Goal: Information Seeking & Learning: Learn about a topic

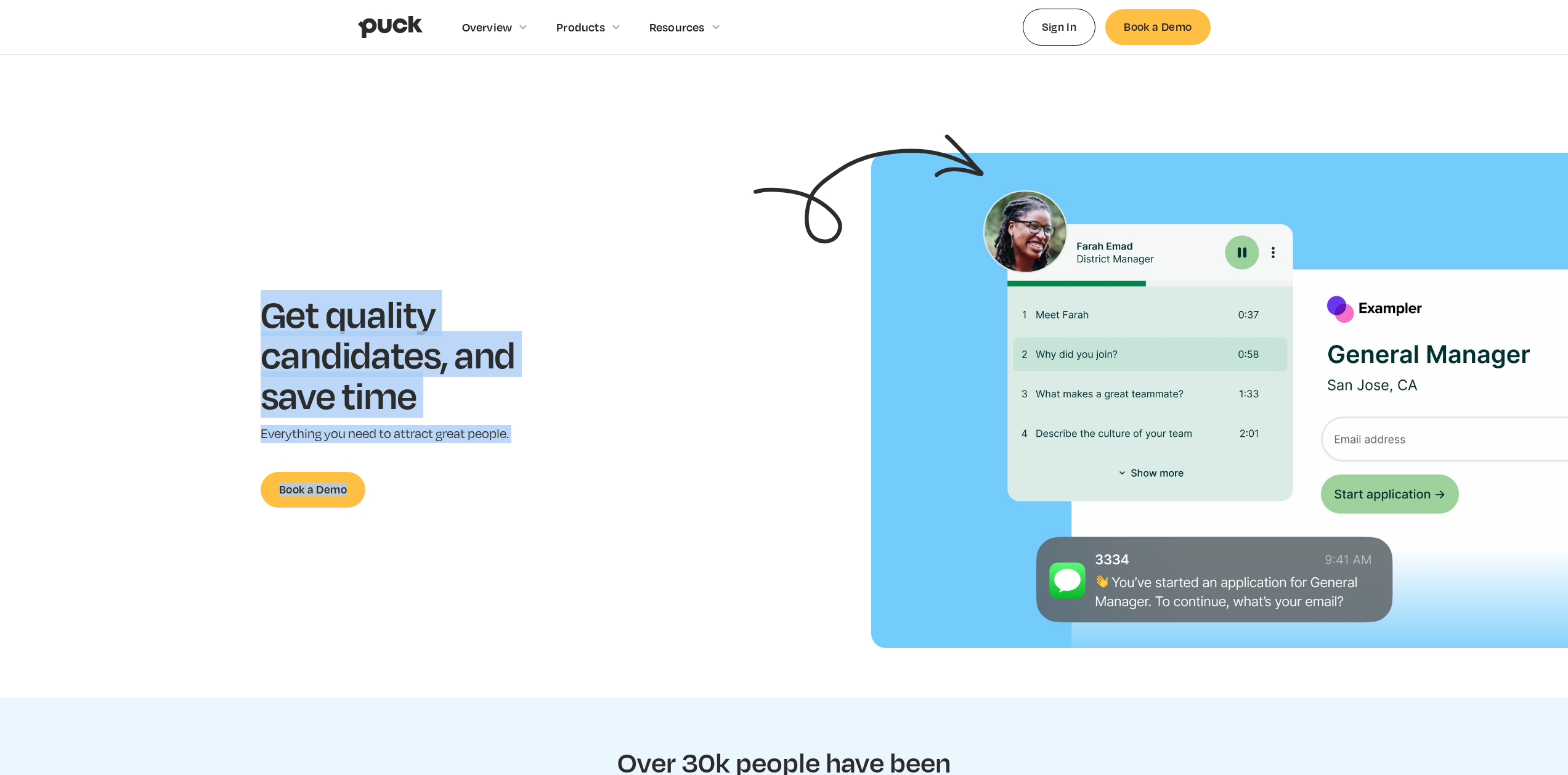
drag, startPoint x: 368, startPoint y: 255, endPoint x: 552, endPoint y: 499, distance: 305.6
click at [546, 495] on section "Get quality candidates, and save time Everything you need to attract great peop…" at bounding box center [784, 400] width 1568 height 495
drag, startPoint x: 558, startPoint y: 499, endPoint x: 203, endPoint y: 218, distance: 452.8
click at [204, 219] on section "Get quality candidates, and save time Everything you need to attract great peop…" at bounding box center [784, 400] width 1568 height 495
drag, startPoint x: 203, startPoint y: 218, endPoint x: 610, endPoint y: 476, distance: 481.9
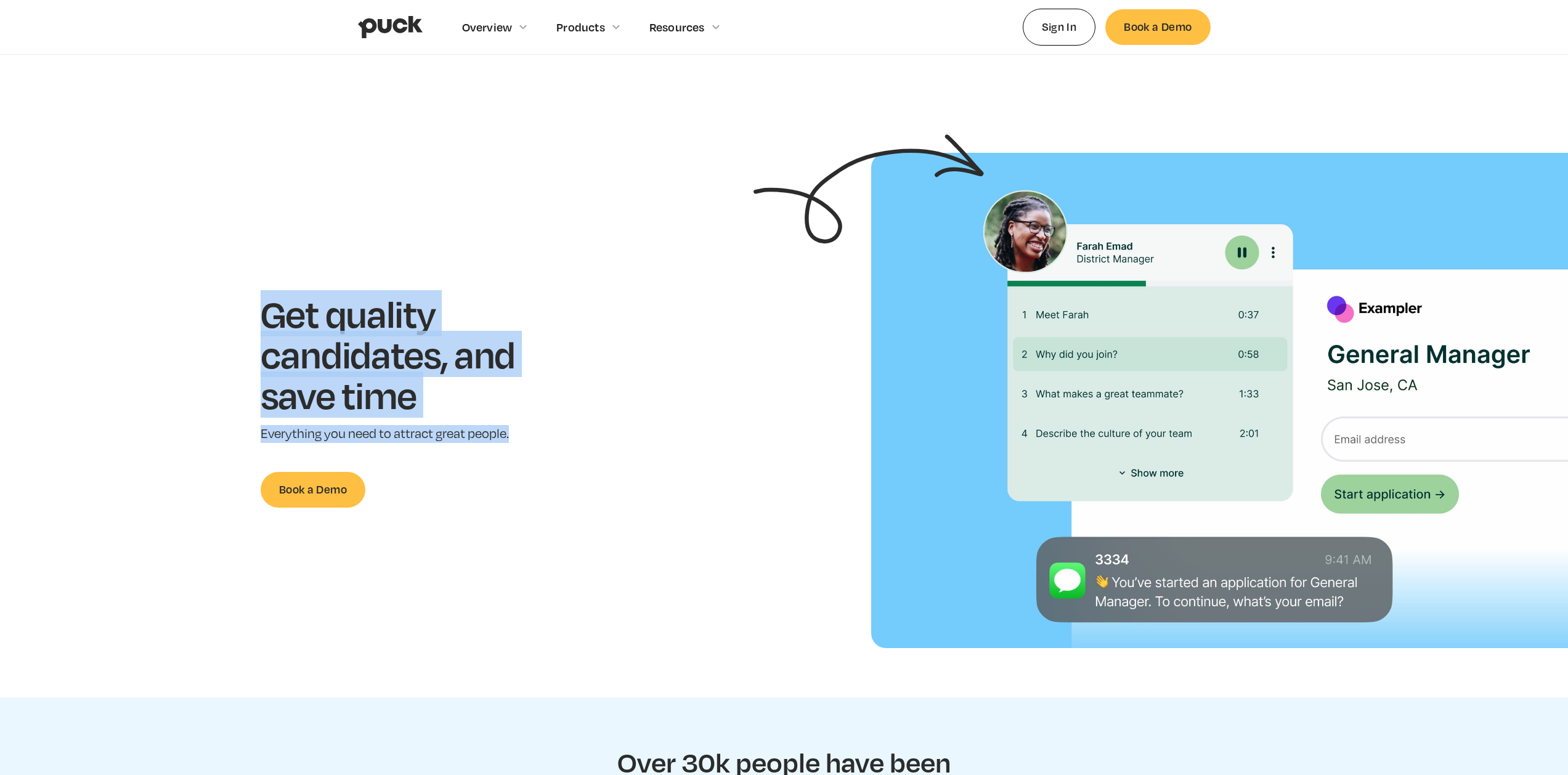
click at [606, 475] on section "Get quality candidates, and save time Everything you need to attract great peop…" at bounding box center [784, 400] width 1568 height 495
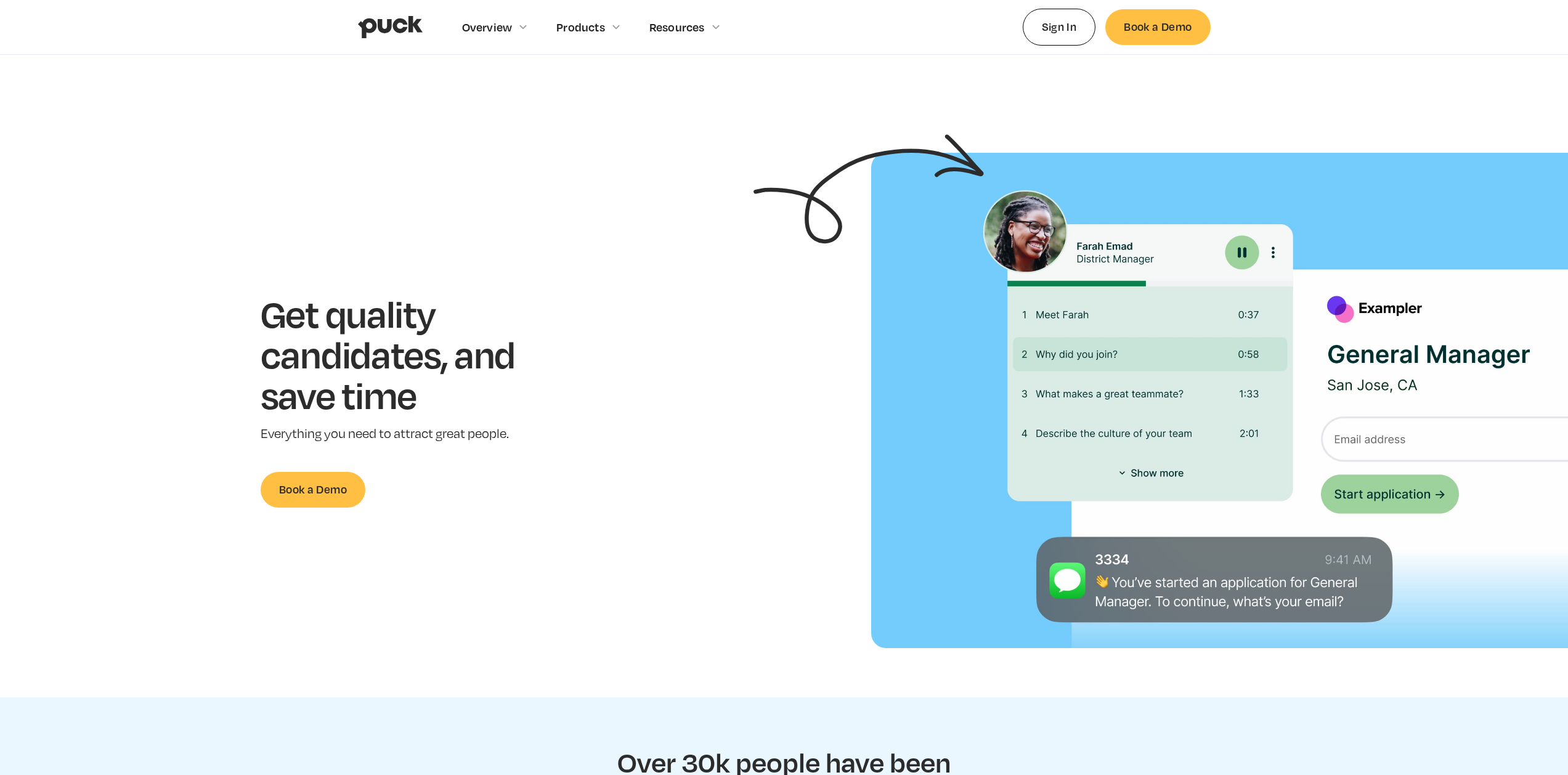
click at [611, 477] on div "Get quality candidates, and save time Everything you need to attract great peop…" at bounding box center [406, 400] width 774 height 214
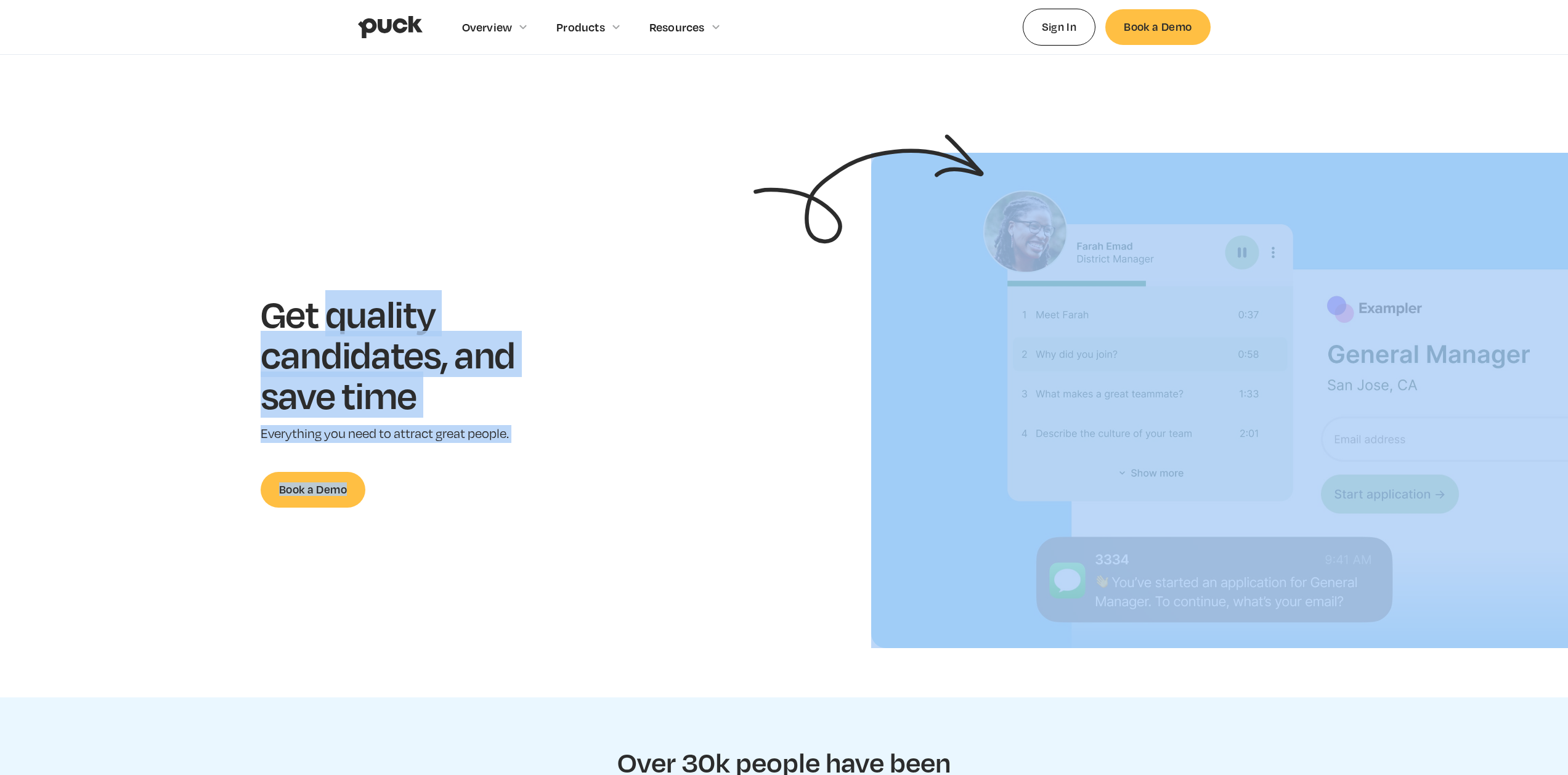
drag, startPoint x: 611, startPoint y: 477, endPoint x: 261, endPoint y: 271, distance: 406.1
click at [270, 279] on section "Get quality candidates, and save time Everything you need to attract great peop…" at bounding box center [784, 400] width 1568 height 495
click at [235, 249] on section "Get quality candidates, and save time Everything you need to attract great peop…" at bounding box center [784, 400] width 1568 height 495
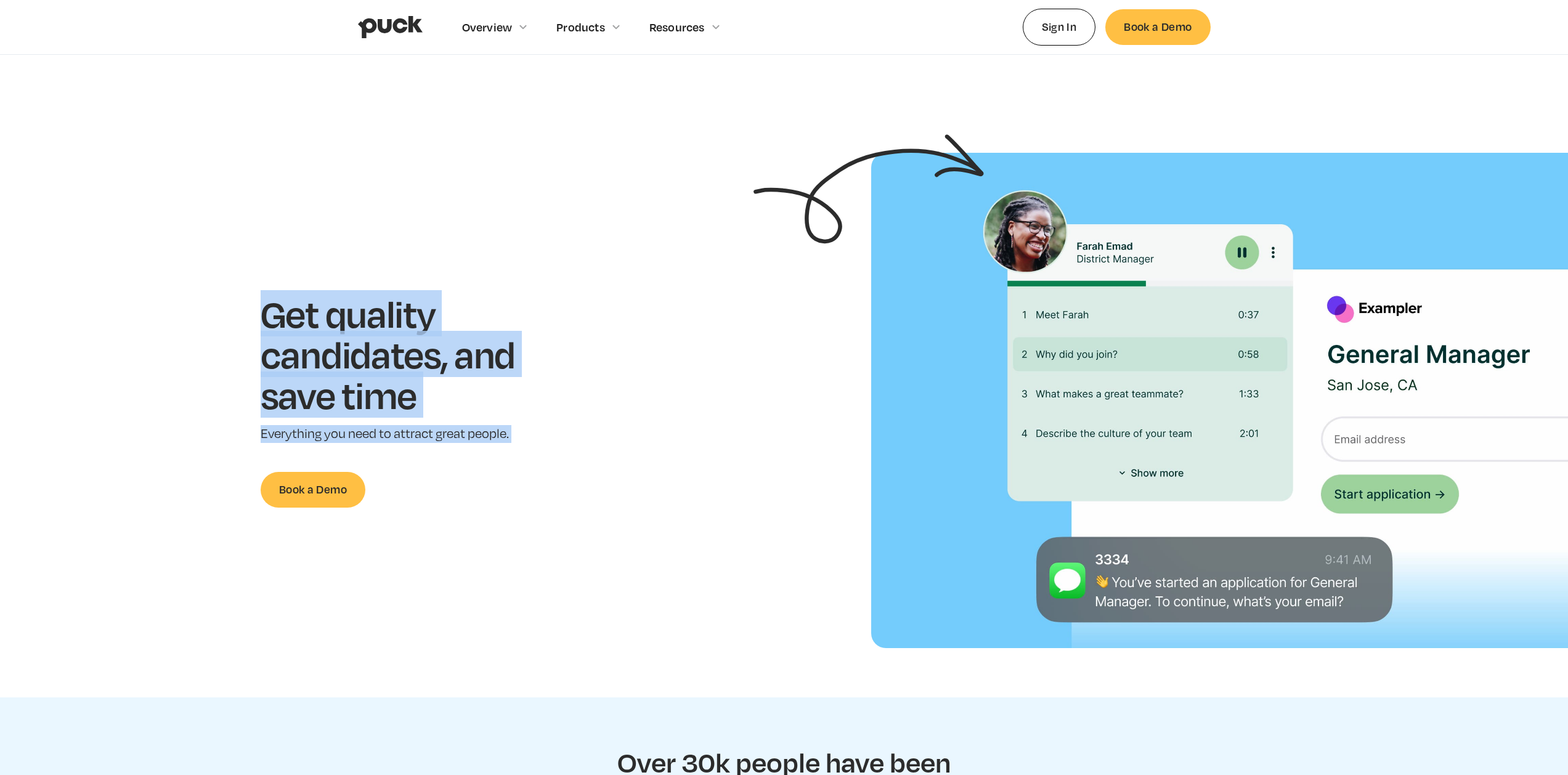
drag, startPoint x: 490, startPoint y: 393, endPoint x: 637, endPoint y: 466, distance: 164.1
click at [636, 466] on section "Get quality candidates, and save time Everything you need to attract great peop…" at bounding box center [784, 400] width 1568 height 495
click at [637, 466] on div "Get quality candidates, and save time Everything you need to attract great peop…" at bounding box center [406, 400] width 774 height 214
drag, startPoint x: 310, startPoint y: 250, endPoint x: 678, endPoint y: 490, distance: 439.3
click at [668, 488] on section "Get quality candidates, and save time Everything you need to attract great peop…" at bounding box center [784, 400] width 1568 height 495
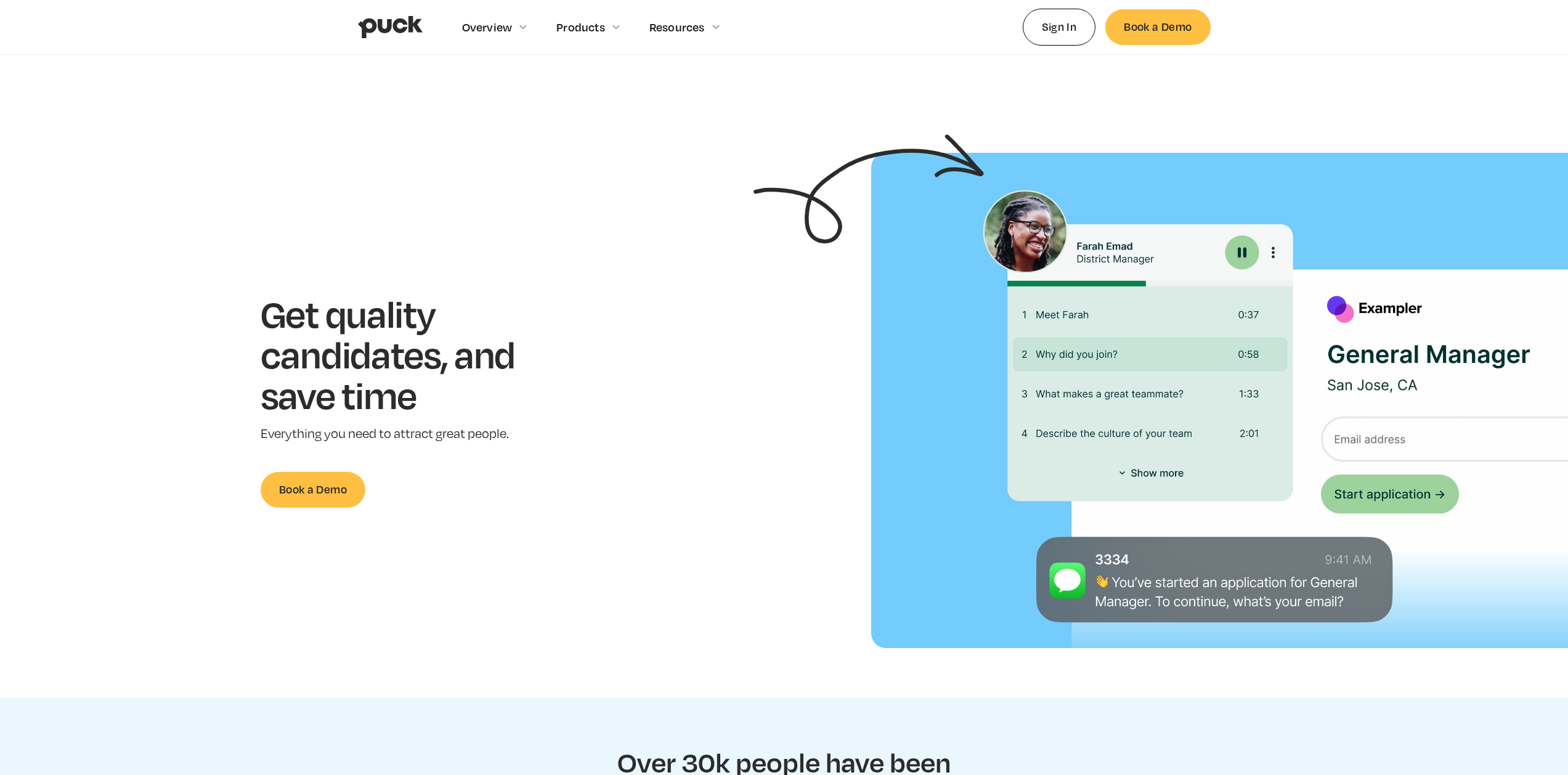
click at [678, 490] on div "Get quality candidates, and save time Everything you need to attract great peop…" at bounding box center [406, 400] width 774 height 214
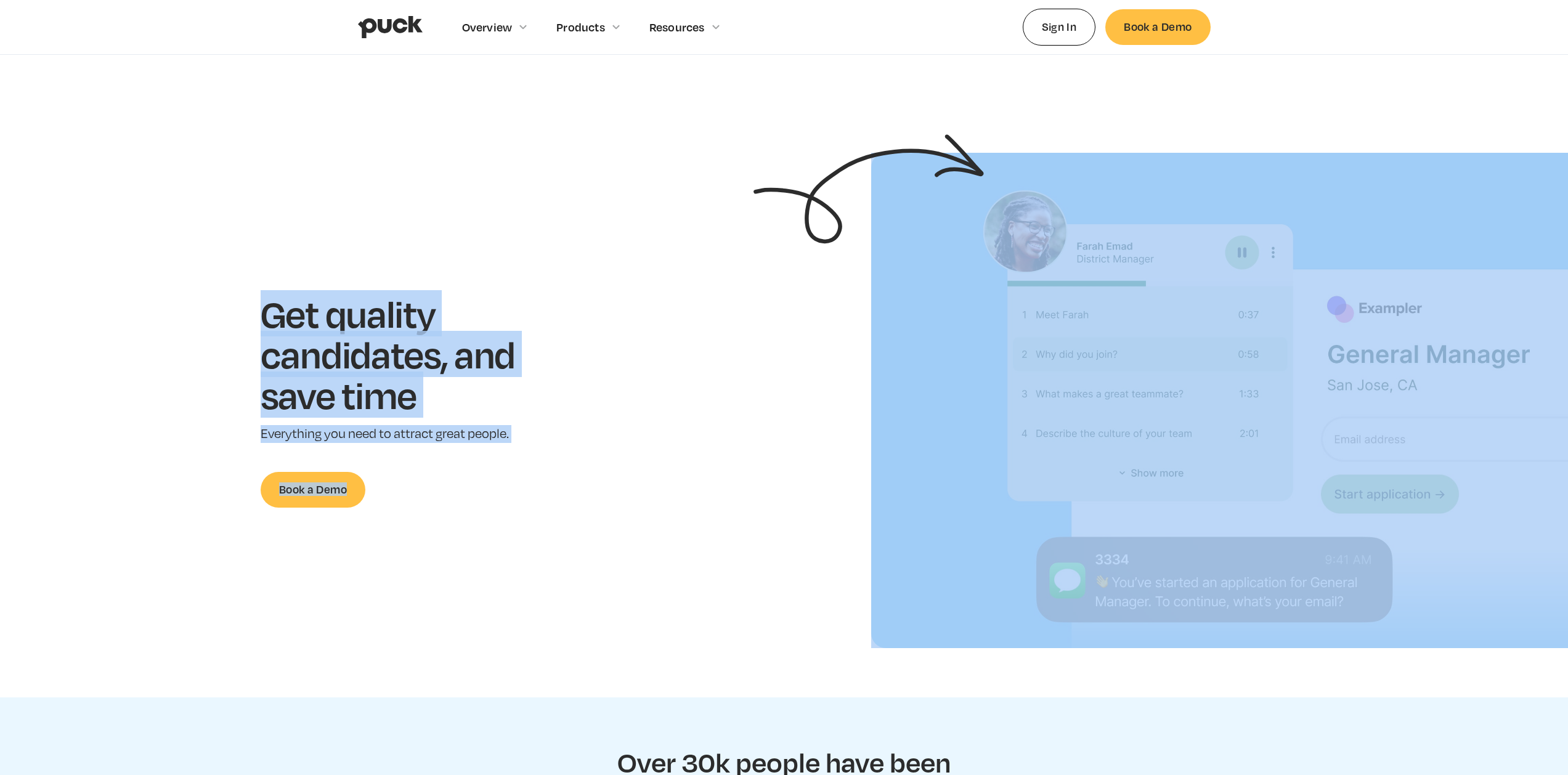
drag, startPoint x: 678, startPoint y: 490, endPoint x: 256, endPoint y: 292, distance: 466.1
click at [257, 293] on div "Get quality candidates, and save time Everything you need to attract great peop…" at bounding box center [406, 400] width 774 height 214
click at [256, 291] on section "Get quality candidates, and save time Everything you need to attract great peop…" at bounding box center [784, 400] width 1568 height 495
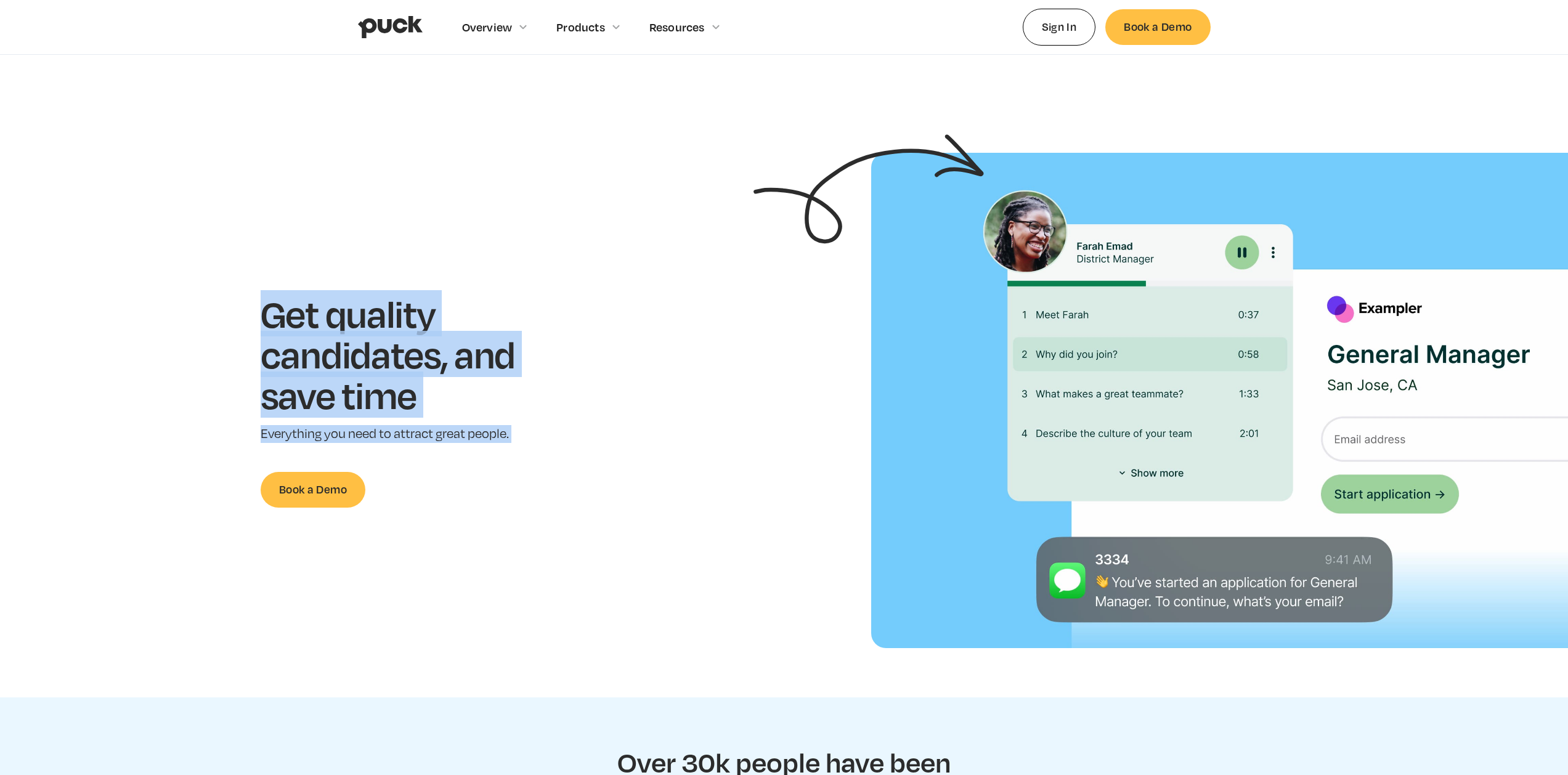
drag, startPoint x: 256, startPoint y: 290, endPoint x: 614, endPoint y: 434, distance: 385.9
click at [609, 434] on section "Get quality candidates, and save time Everything you need to attract great peop…" at bounding box center [784, 400] width 1568 height 495
click at [615, 434] on div "Get quality candidates, and save time Everything you need to attract great peop…" at bounding box center [406, 400] width 774 height 214
drag, startPoint x: 615, startPoint y: 434, endPoint x: 235, endPoint y: 306, distance: 401.0
click at [302, 329] on div "Get quality candidates, and save time Everything you need to attract great peop…" at bounding box center [406, 400] width 774 height 214
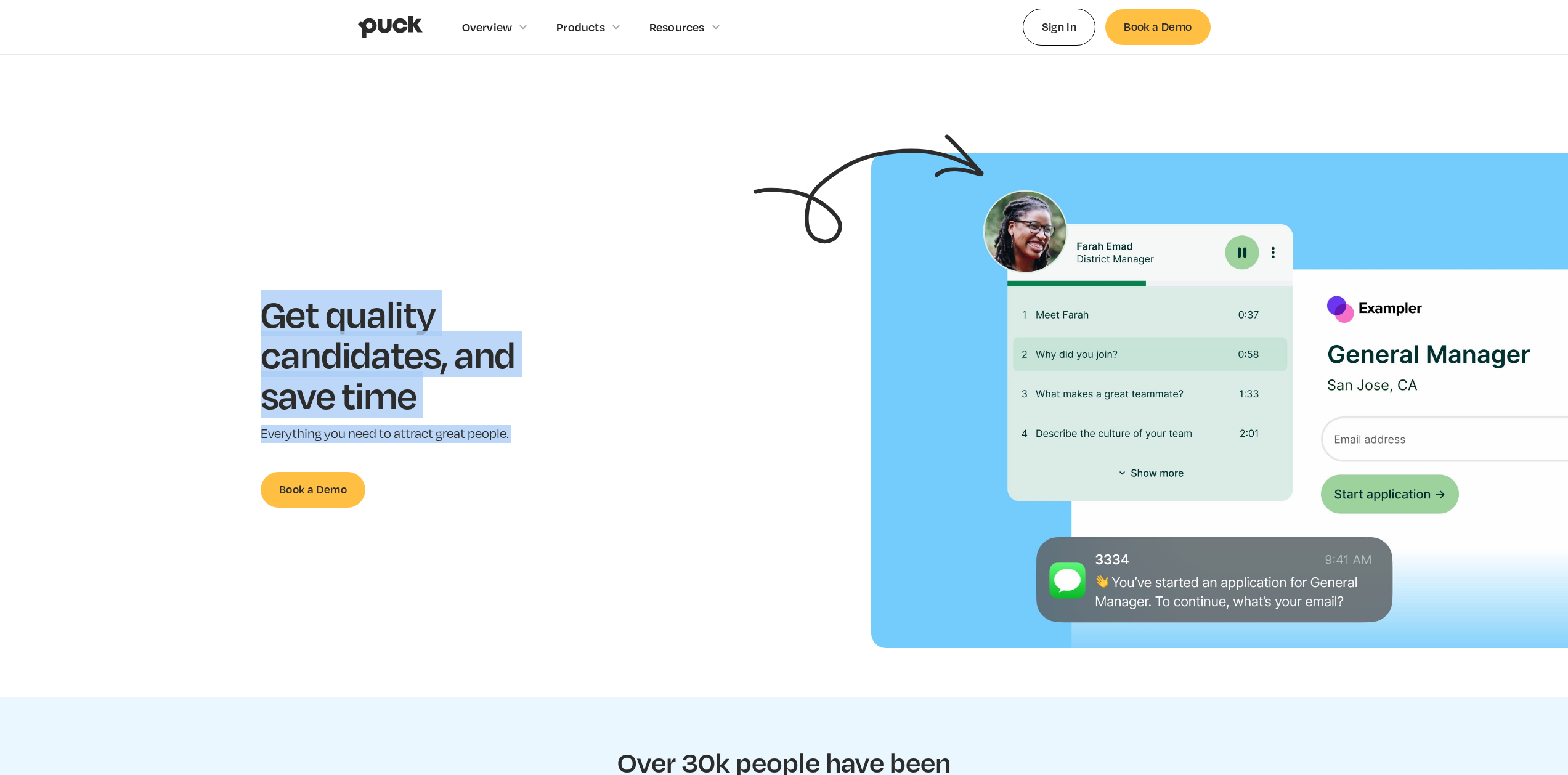
click at [220, 297] on div "Get quality candidates, and save time Everything you need to attract great peop…" at bounding box center [406, 400] width 774 height 214
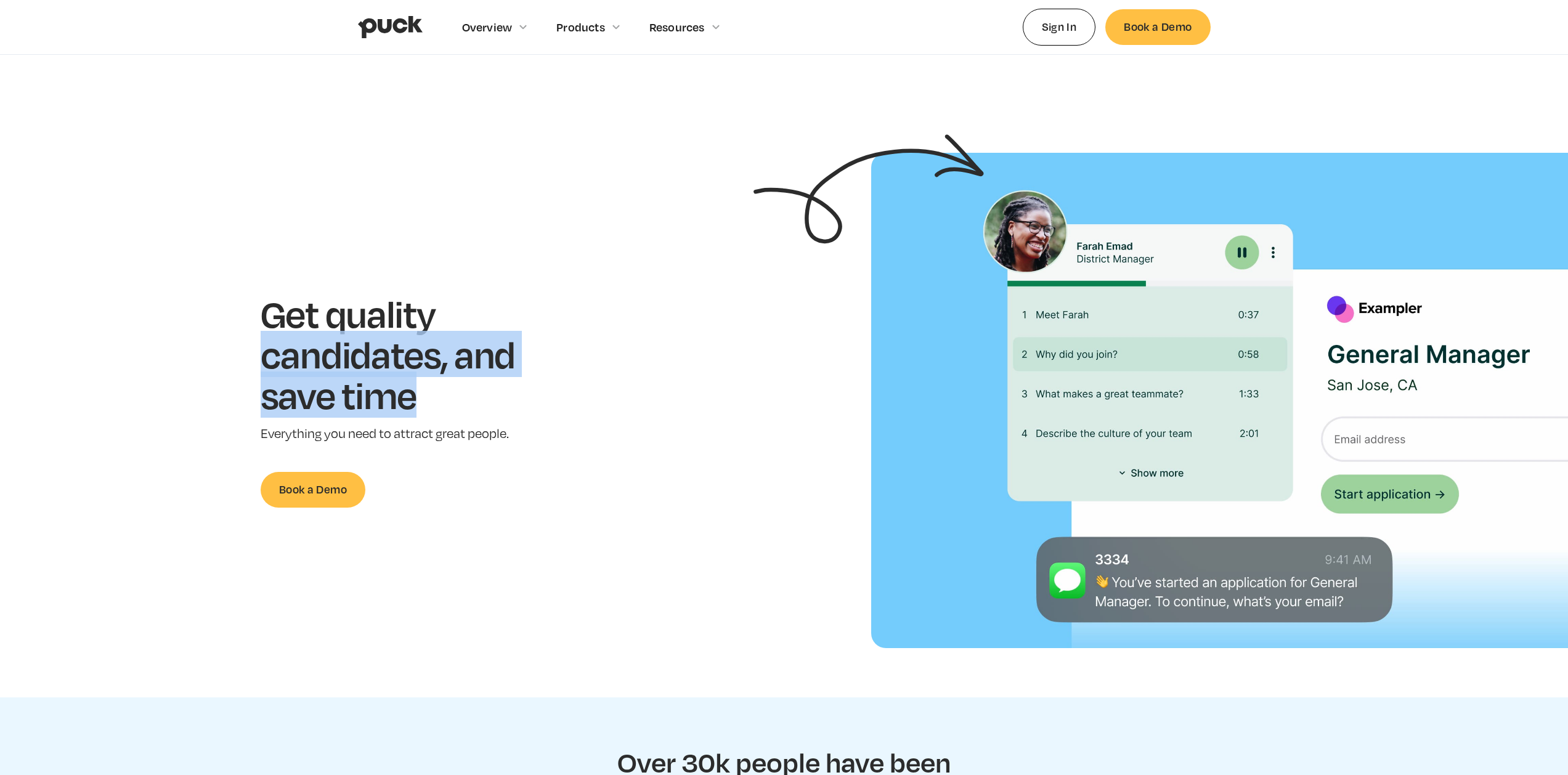
drag, startPoint x: 573, startPoint y: 398, endPoint x: 402, endPoint y: 290, distance: 202.2
click at [434, 311] on div "Get quality candidates, and save time Everything you need to attract great peop…" at bounding box center [406, 400] width 774 height 214
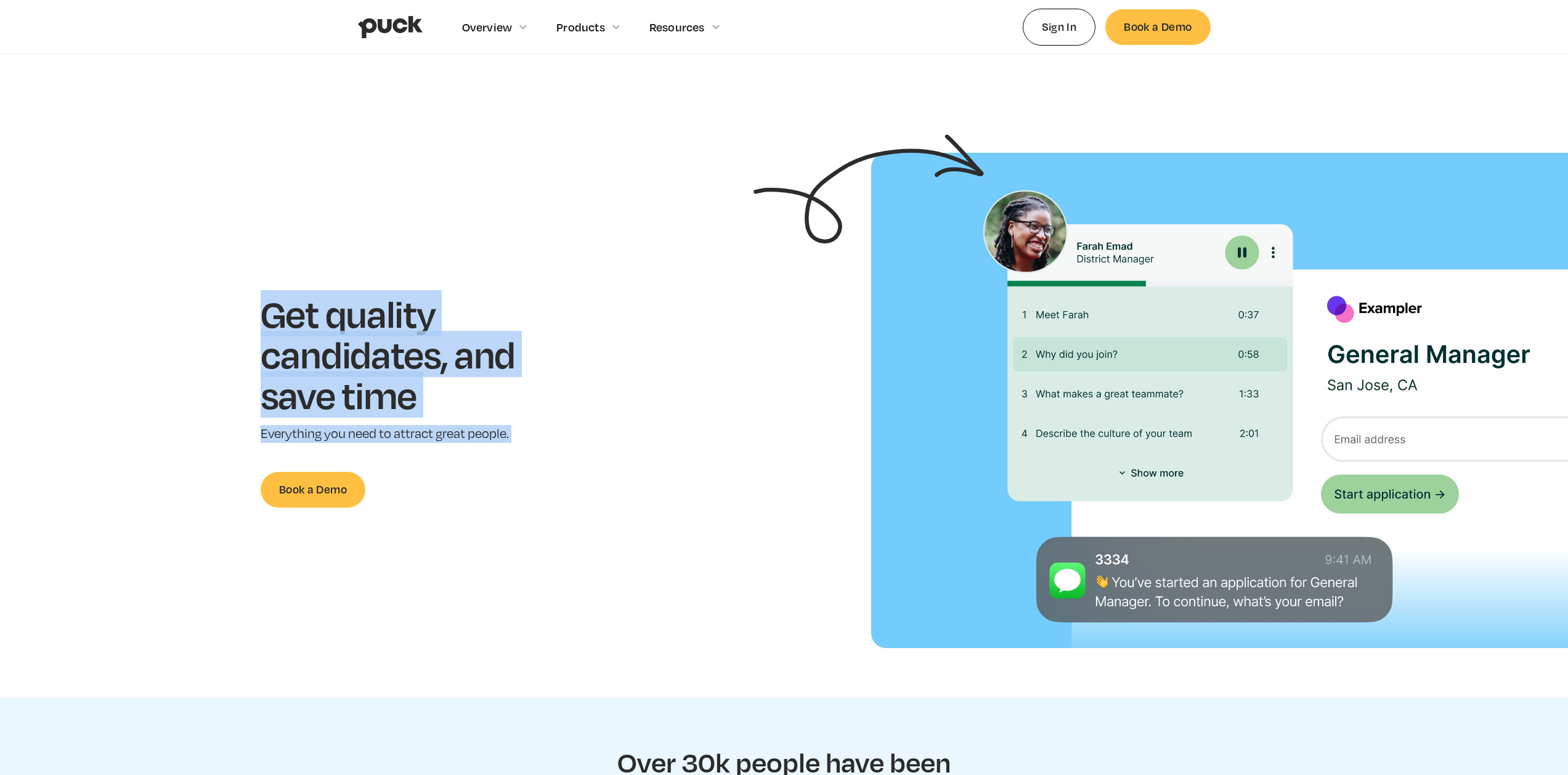
drag, startPoint x: 399, startPoint y: 288, endPoint x: 464, endPoint y: 468, distance: 191.4
click at [465, 466] on section "Get quality candidates, and save time Everything you need to attract great peop…" at bounding box center [784, 400] width 1568 height 495
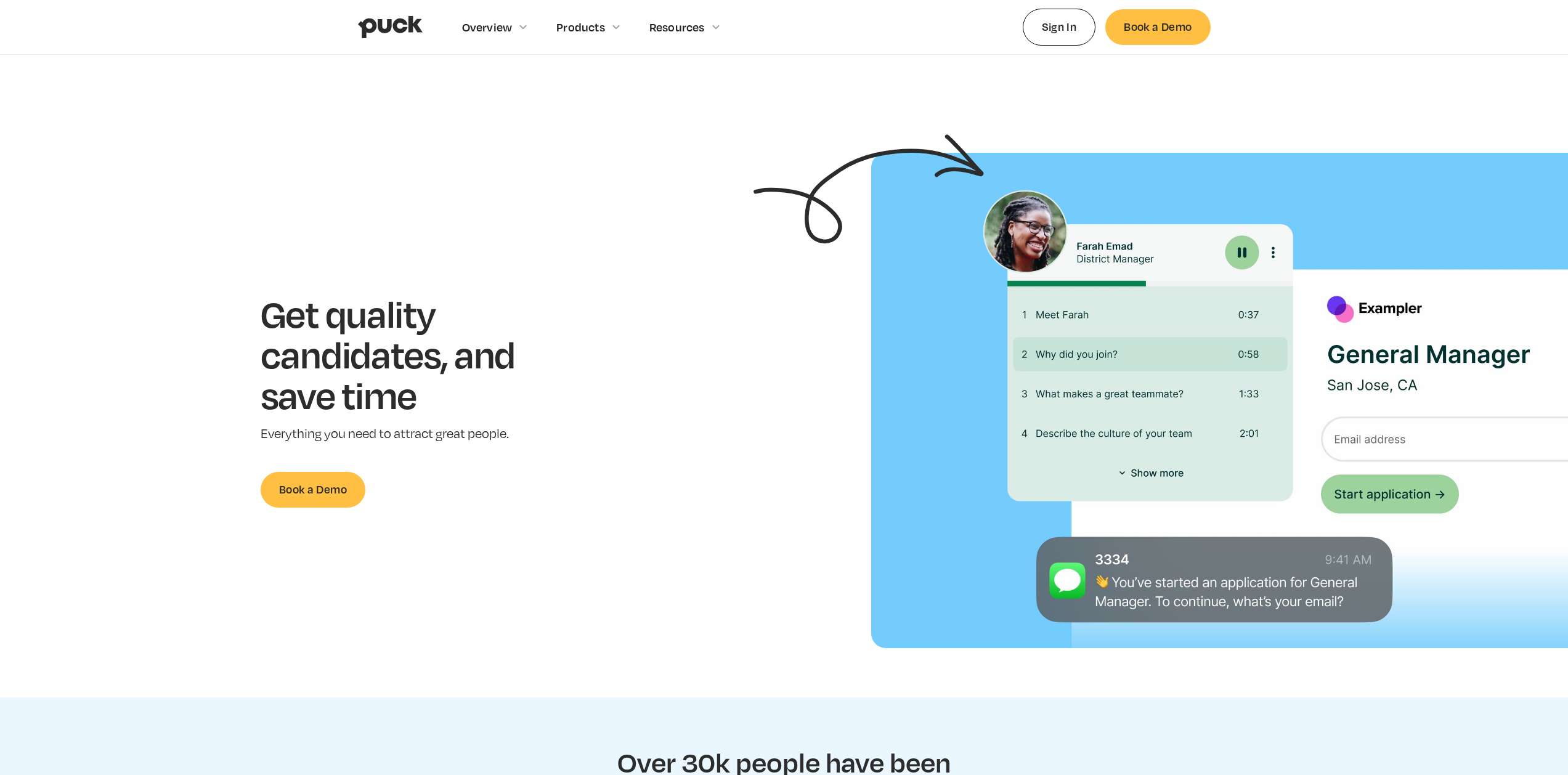
click at [483, 469] on div "Get quality candidates, and save time Everything you need to attract great peop…" at bounding box center [407, 400] width 292 height 214
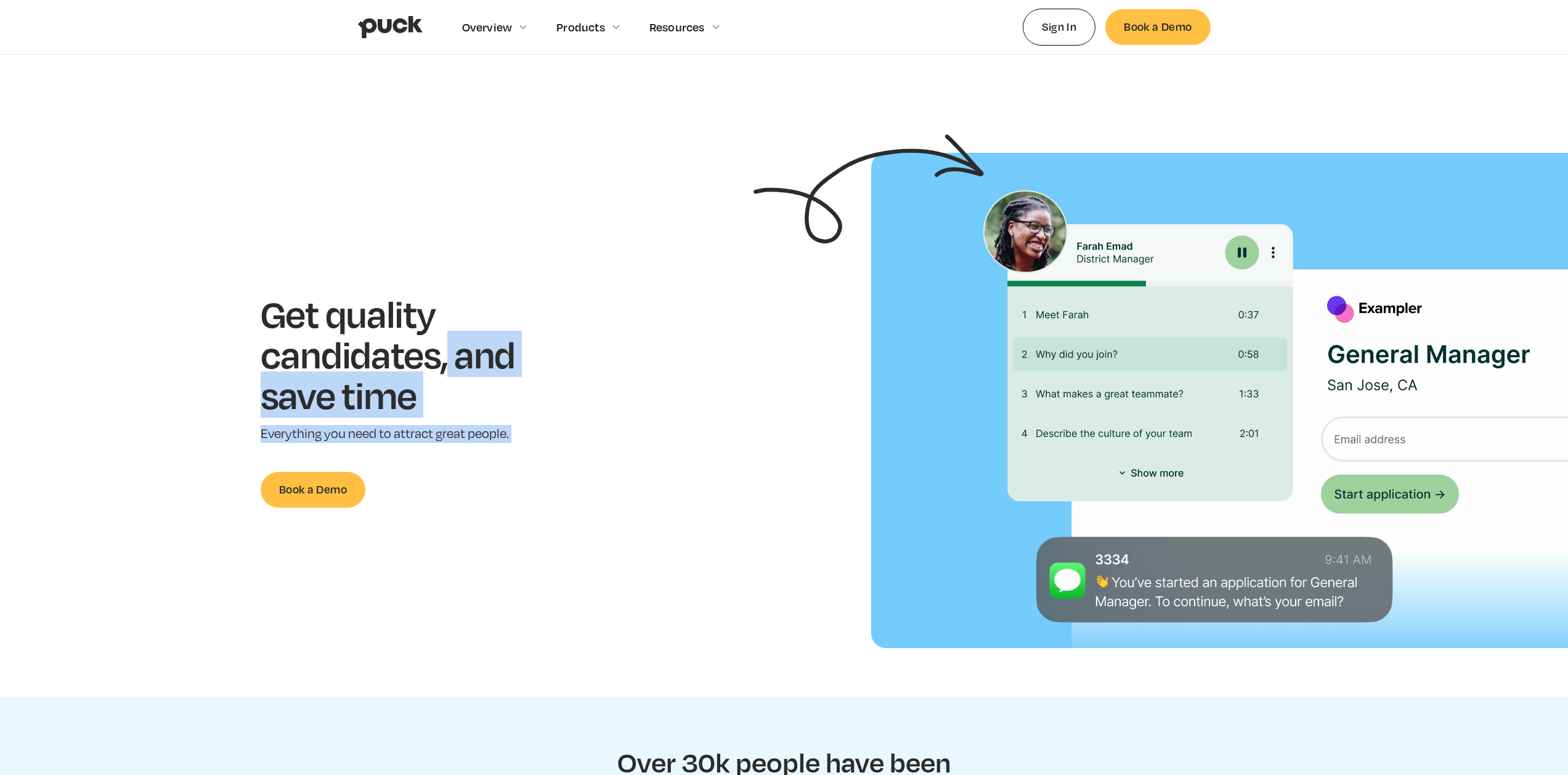
drag, startPoint x: 471, startPoint y: 402, endPoint x: 520, endPoint y: 470, distance: 83.8
click at [520, 470] on div "Get quality candidates, and save time Everything you need to attract great peop…" at bounding box center [407, 400] width 292 height 214
click at [428, 288] on section "Get quality candidates, and save time Everything you need to attract great peop…" at bounding box center [784, 400] width 1568 height 495
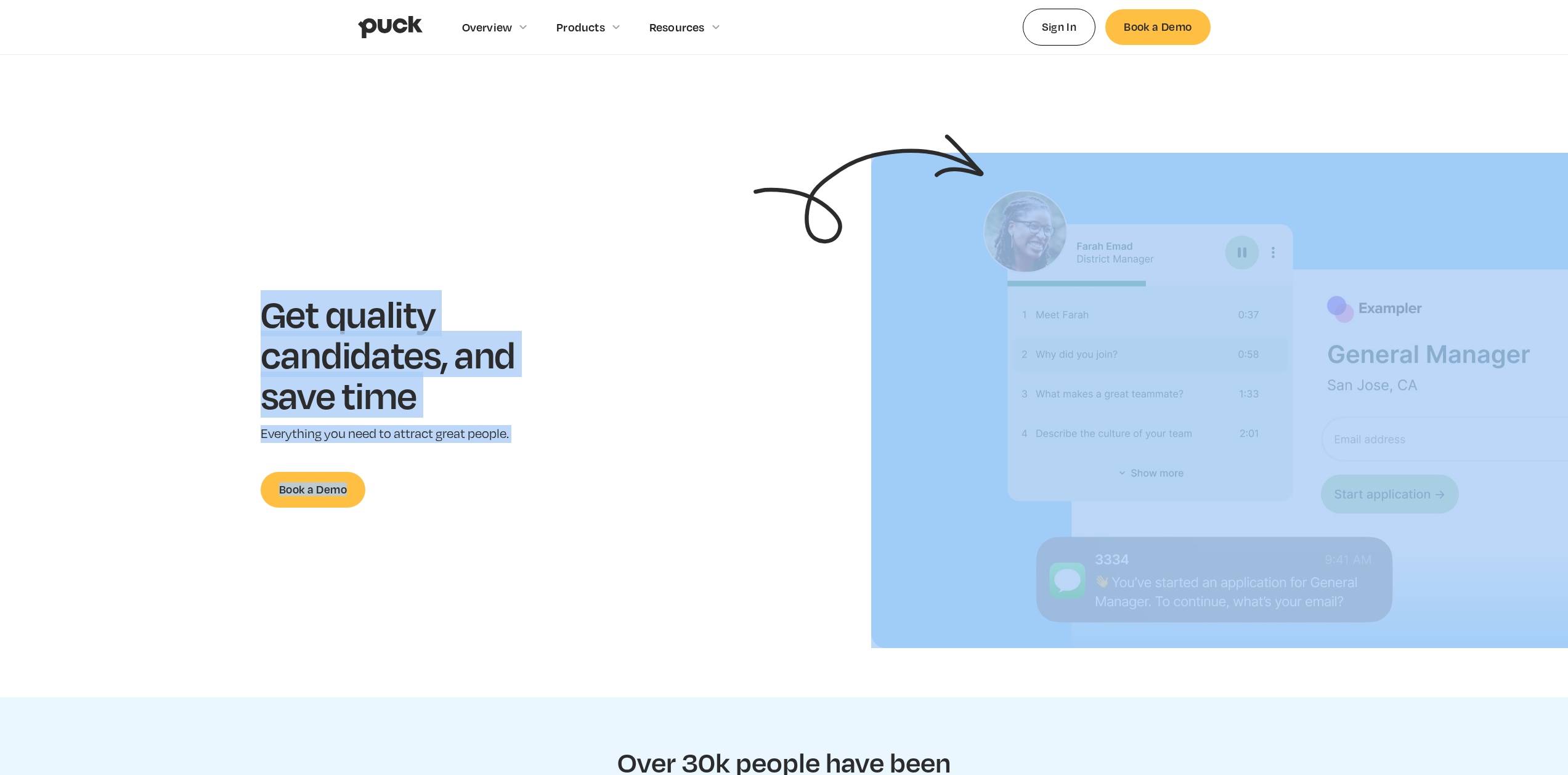
click at [549, 479] on section "Get quality candidates, and save time Everything you need to attract great peop…" at bounding box center [784, 400] width 1568 height 495
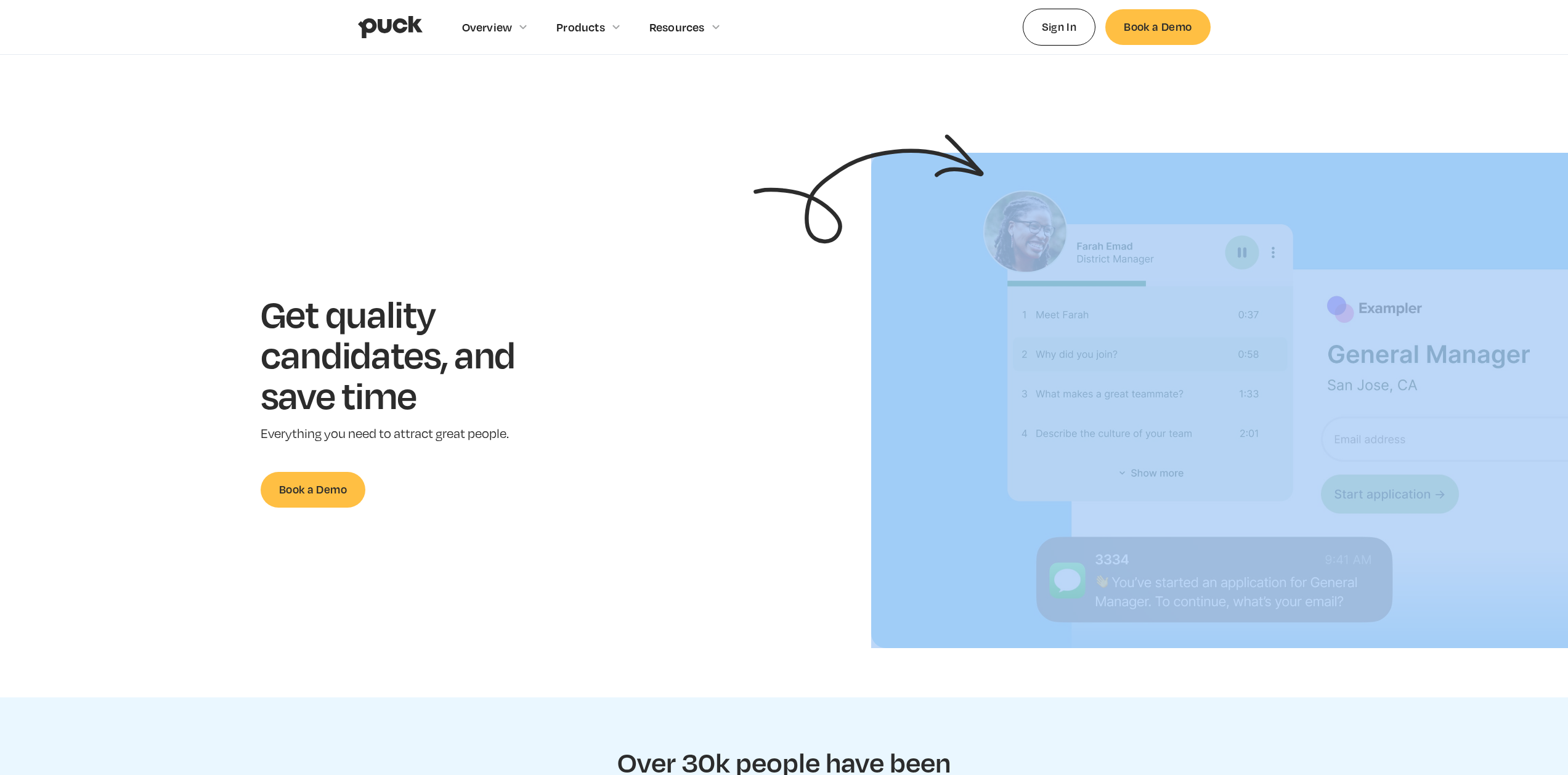
click at [552, 482] on div "Get quality candidates, and save time Everything you need to attract great peop…" at bounding box center [407, 400] width 292 height 214
click at [552, 481] on div "Get quality candidates, and save time Everything you need to attract great peop…" at bounding box center [407, 400] width 292 height 214
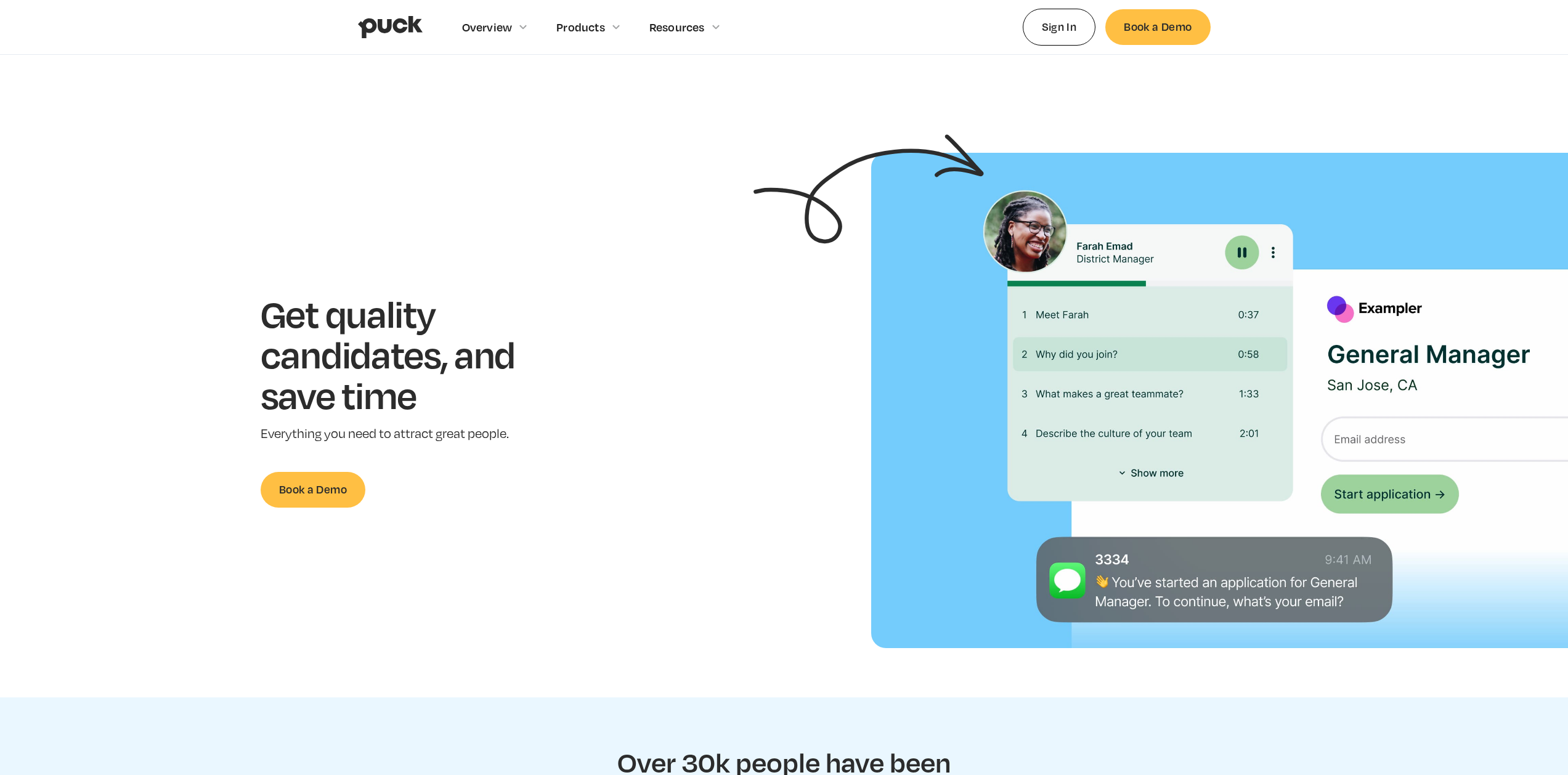
click at [550, 467] on div "Get quality candidates, and save time Everything you need to attract great peop…" at bounding box center [407, 400] width 292 height 214
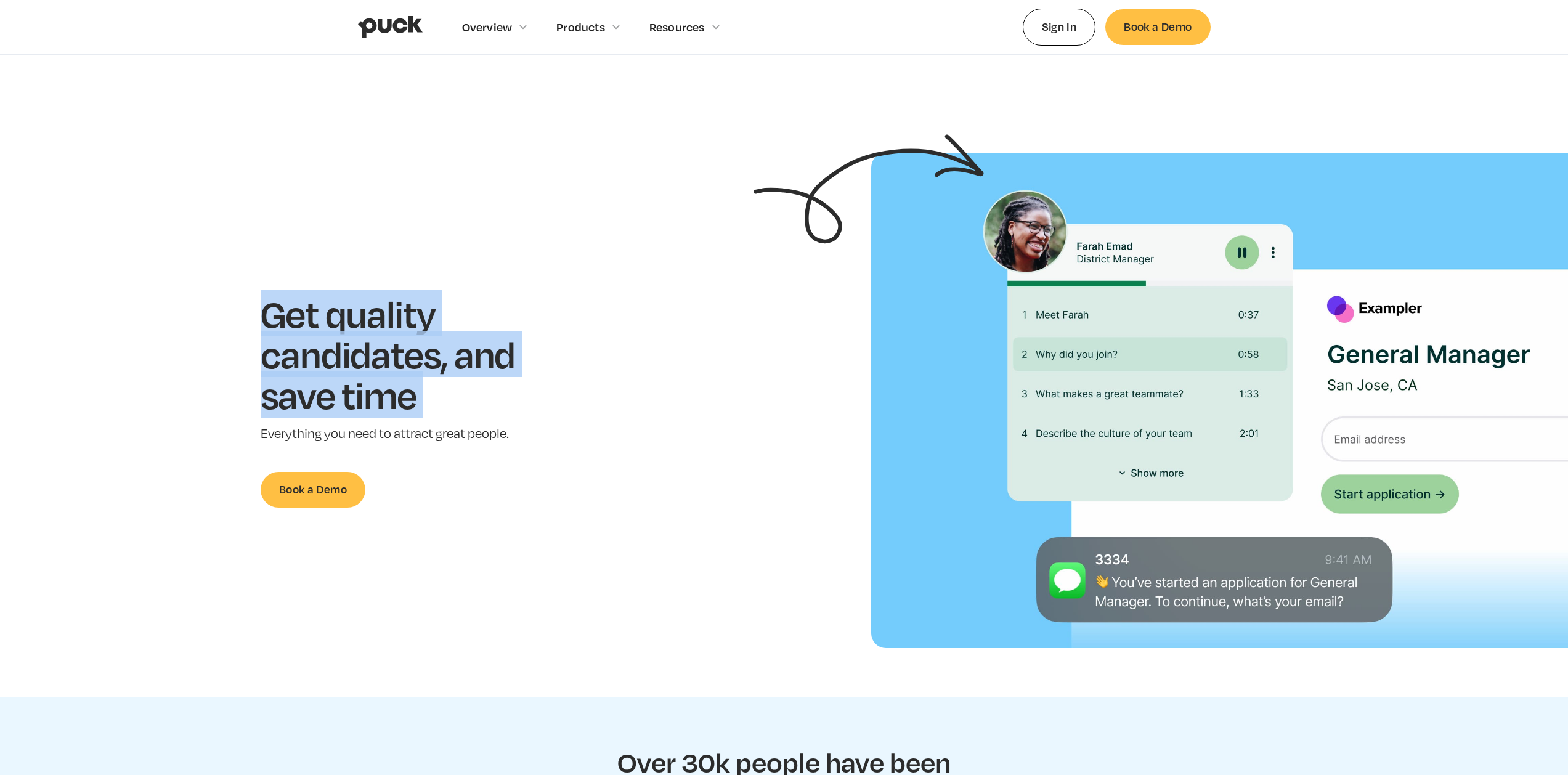
drag, startPoint x: 491, startPoint y: 320, endPoint x: 528, endPoint y: 421, distance: 107.6
click at [528, 420] on section "Get quality candidates, and save time Everything you need to attract great peop…" at bounding box center [784, 400] width 1568 height 495
click at [528, 421] on div "Get quality candidates, and save time Everything you need to attract great peop…" at bounding box center [407, 400] width 292 height 214
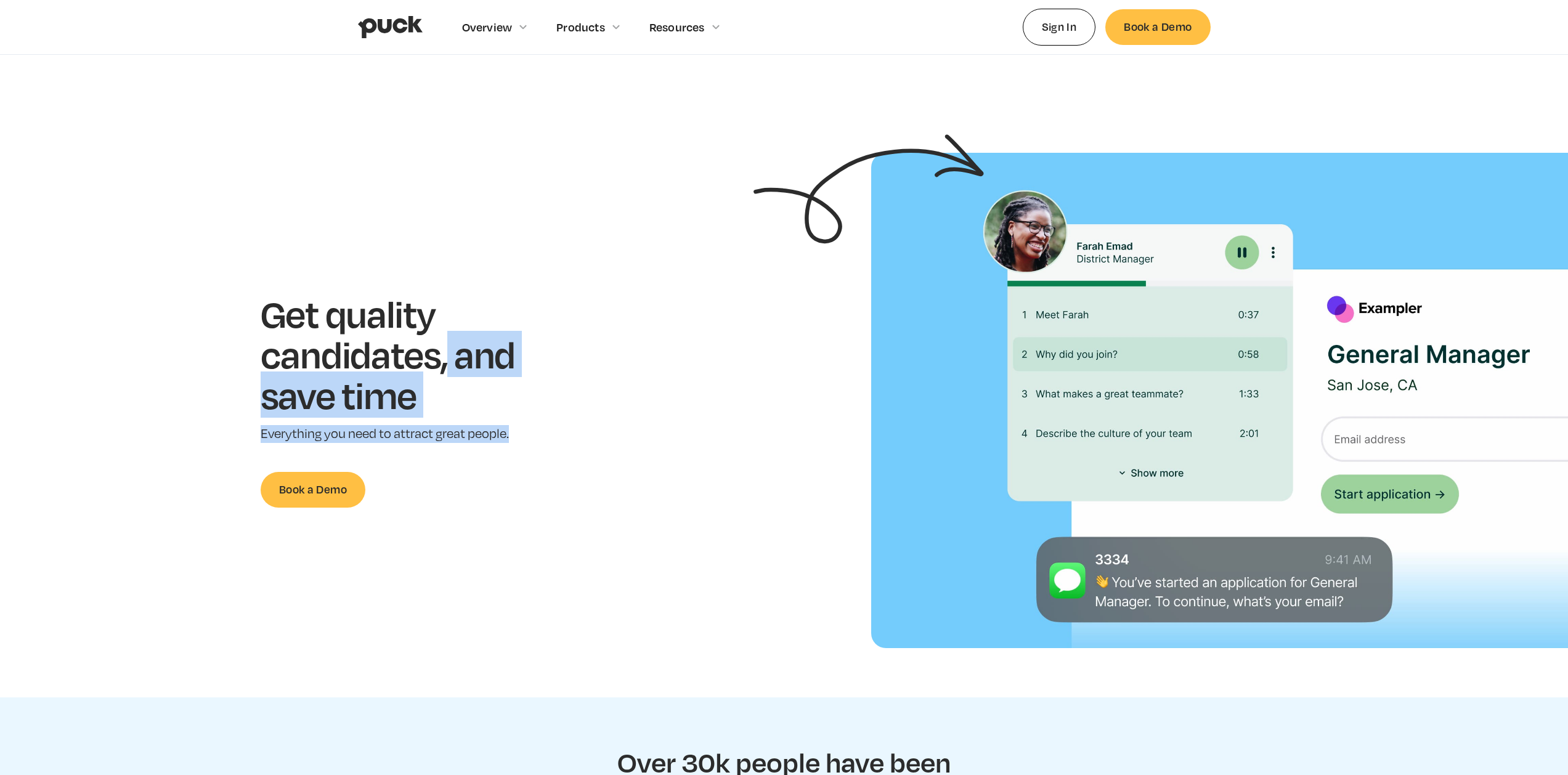
drag, startPoint x: 464, startPoint y: 381, endPoint x: 383, endPoint y: 292, distance: 120.3
click at [390, 302] on div "Get quality candidates, and save time Everything you need to attract great peop…" at bounding box center [407, 400] width 292 height 214
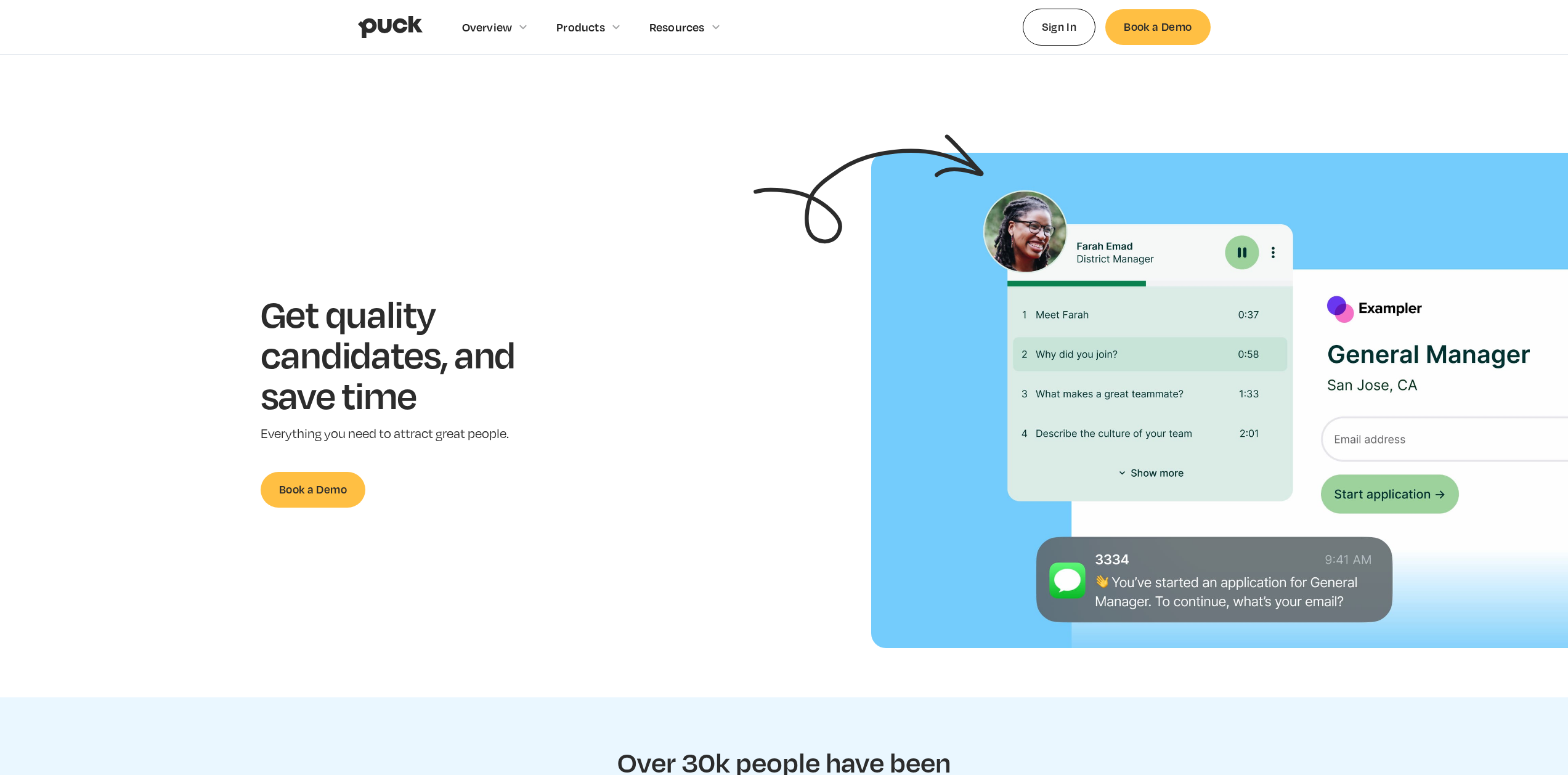
click at [364, 262] on section "Get quality candidates, and save time Everything you need to attract great peop…" at bounding box center [784, 400] width 1568 height 495
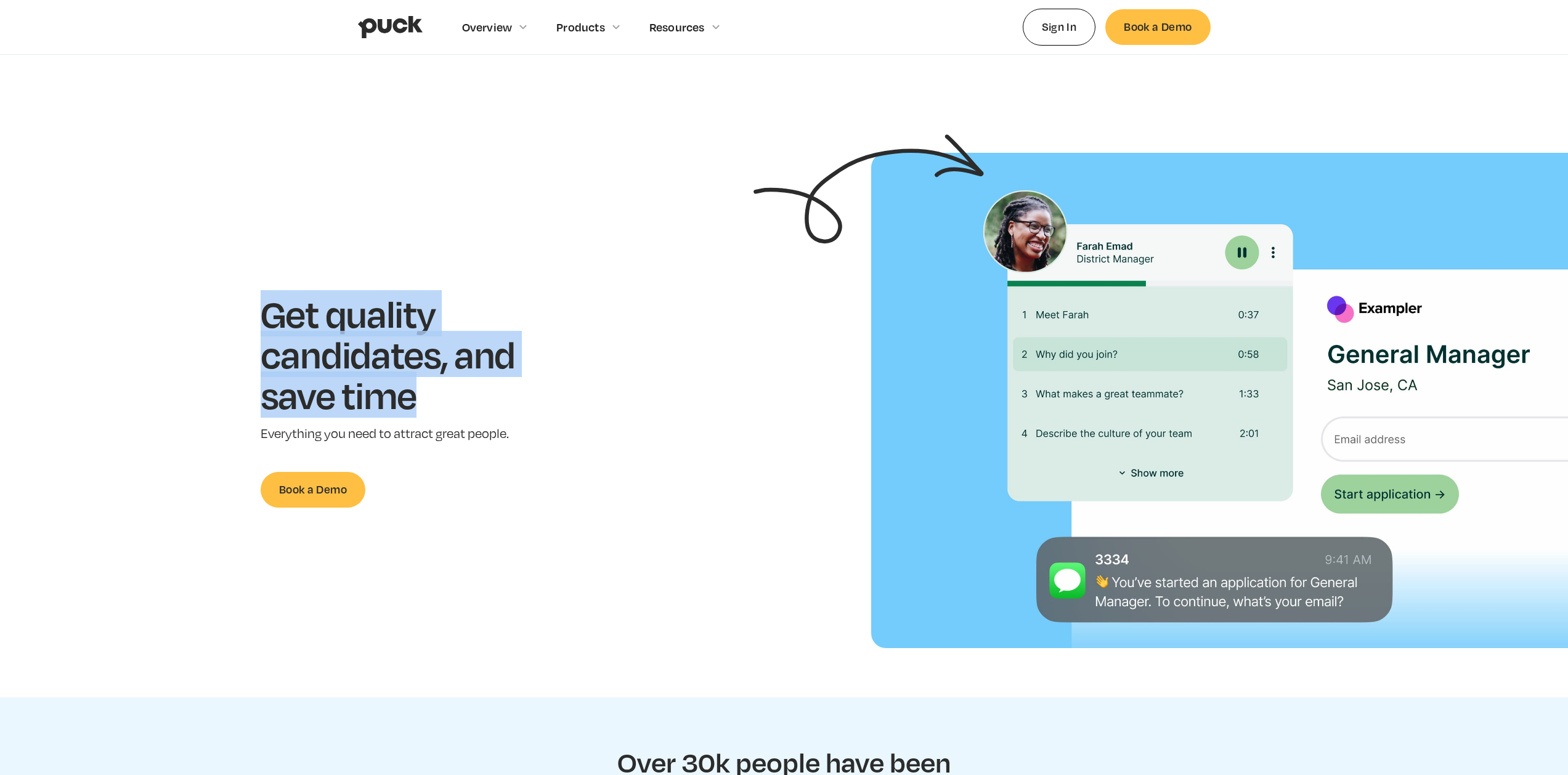
drag, startPoint x: 369, startPoint y: 273, endPoint x: 475, endPoint y: 416, distance: 178.0
click at [470, 414] on section "Get quality candidates, and save time Everything you need to attract great peop…" at bounding box center [784, 400] width 1568 height 495
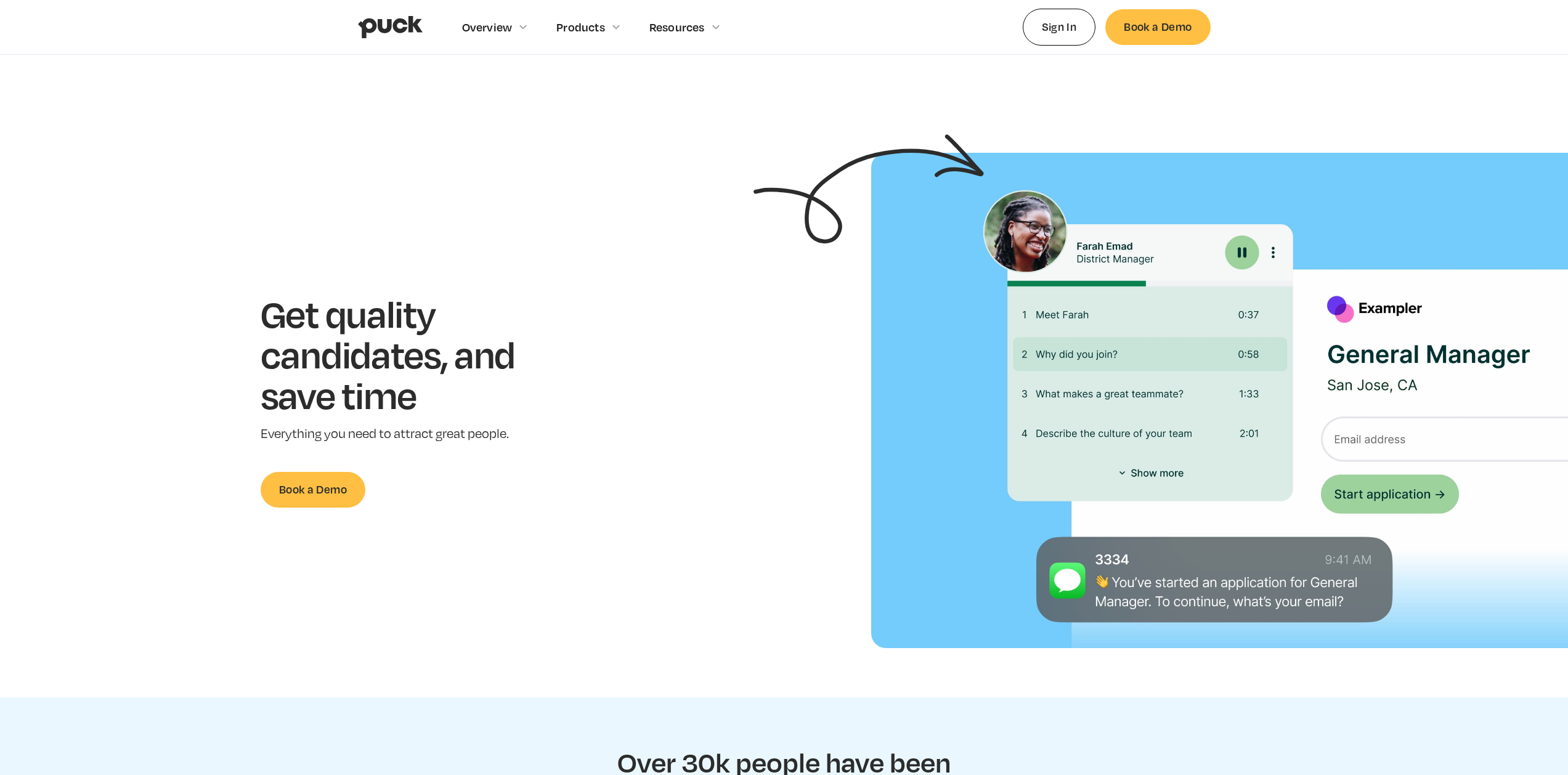
click at [481, 418] on div "Get quality candidates, and save time Everything you need to attract great peop…" at bounding box center [407, 400] width 292 height 214
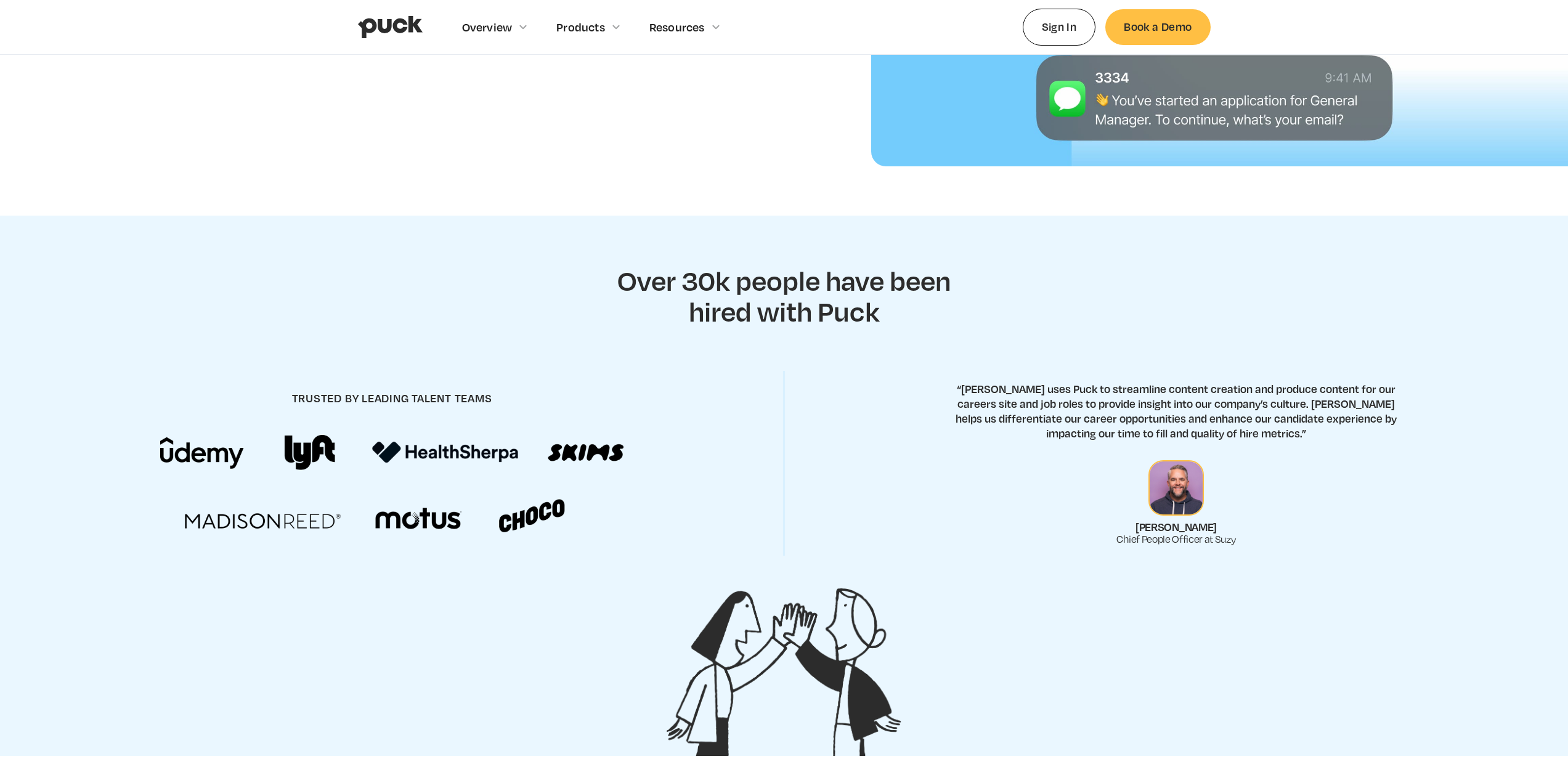
scroll to position [493, 0]
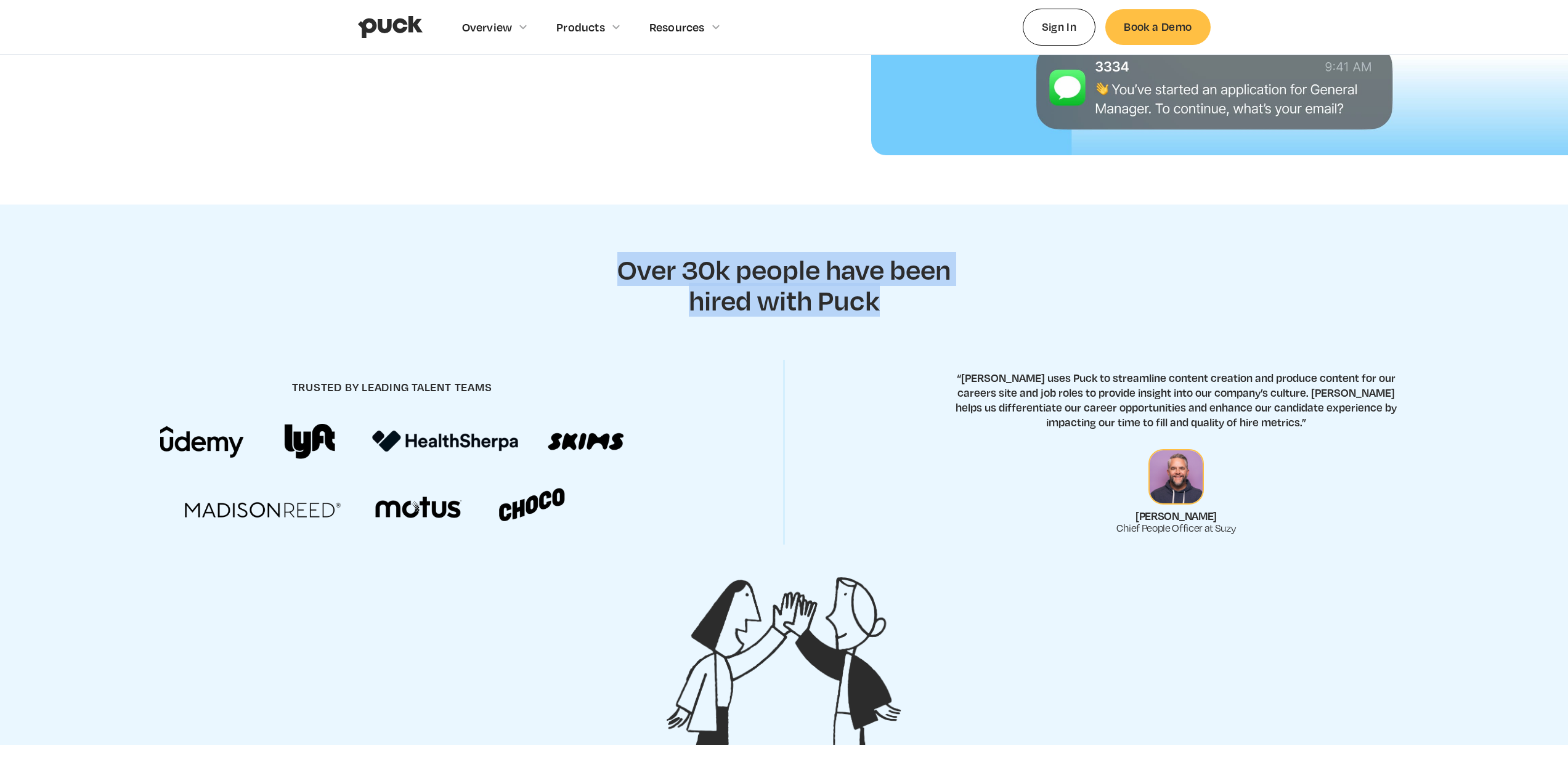
drag, startPoint x: 650, startPoint y: 275, endPoint x: 948, endPoint y: 300, distance: 299.0
click at [932, 300] on section "Over 30k people have been hired with Puck trusted by leading talent teams “[PER…" at bounding box center [784, 475] width 1568 height 541
click at [991, 300] on section "Over 30k people have been hired with Puck trusted by leading talent teams “[PER…" at bounding box center [784, 475] width 1568 height 541
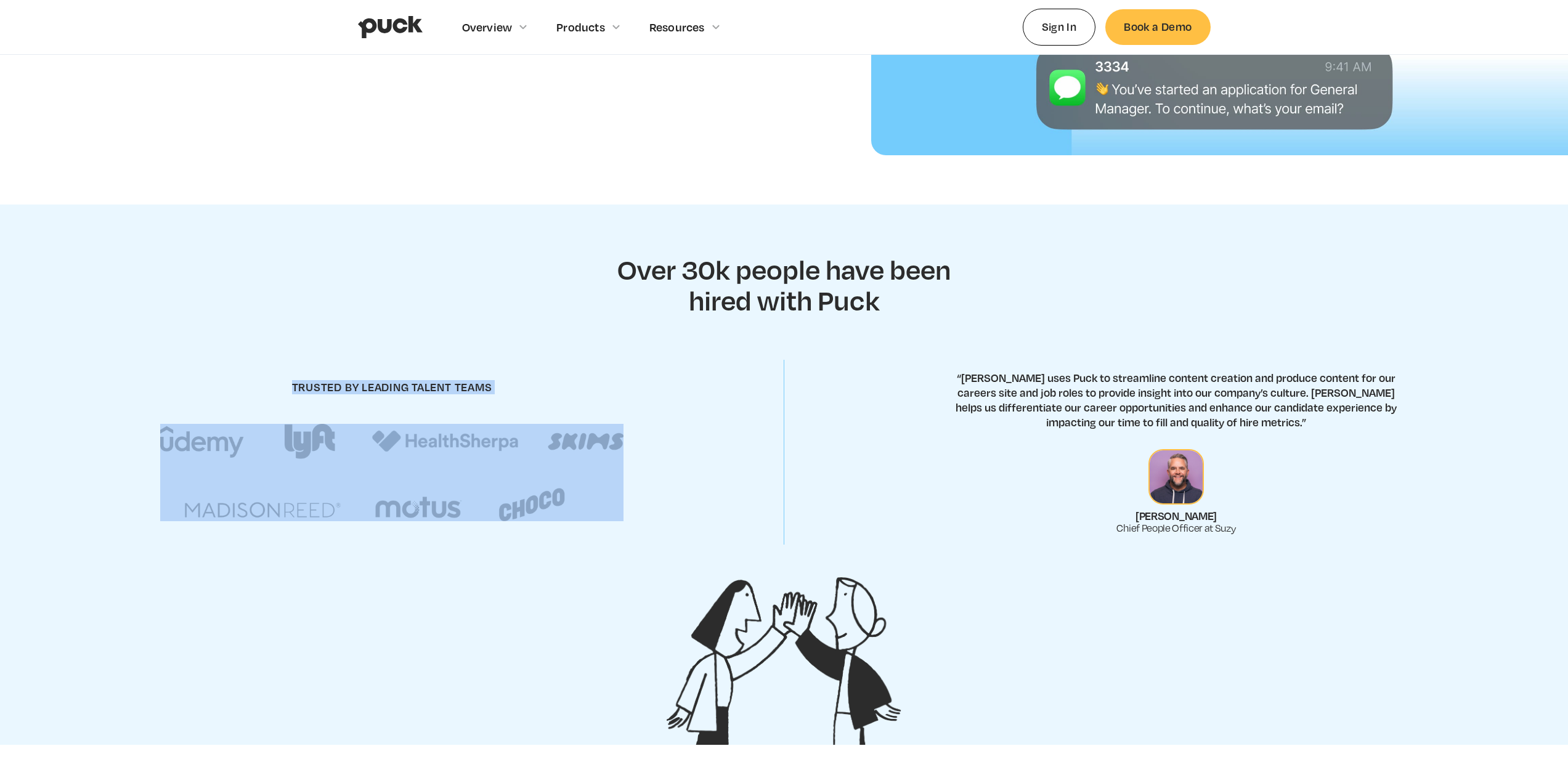
drag, startPoint x: 991, startPoint y: 300, endPoint x: 1138, endPoint y: 454, distance: 212.9
click at [1135, 457] on section "Over 30k people have been hired with Puck trusted by leading talent teams “[PER…" at bounding box center [784, 475] width 1568 height 541
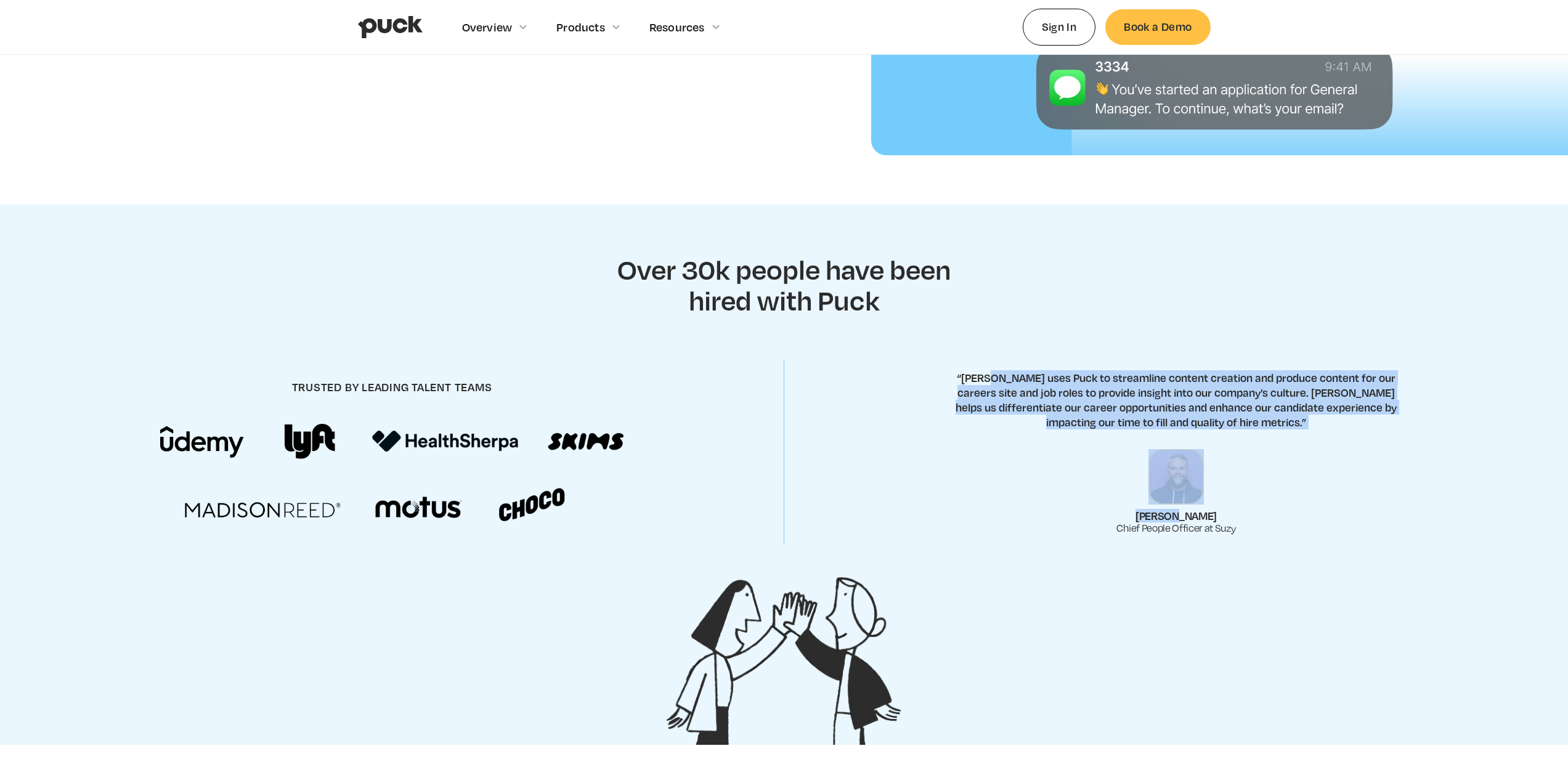
drag, startPoint x: 1138, startPoint y: 453, endPoint x: 973, endPoint y: 359, distance: 189.9
click at [998, 381] on div "“[PERSON_NAME] uses Puck to streamline content creation and produce content for…" at bounding box center [1176, 452] width 579 height 164
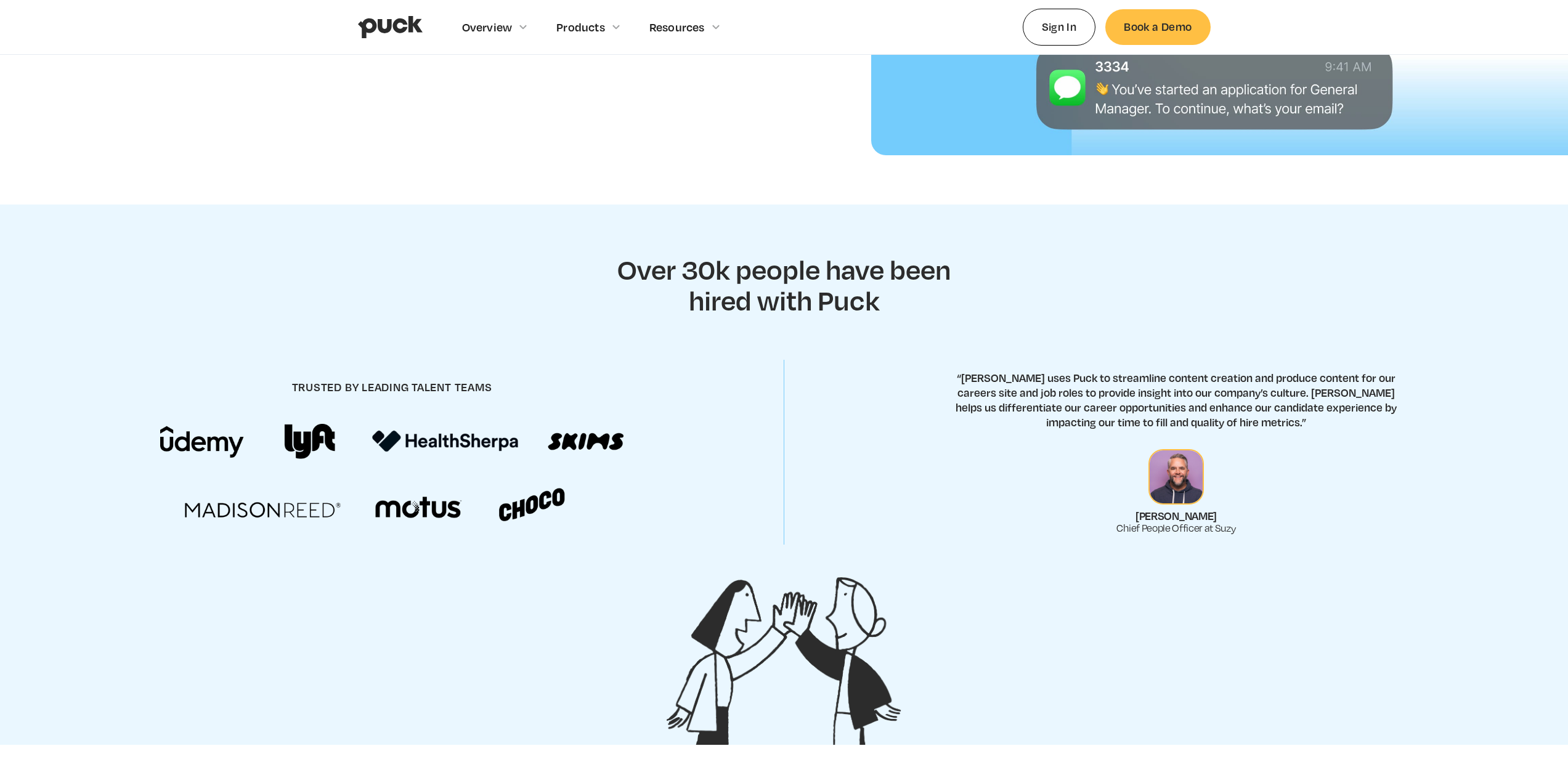
click at [969, 353] on div "trusted by leading talent teams “[PERSON_NAME] uses Puck to streamline content …" at bounding box center [784, 453] width 1568 height 217
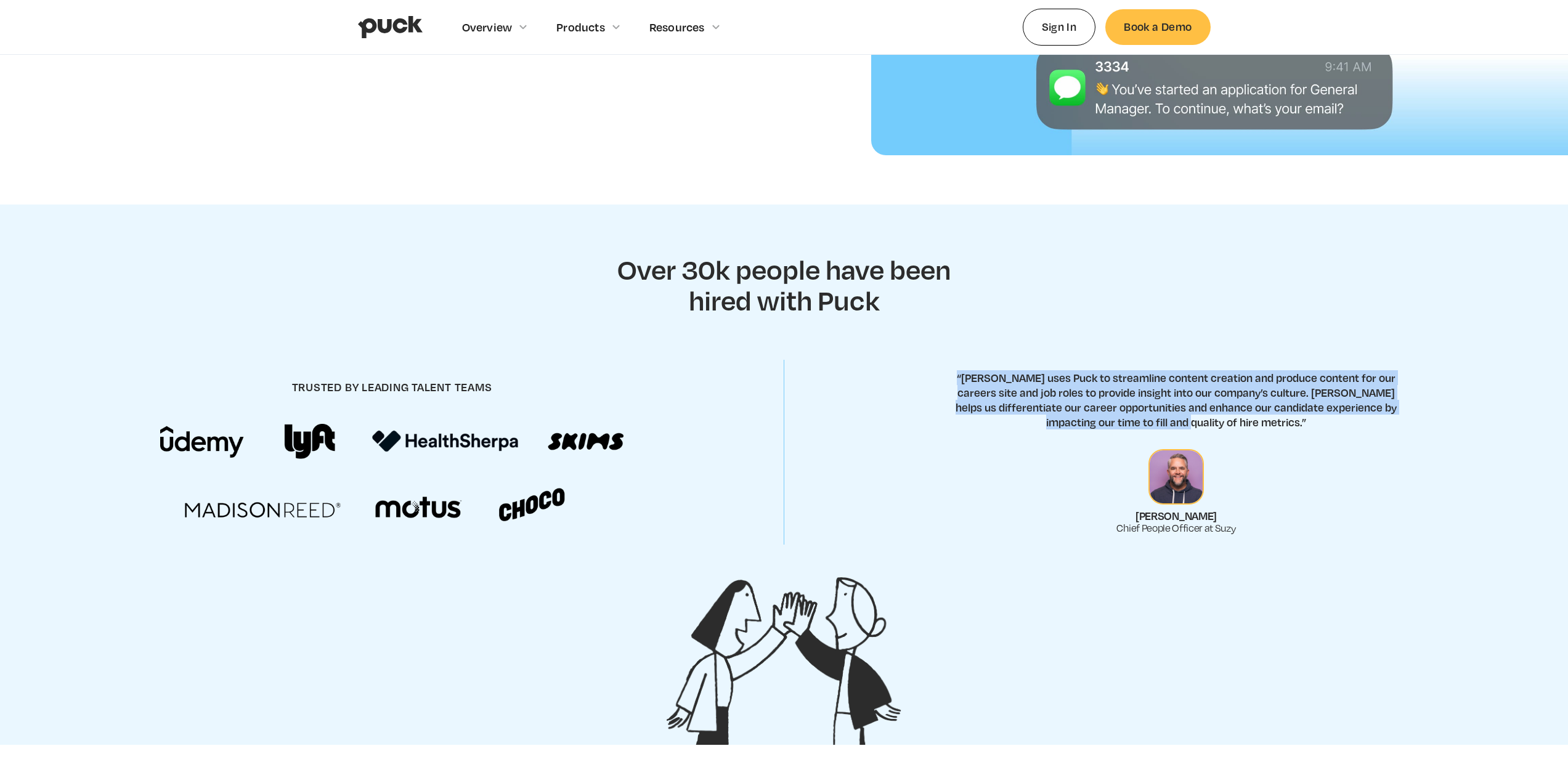
drag, startPoint x: 967, startPoint y: 353, endPoint x: 1200, endPoint y: 429, distance: 245.1
click at [1190, 429] on div "trusted by leading talent teams “[PERSON_NAME] uses Puck to streamline content …" at bounding box center [784, 453] width 1568 height 217
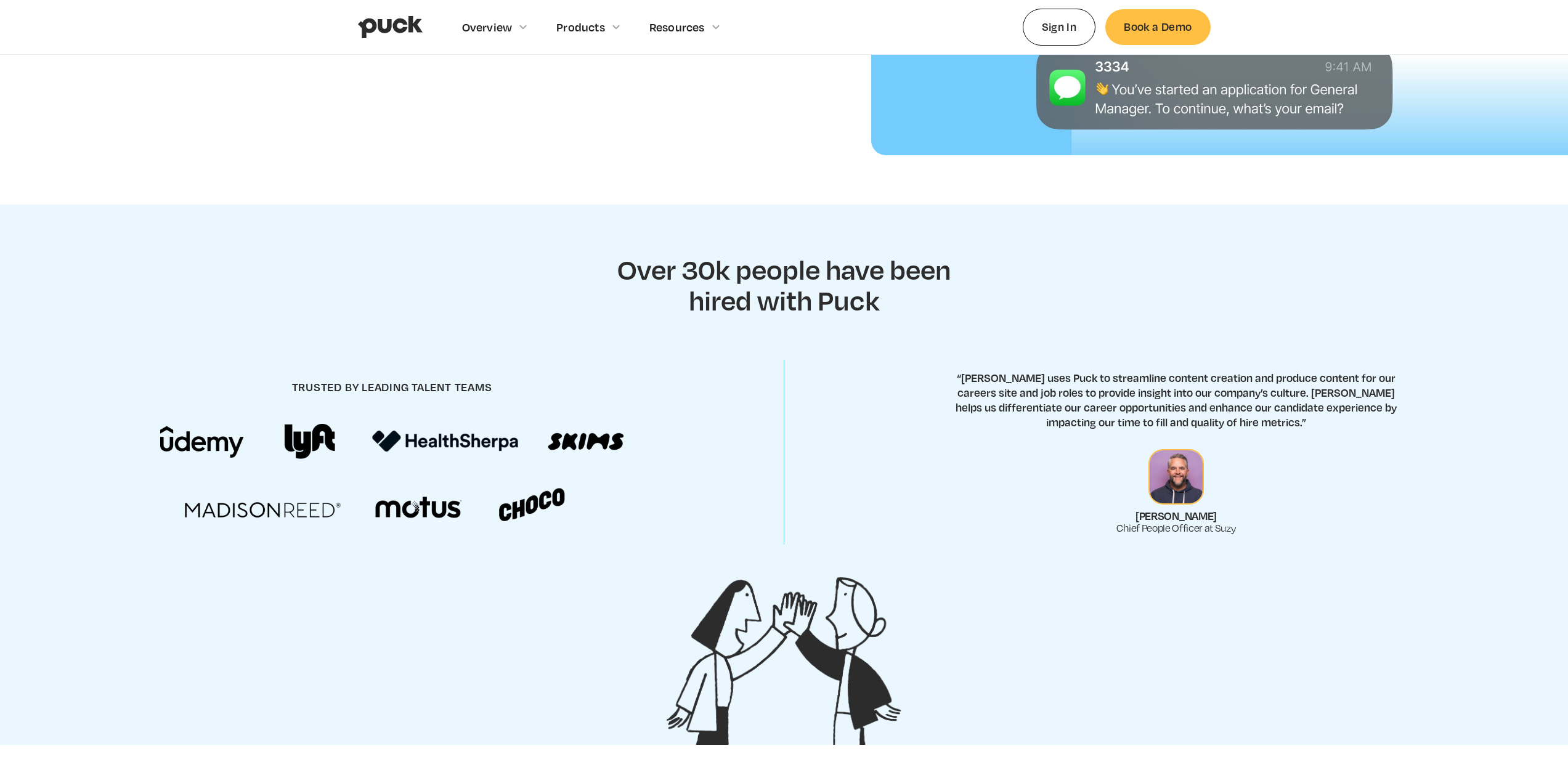
click at [1231, 428] on p "“[PERSON_NAME] uses Puck to streamline content creation and produce content for…" at bounding box center [1176, 400] width 463 height 59
drag, startPoint x: 1231, startPoint y: 428, endPoint x: 958, endPoint y: 343, distance: 285.9
click at [976, 346] on div "trusted by leading talent teams “[PERSON_NAME] uses Puck to streamline content …" at bounding box center [784, 453] width 1568 height 217
click at [957, 343] on section "Over 30k people have been hired with Puck trusted by leading talent teams “[PER…" at bounding box center [784, 475] width 1568 height 541
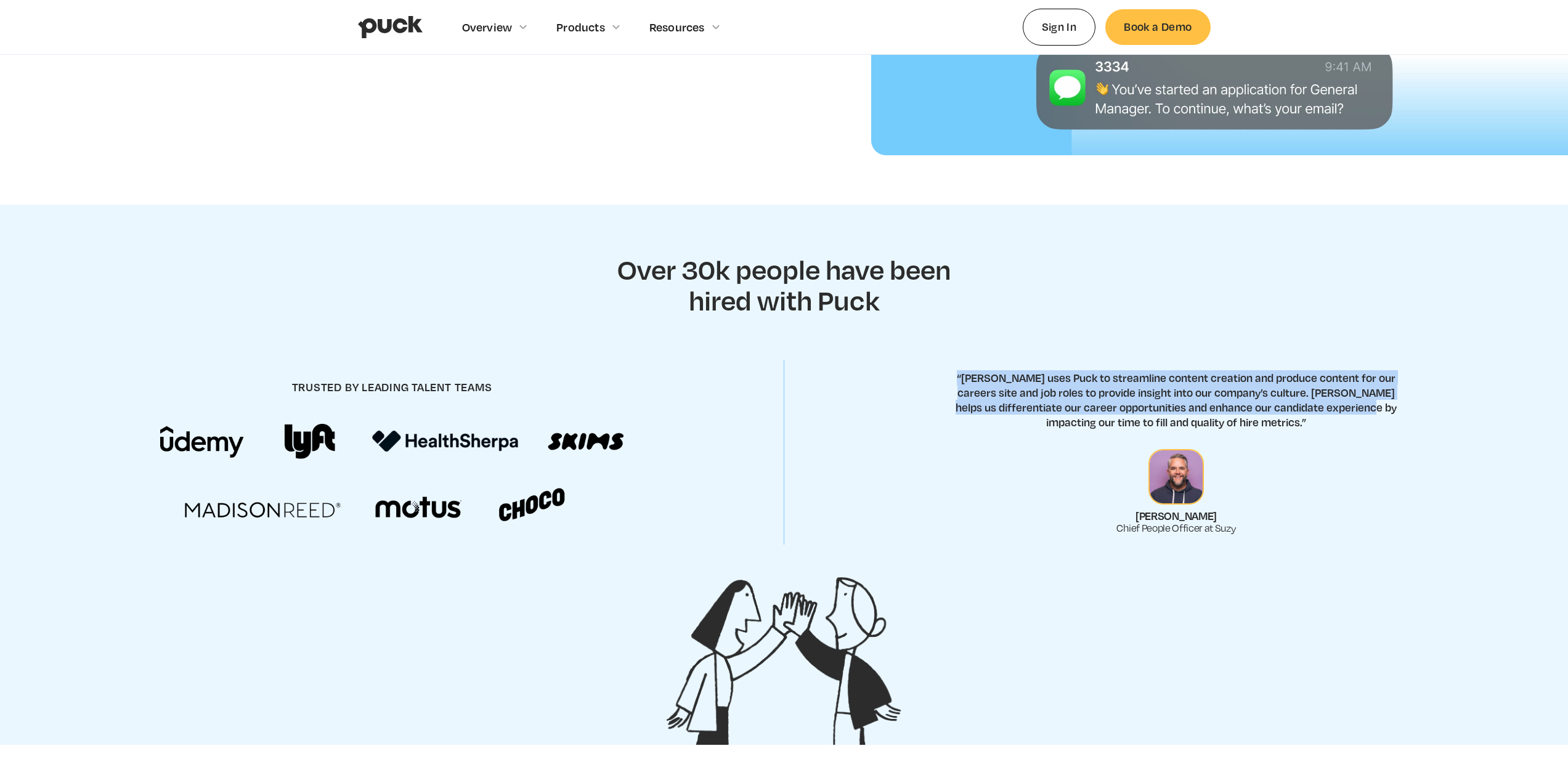
drag, startPoint x: 1196, startPoint y: 387, endPoint x: 1310, endPoint y: 427, distance: 120.8
click at [1294, 417] on div "trusted by leading talent teams “[PERSON_NAME] uses Puck to streamline content …" at bounding box center [784, 453] width 1568 height 217
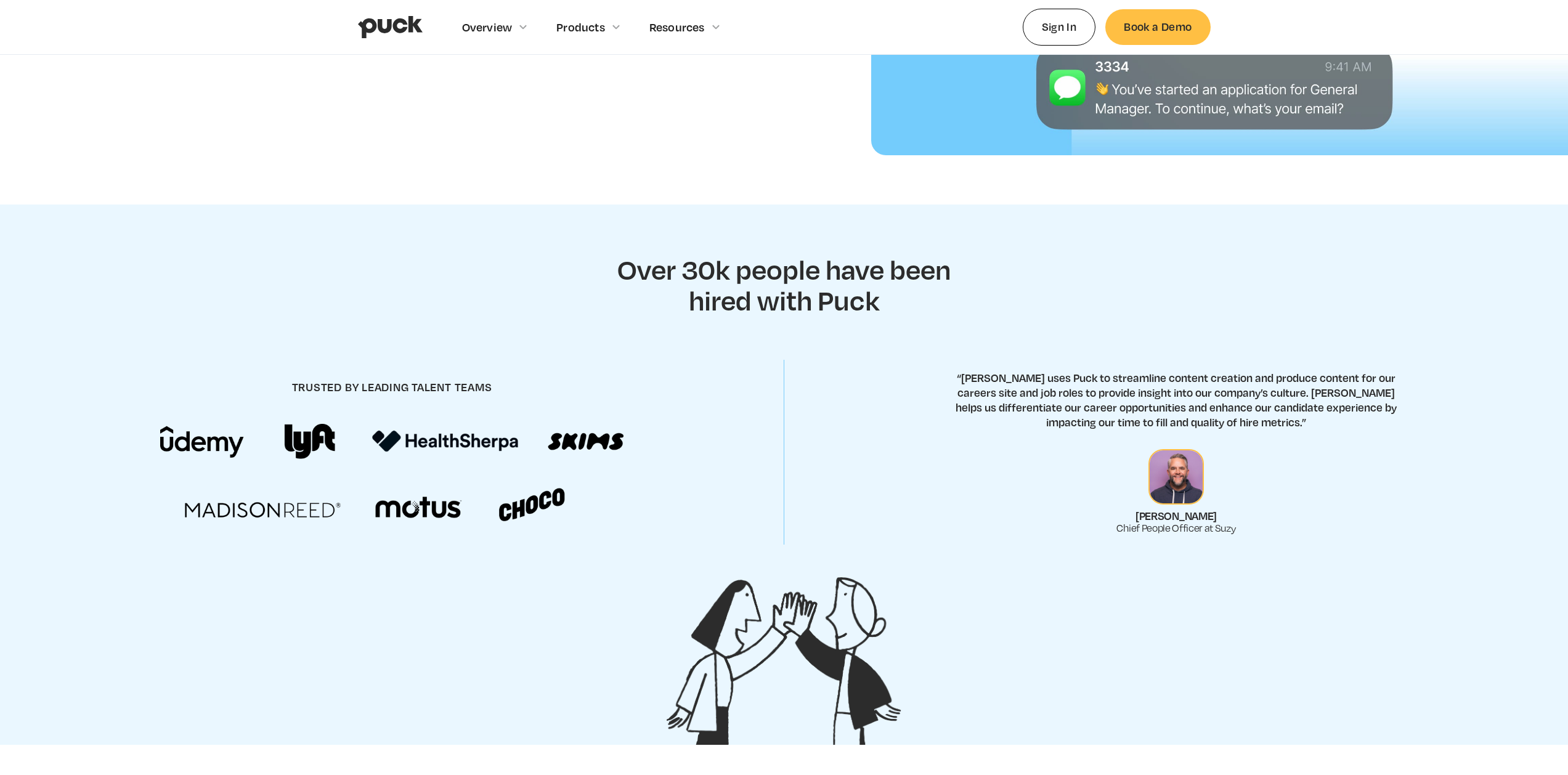
click at [1309, 426] on p "“[PERSON_NAME] uses Puck to streamline content creation and produce content for…" at bounding box center [1176, 400] width 463 height 59
drag, startPoint x: 1307, startPoint y: 425, endPoint x: 1087, endPoint y: 375, distance: 225.6
click at [1099, 379] on p "“[PERSON_NAME] uses Puck to streamline content creation and produce content for…" at bounding box center [1176, 400] width 463 height 59
click at [1068, 368] on div "trusted by leading talent teams “[PERSON_NAME] uses Puck to streamline content …" at bounding box center [784, 453] width 1568 height 217
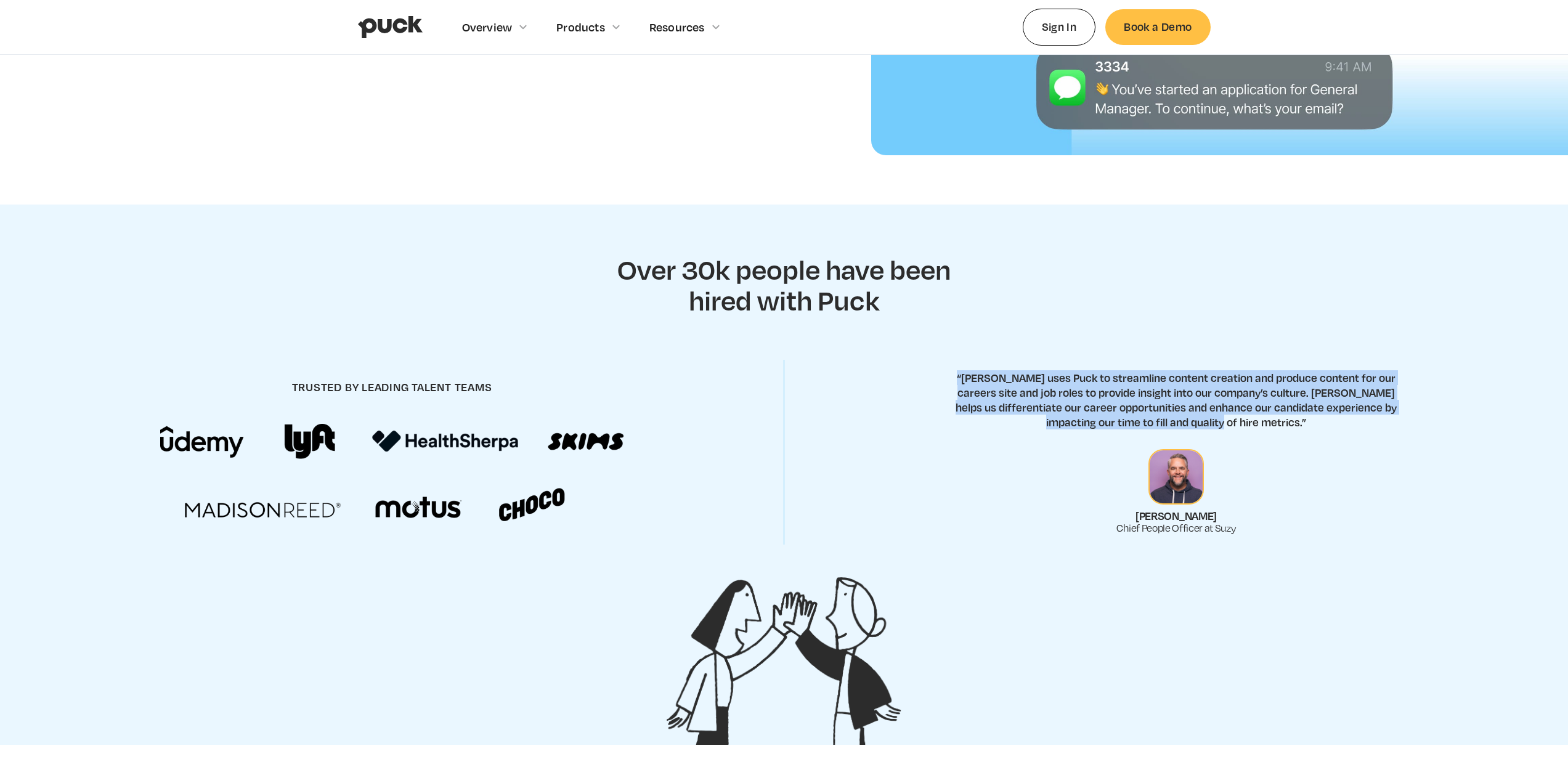
drag, startPoint x: 1067, startPoint y: 367, endPoint x: 1272, endPoint y: 434, distance: 215.7
click at [1272, 434] on div "trusted by leading talent teams “[PERSON_NAME] uses Puck to streamline content …" at bounding box center [784, 453] width 1568 height 217
click at [1272, 434] on div "“[PERSON_NAME] uses Puck to streamline content creation and produce content for…" at bounding box center [1176, 452] width 579 height 164
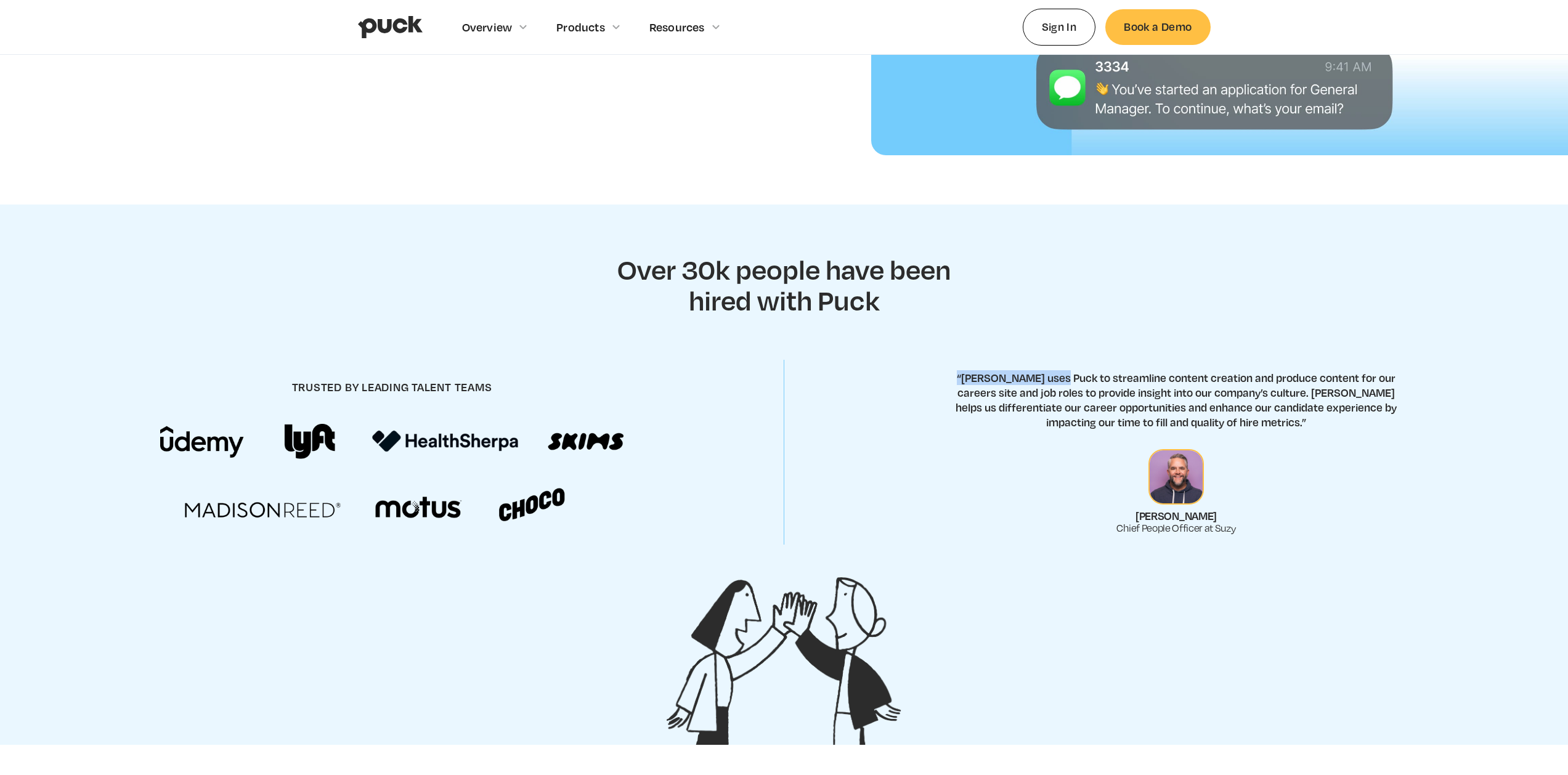
drag, startPoint x: 1272, startPoint y: 434, endPoint x: 1048, endPoint y: 371, distance: 232.7
click at [1050, 371] on div "“[PERSON_NAME] uses Puck to streamline content creation and produce content for…" at bounding box center [1176, 452] width 579 height 164
click at [1047, 371] on p "“[PERSON_NAME] uses Puck to streamline content creation and produce content for…" at bounding box center [1176, 400] width 463 height 59
drag, startPoint x: 1047, startPoint y: 371, endPoint x: 1294, endPoint y: 418, distance: 251.4
click at [1294, 418] on p "“[PERSON_NAME] uses Puck to streamline content creation and produce content for…" at bounding box center [1176, 400] width 463 height 59
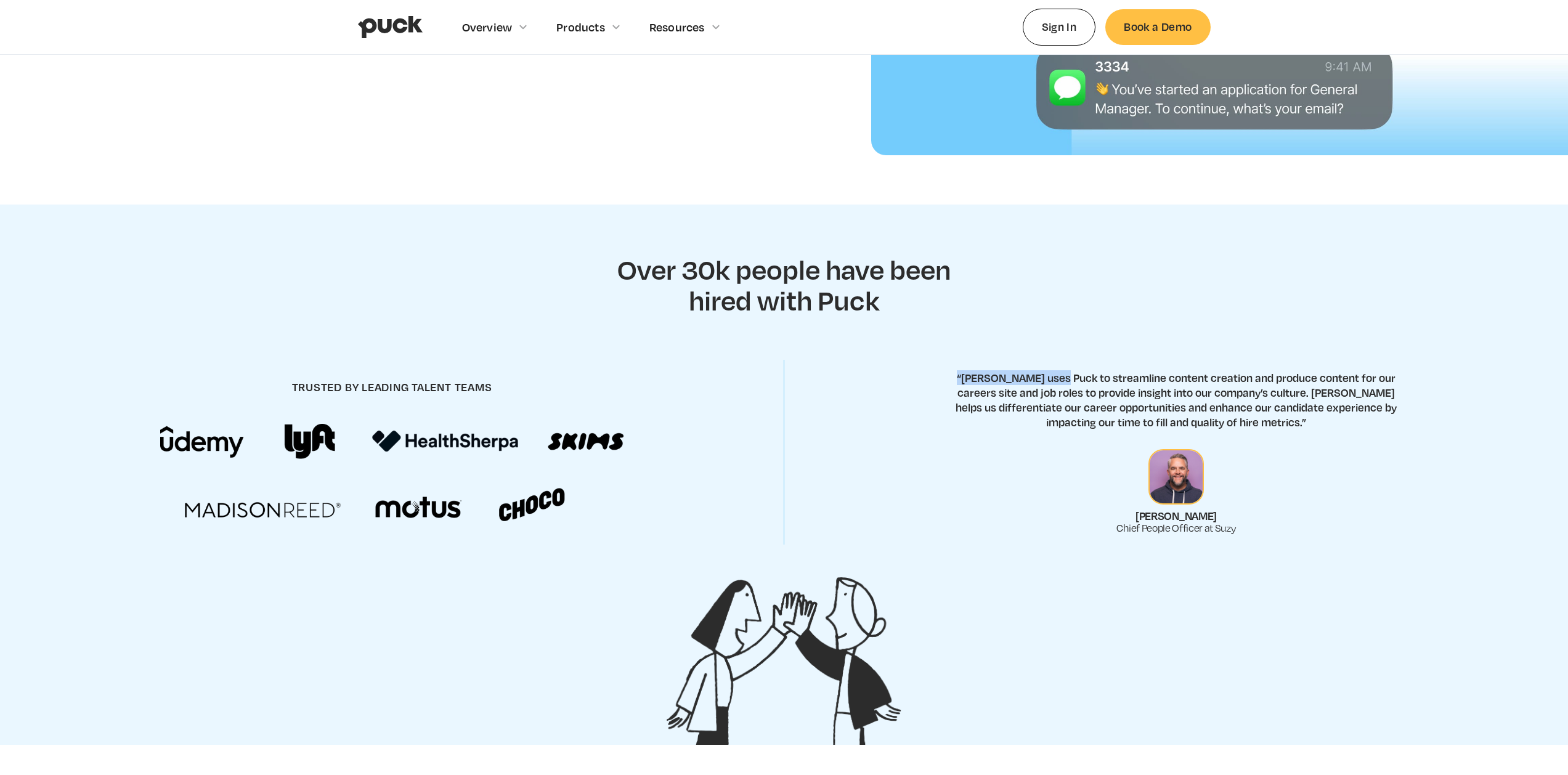
click at [1294, 418] on p "“[PERSON_NAME] uses Puck to streamline content creation and produce content for…" at bounding box center [1176, 400] width 463 height 59
drag, startPoint x: 1294, startPoint y: 418, endPoint x: 1057, endPoint y: 358, distance: 244.5
click at [1071, 363] on div "trusted by leading talent teams “[PERSON_NAME] uses Puck to streamline content …" at bounding box center [784, 453] width 1568 height 217
click at [1057, 358] on div "trusted by leading talent teams “[PERSON_NAME] uses Puck to streamline content …" at bounding box center [784, 453] width 1568 height 217
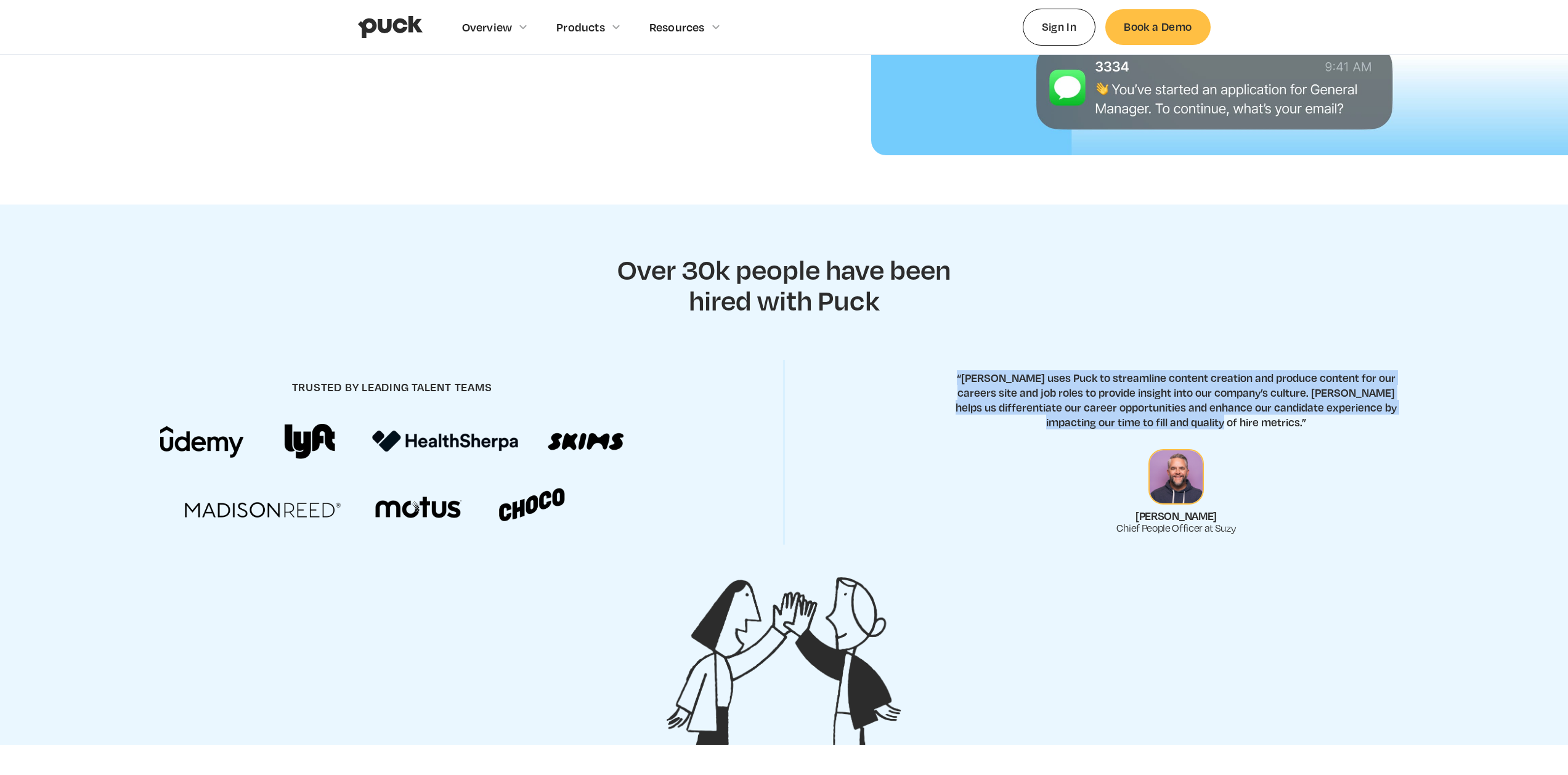
drag, startPoint x: 1263, startPoint y: 404, endPoint x: 1300, endPoint y: 418, distance: 39.6
click at [1300, 418] on div "trusted by leading talent teams “[PERSON_NAME] uses Puck to streamline content …" at bounding box center [784, 453] width 1568 height 217
click at [1300, 418] on p "“[PERSON_NAME] uses Puck to streamline content creation and produce content for…" at bounding box center [1176, 400] width 463 height 59
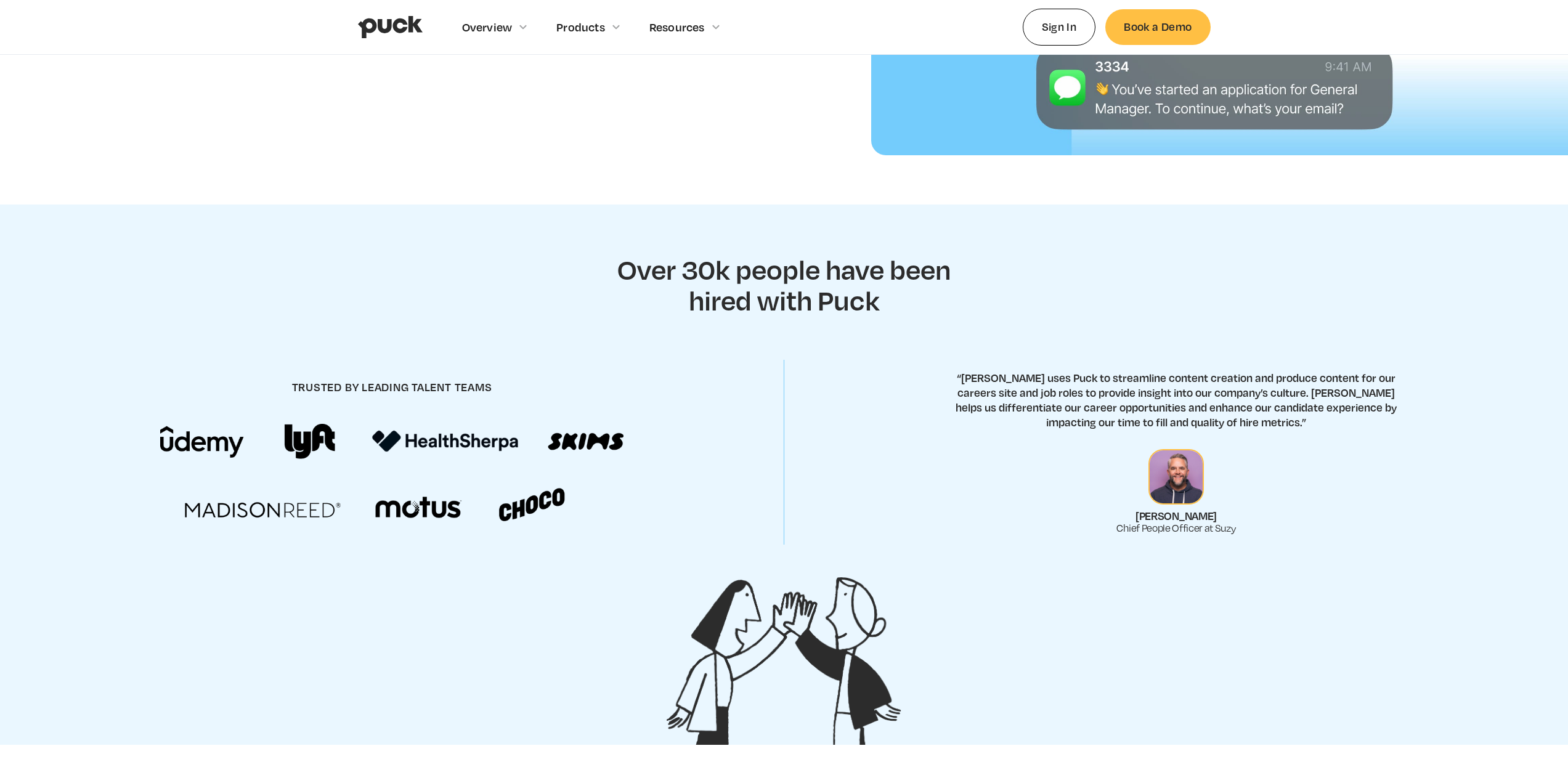
drag, startPoint x: 1300, startPoint y: 418, endPoint x: 1044, endPoint y: 362, distance: 262.1
click at [1044, 363] on div "trusted by leading talent teams “[PERSON_NAME] uses Puck to streamline content …" at bounding box center [784, 453] width 1568 height 217
click at [1044, 362] on div "trusted by leading talent teams “[PERSON_NAME] uses Puck to streamline content …" at bounding box center [784, 453] width 1568 height 217
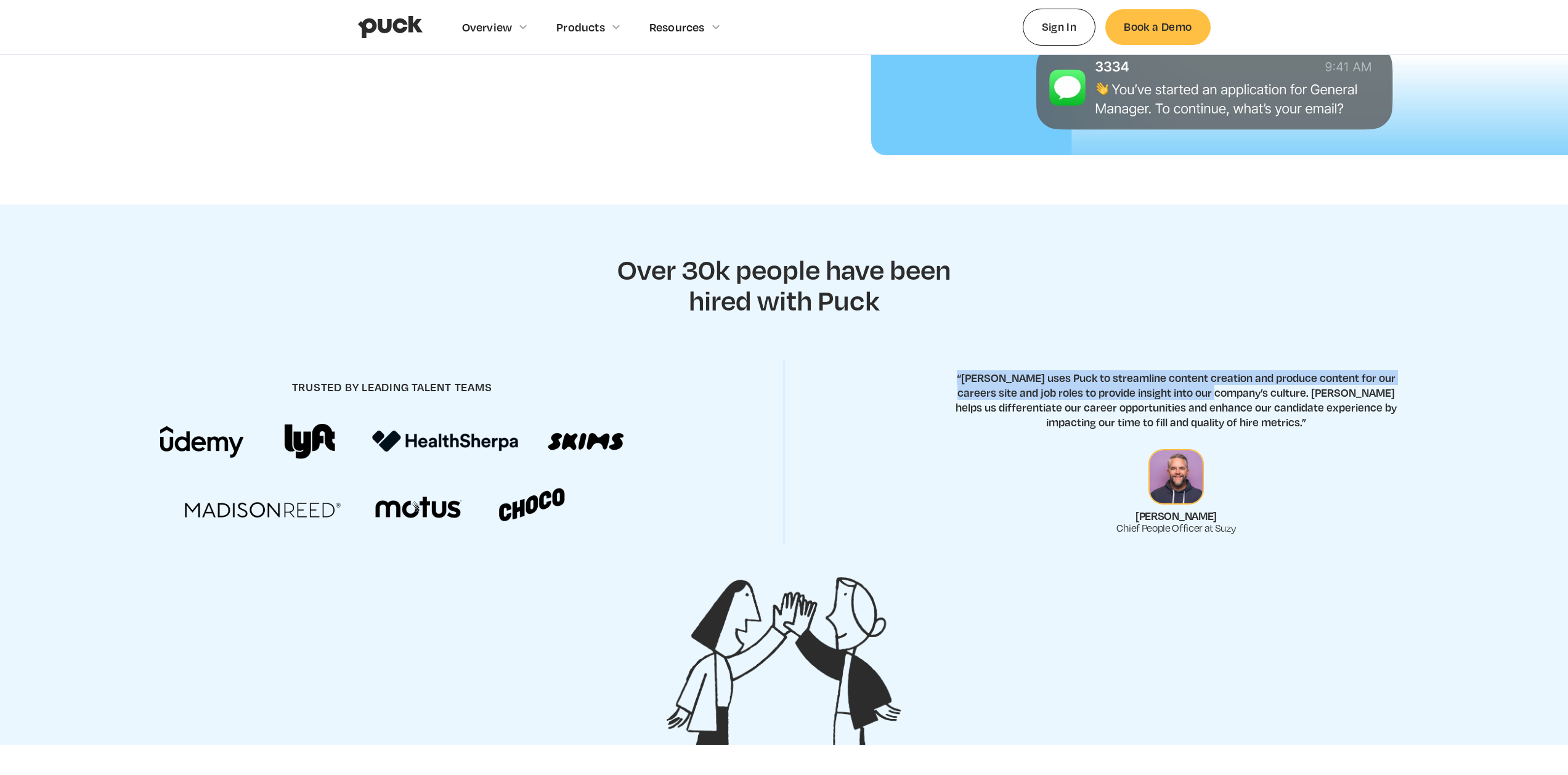
drag, startPoint x: 1044, startPoint y: 362, endPoint x: 1341, endPoint y: 418, distance: 302.2
click at [1317, 416] on div "trusted by leading talent teams “[PERSON_NAME] uses Puck to streamline content …" at bounding box center [784, 453] width 1568 height 217
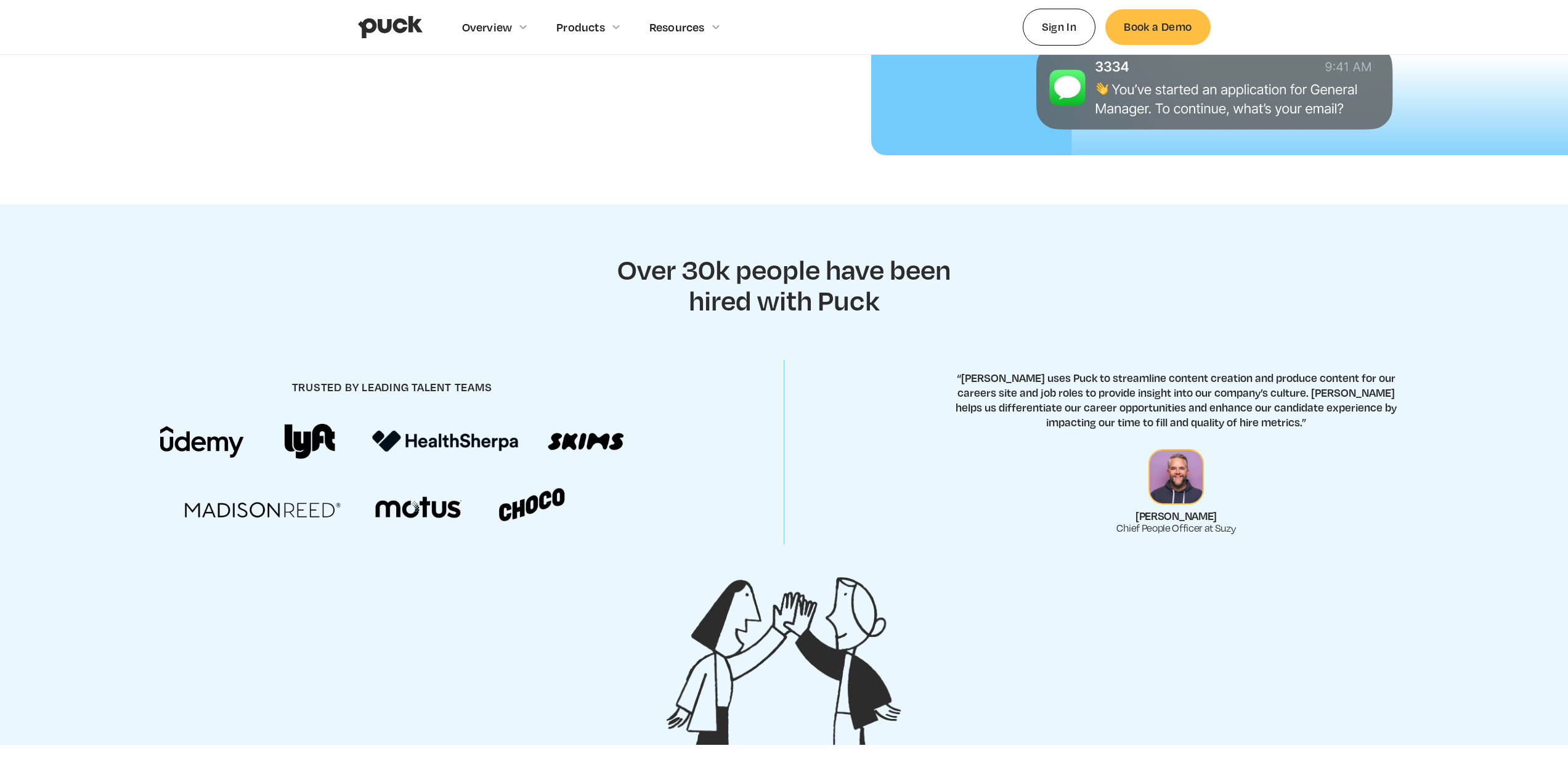
click at [1341, 418] on p "“[PERSON_NAME] uses Puck to streamline content creation and produce content for…" at bounding box center [1176, 400] width 463 height 59
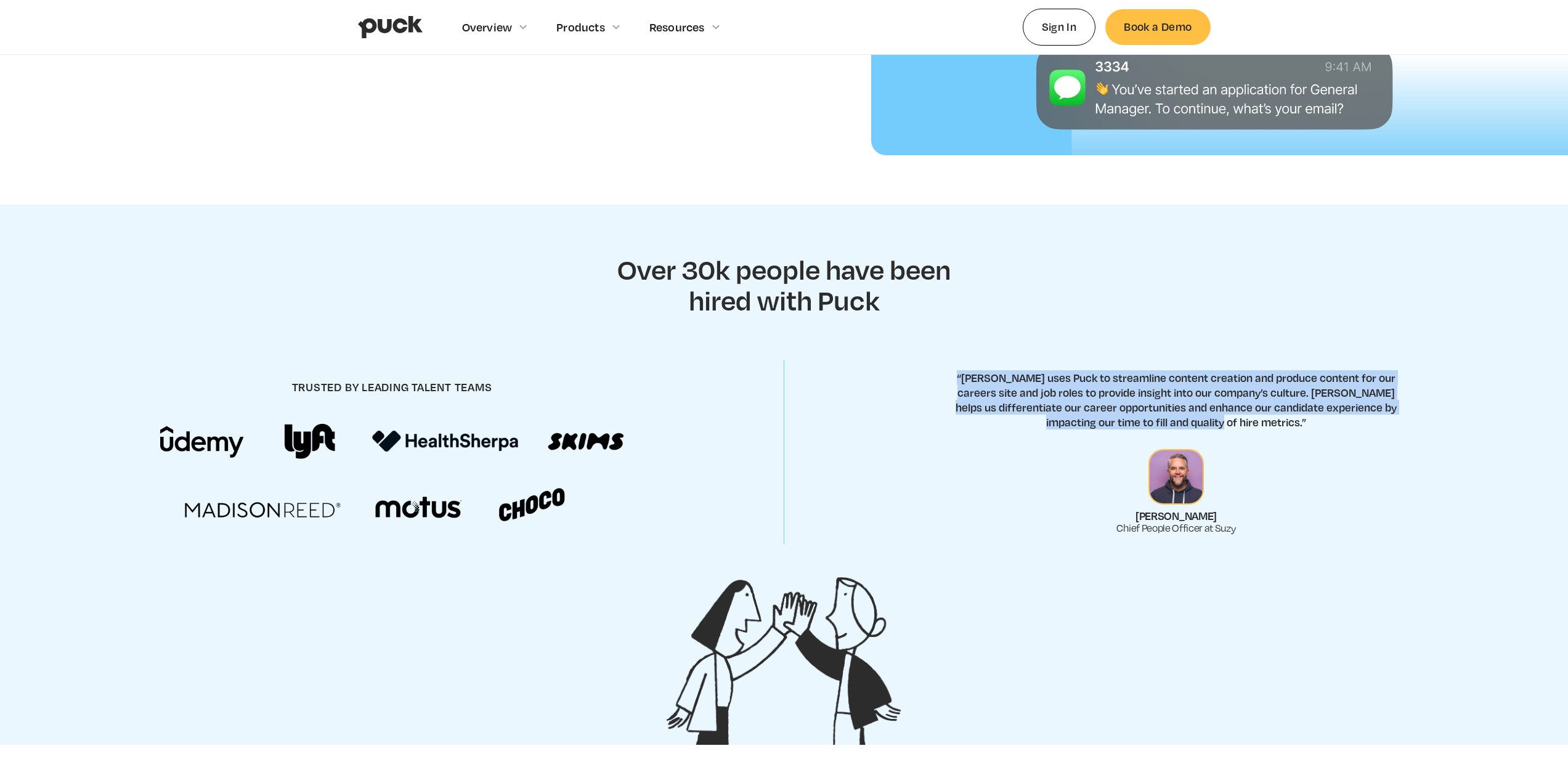
click at [1341, 418] on p "“[PERSON_NAME] uses Puck to streamline content creation and produce content for…" at bounding box center [1176, 400] width 463 height 59
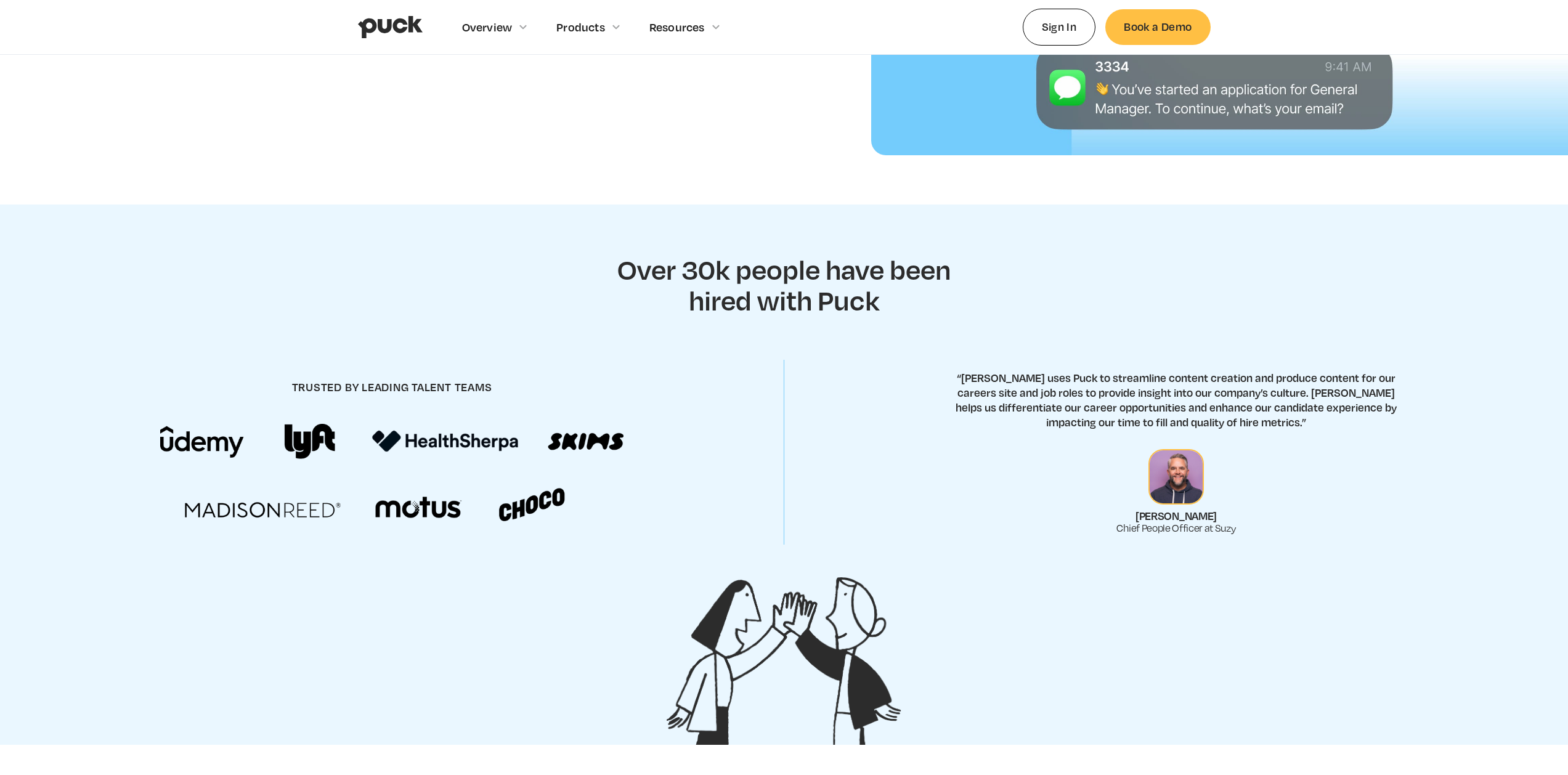
drag, startPoint x: 1341, startPoint y: 418, endPoint x: 1090, endPoint y: 369, distance: 255.7
click at [1102, 373] on p "“[PERSON_NAME] uses Puck to streamline content creation and produce content for…" at bounding box center [1176, 400] width 463 height 59
click at [1090, 369] on div "trusted by leading talent teams “[PERSON_NAME] uses Puck to streamline content …" at bounding box center [784, 453] width 1568 height 217
drag
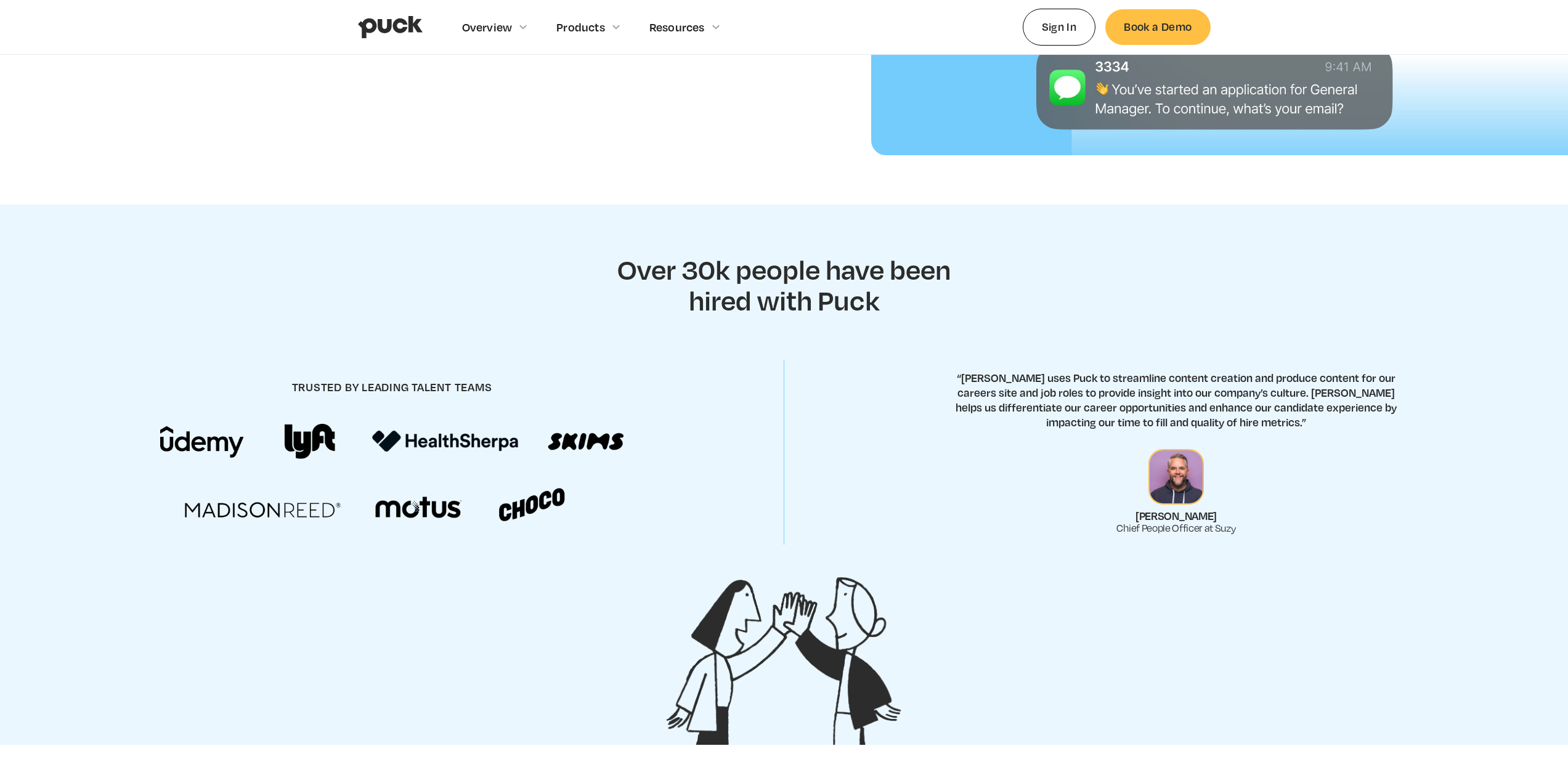
click at [1274, 402] on div "trusted by leading talent teams “[PERSON_NAME] uses Puck to streamline content …" at bounding box center [784, 453] width 1568 height 217
click at [1278, 402] on p "“[PERSON_NAME] uses Puck to streamline content creation and produce content for…" at bounding box center [1176, 400] width 463 height 59
click at [1277, 402] on p "“[PERSON_NAME] uses Puck to streamline content creation and produce content for…" at bounding box center [1176, 400] width 463 height 59
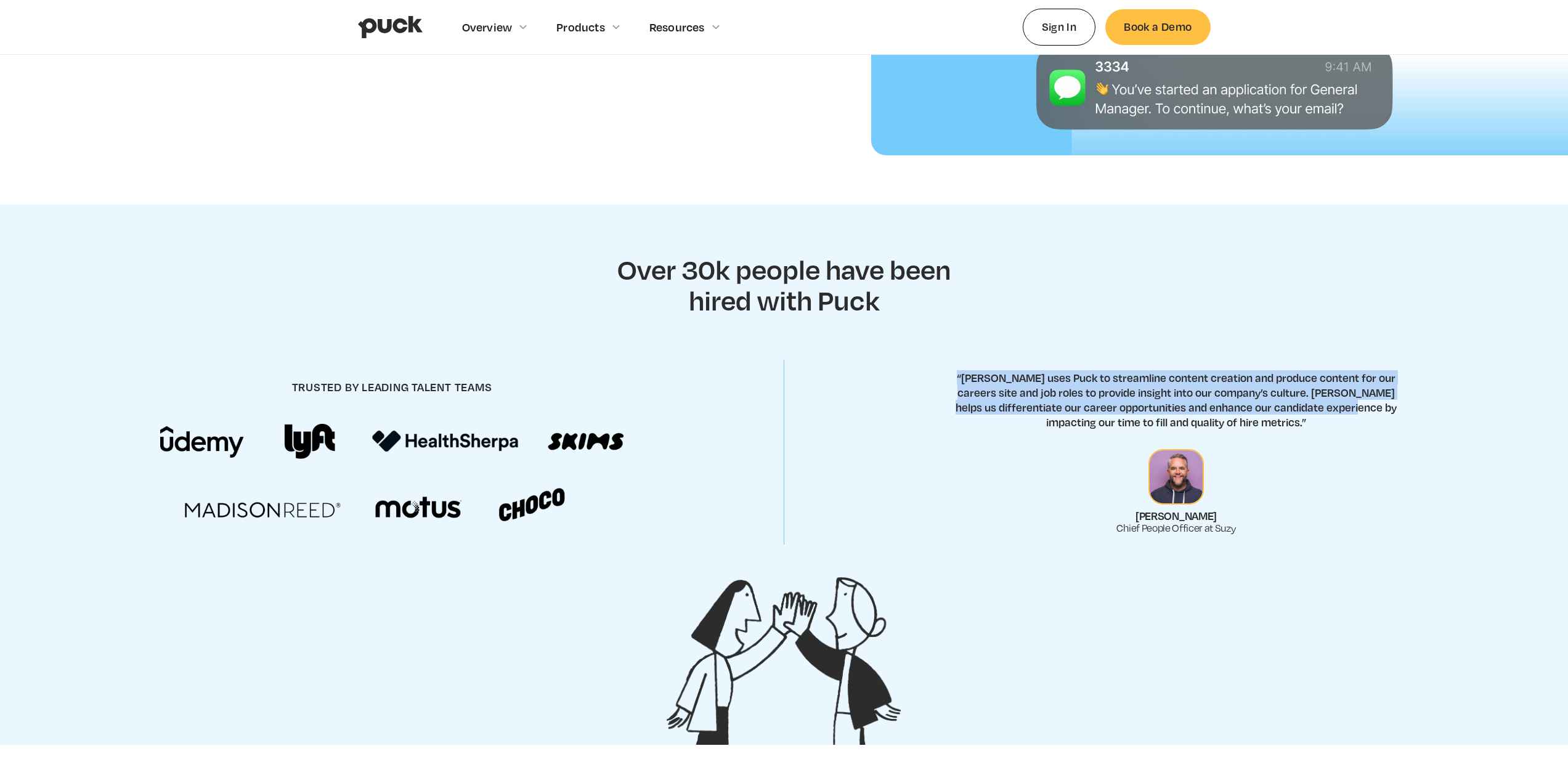
click at [984, 361] on div "trusted by leading talent teams “[PERSON_NAME] uses Puck to streamline content …" at bounding box center [784, 453] width 1568 height 217
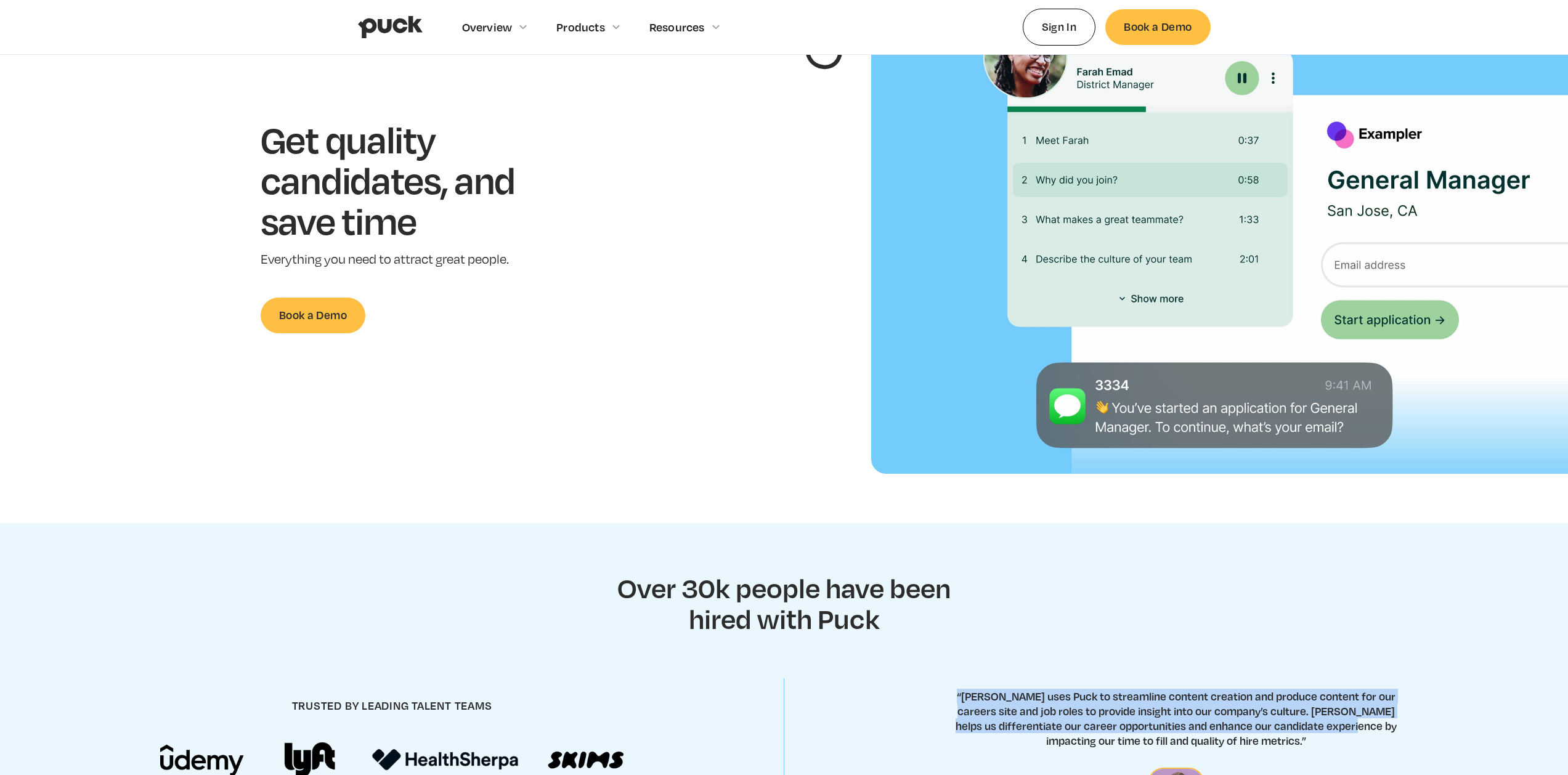
scroll to position [0, 0]
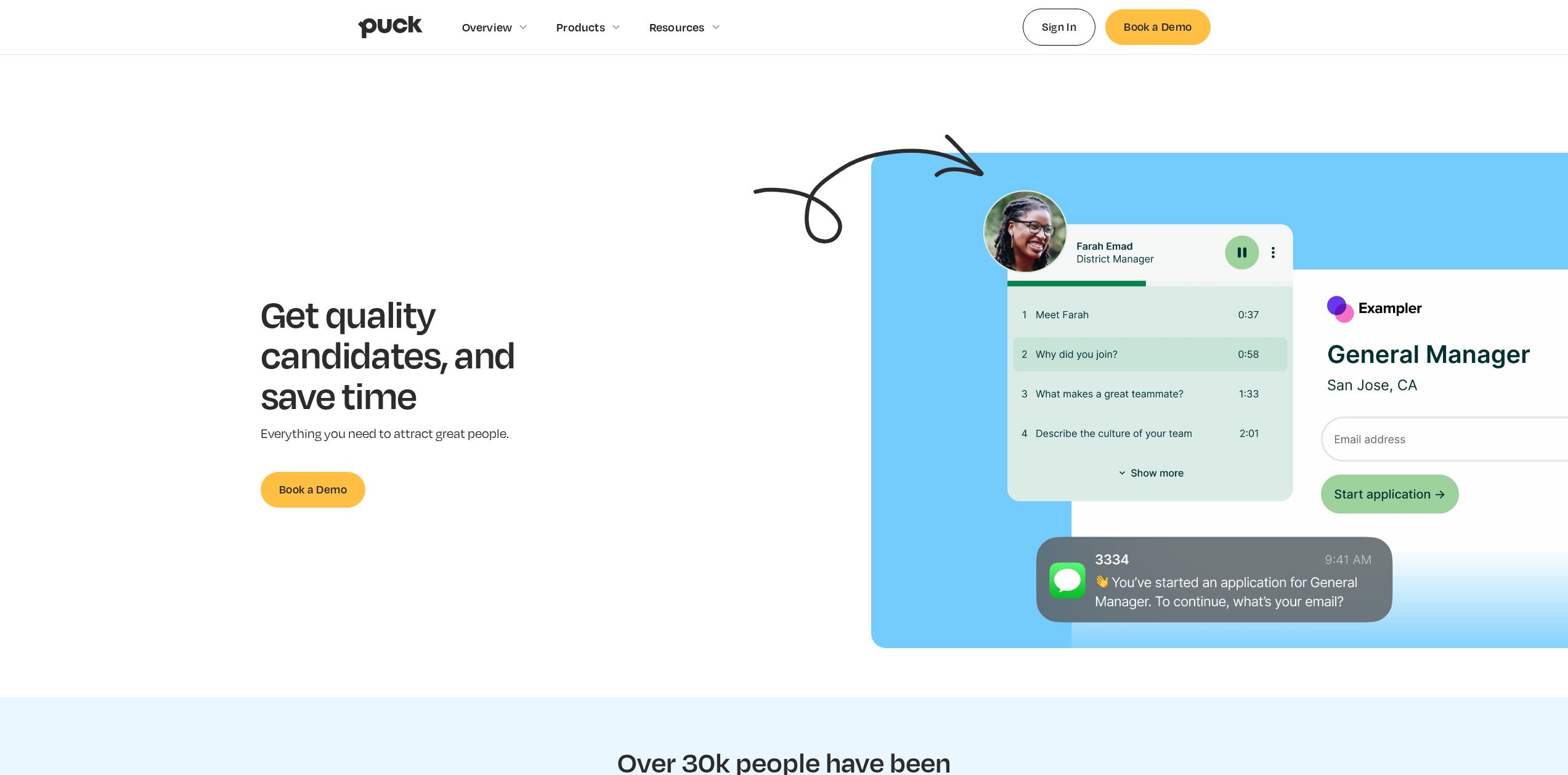
click at [570, 210] on section "Get quality candidates, and save time Everything you need to attract great peop…" at bounding box center [784, 400] width 1568 height 495
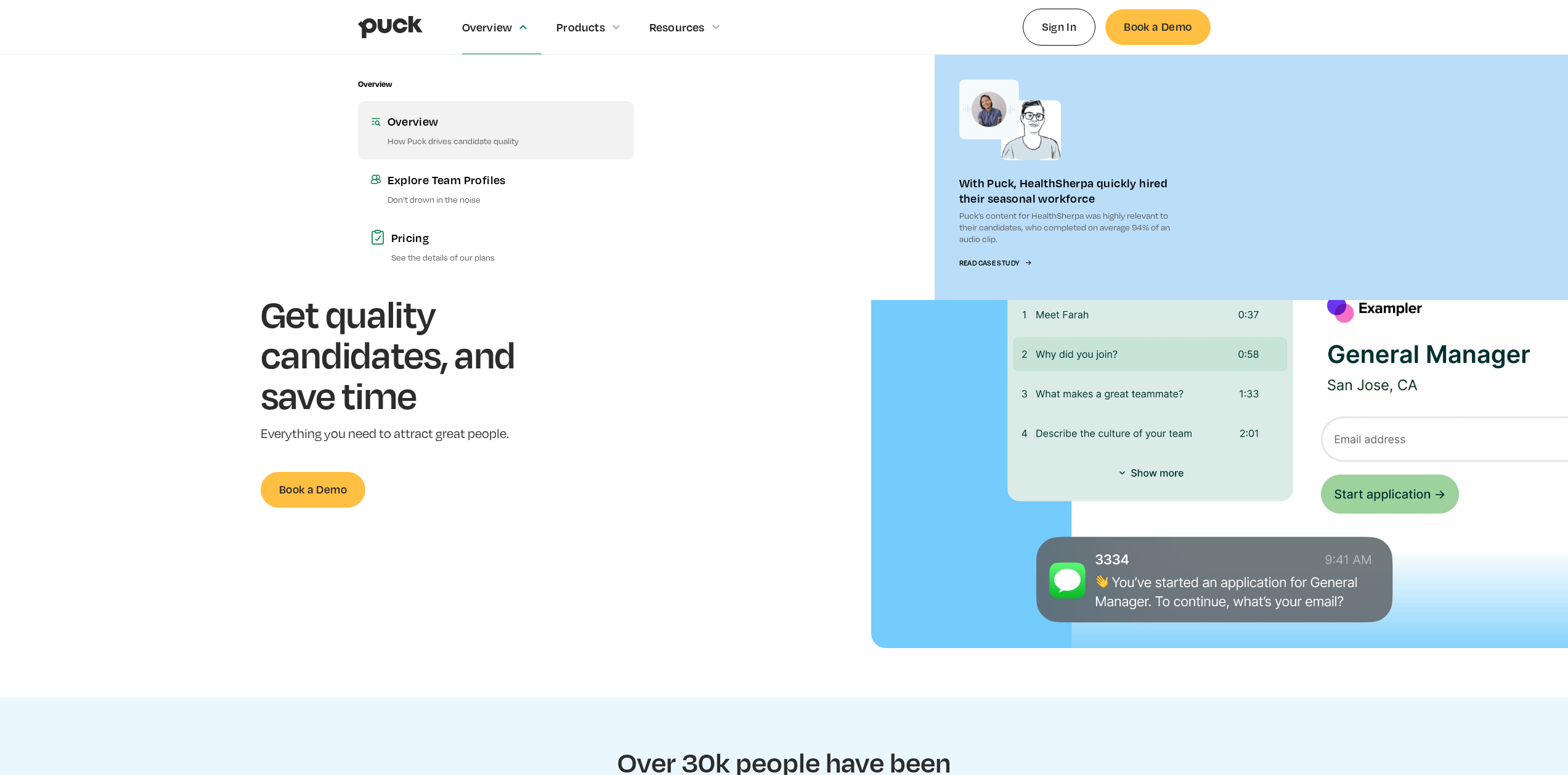
click at [498, 134] on link "Overview How Puck drives candidate quality" at bounding box center [496, 130] width 276 height 58
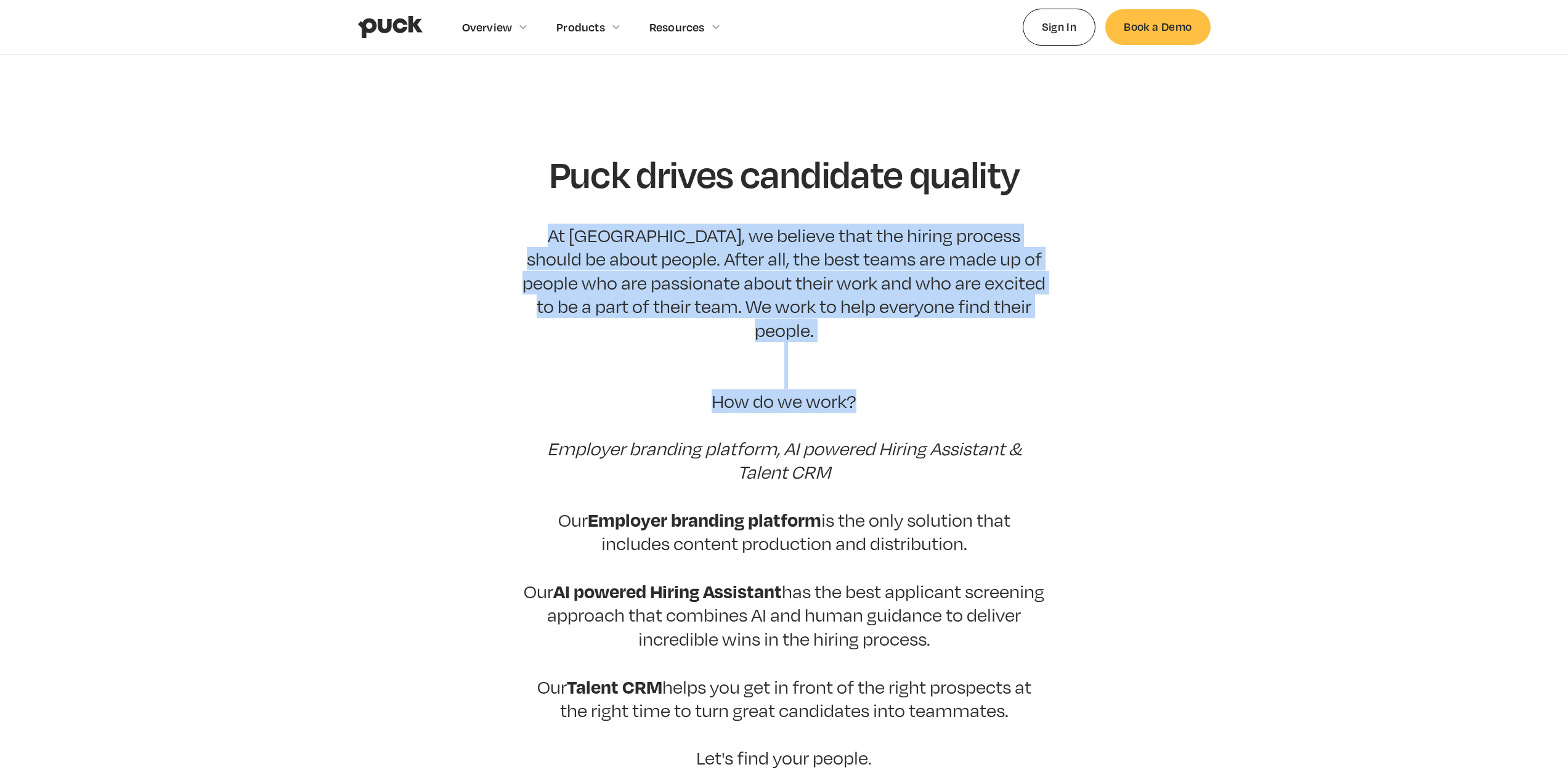
drag, startPoint x: 514, startPoint y: 194, endPoint x: 969, endPoint y: 385, distance: 493.5
click at [923, 376] on section "Puck drives candidate quality At Puck, we believe that the hiring process shoul…" at bounding box center [784, 493] width 1568 height 680
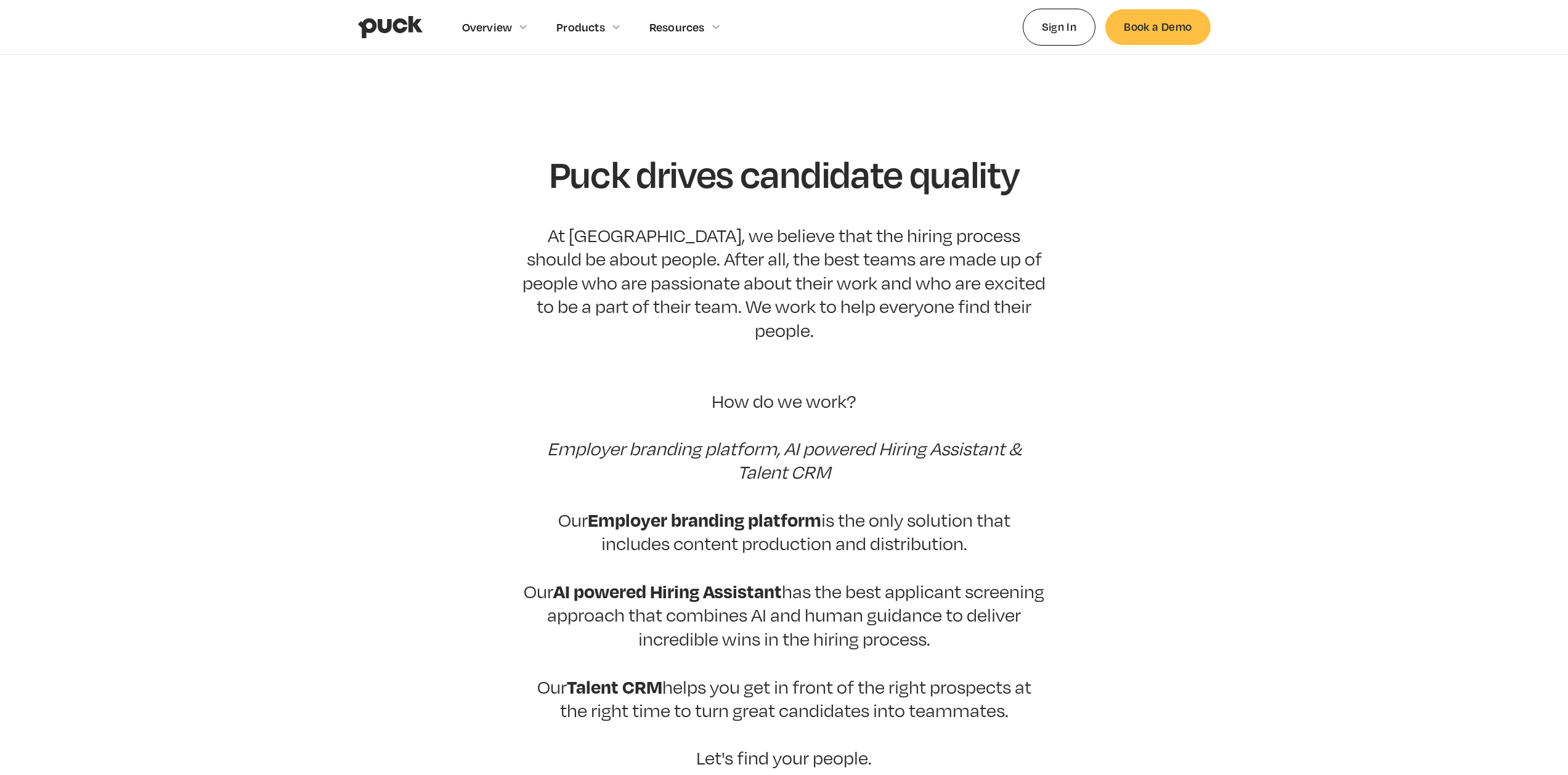
click at [969, 380] on p "At Puck, we believe that the hiring process should be about people. After all, …" at bounding box center [784, 497] width 524 height 546
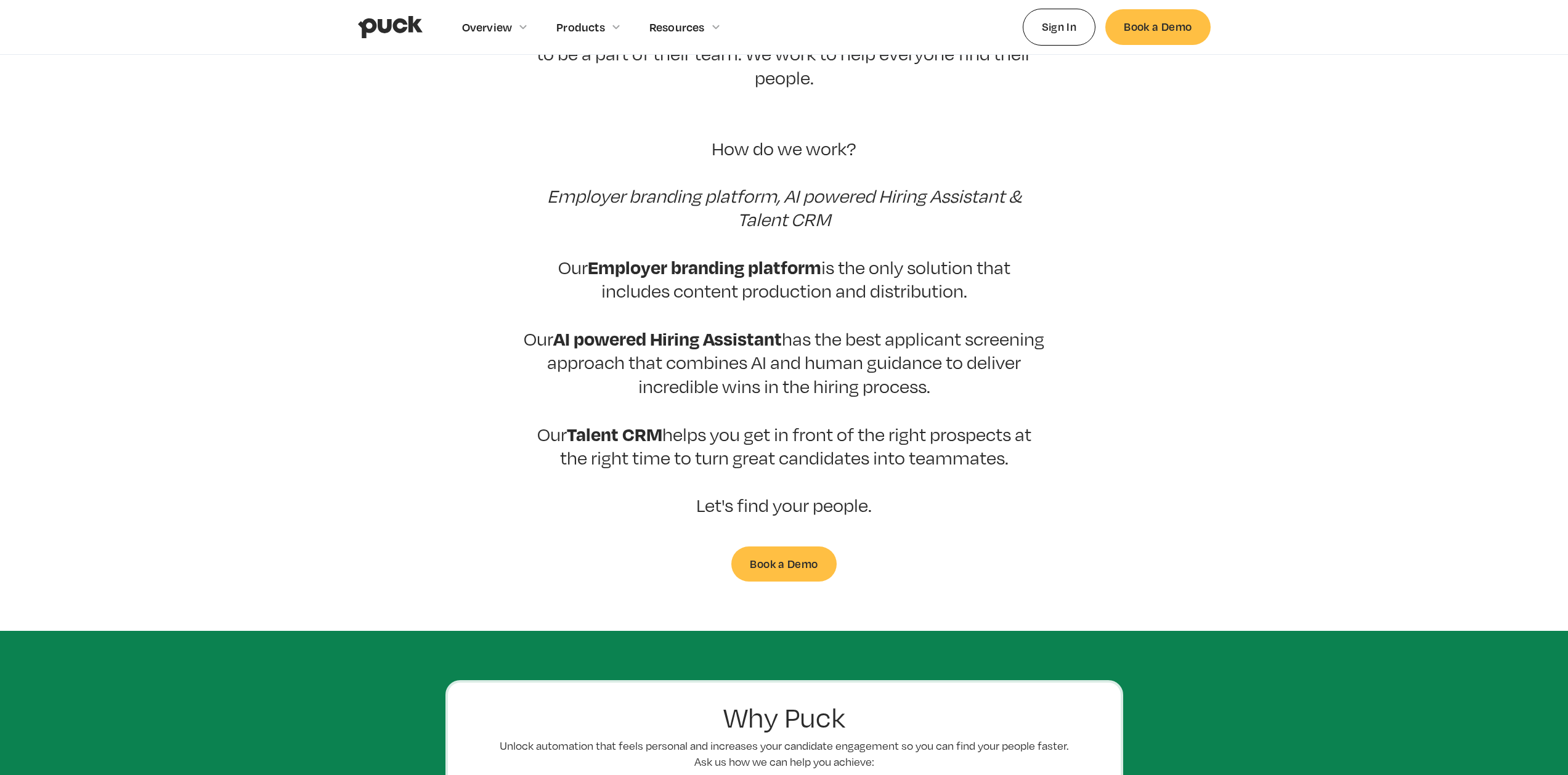
scroll to position [347, 0]
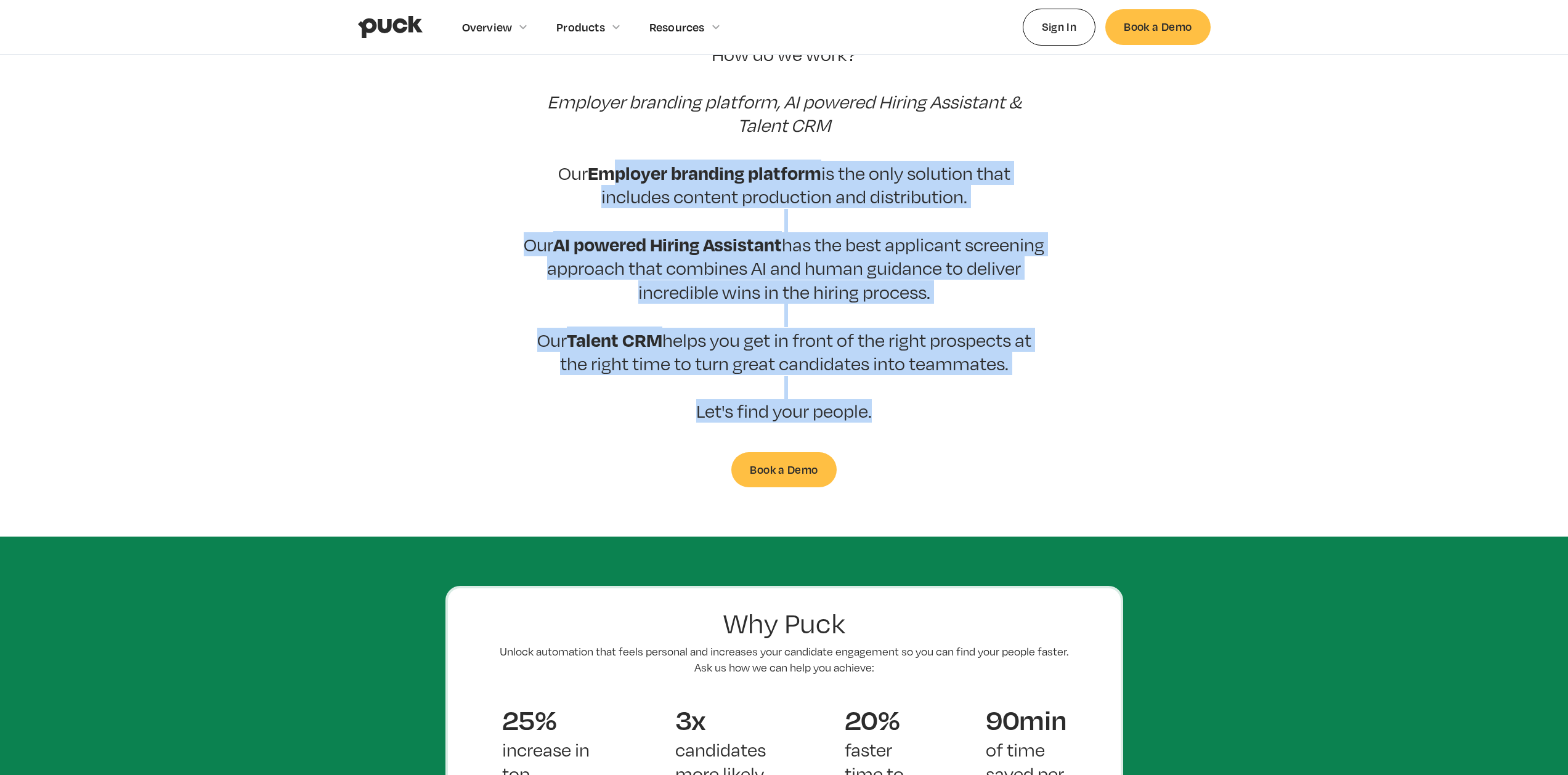
drag, startPoint x: 638, startPoint y: 206, endPoint x: 886, endPoint y: 409, distance: 320.5
click at [864, 410] on div "Puck drives candidate quality At Puck, we believe that the hiring process shoul…" at bounding box center [784, 146] width 524 height 680
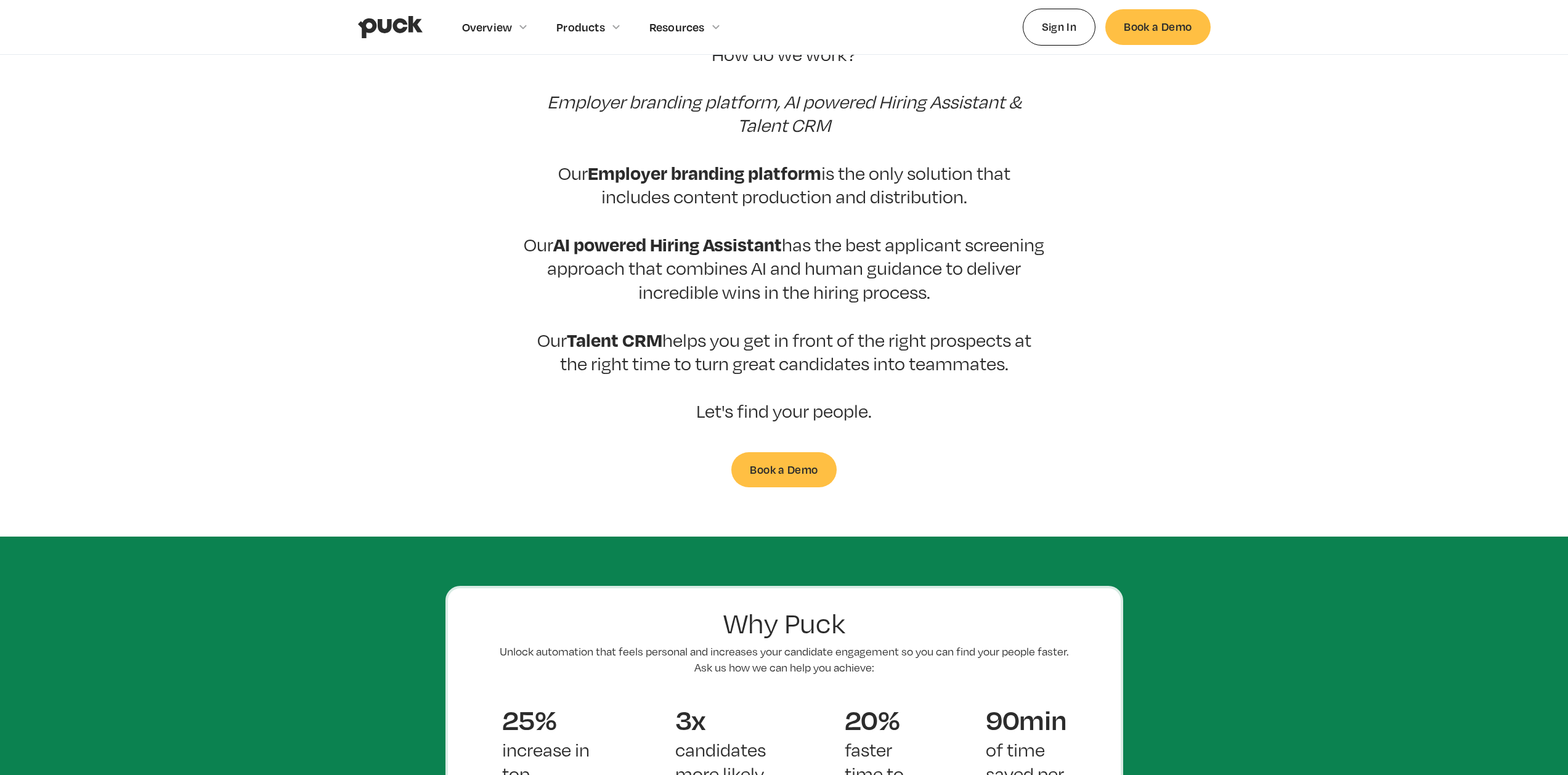
click at [888, 409] on div "Puck drives candidate quality At Puck, we believe that the hiring process shoul…" at bounding box center [784, 146] width 524 height 680
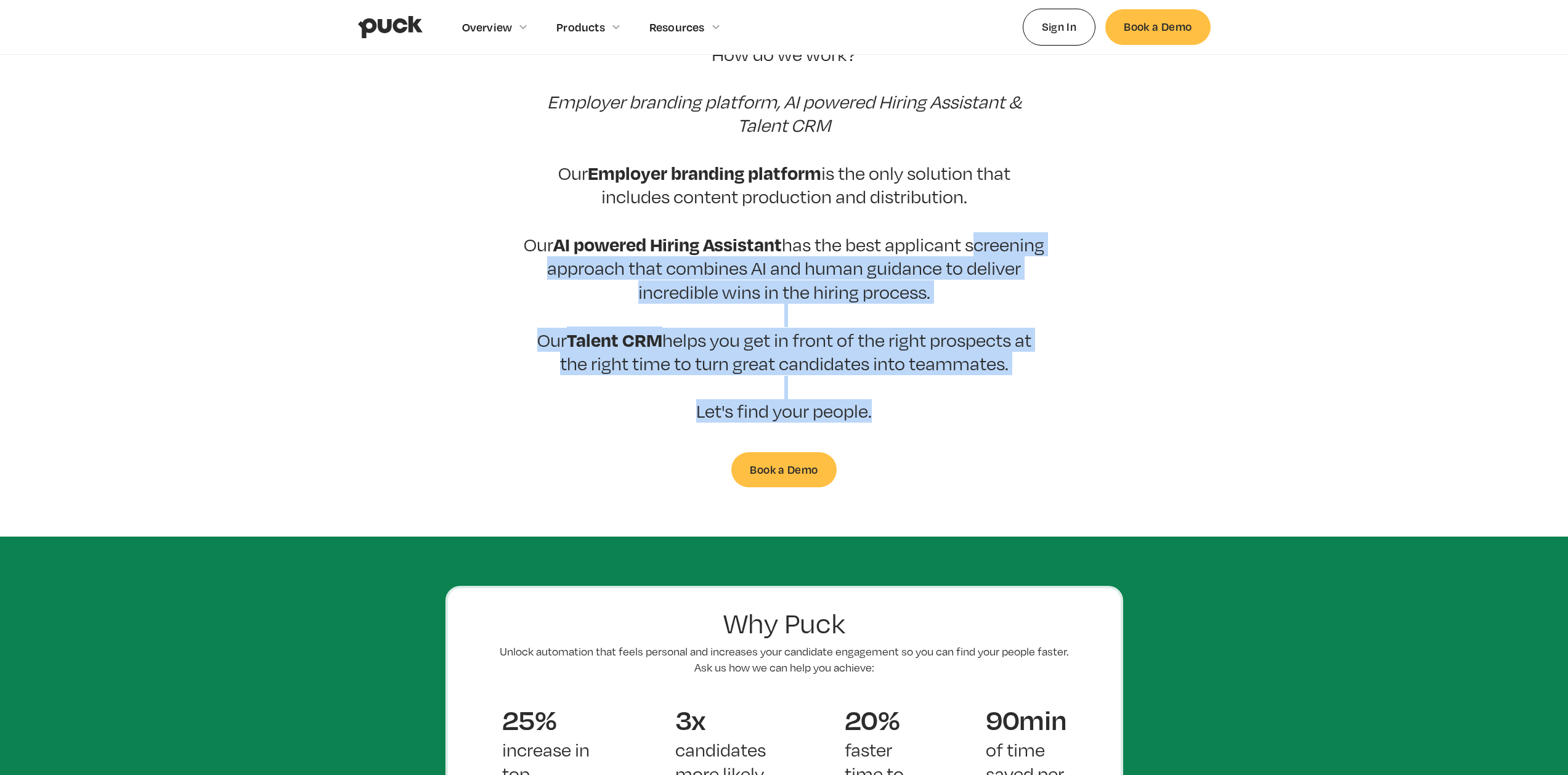
drag, startPoint x: 888, startPoint y: 408, endPoint x: 406, endPoint y: 221, distance: 517.0
click at [406, 221] on section "Puck drives candidate quality At Puck, we believe that the hiring process shoul…" at bounding box center [784, 146] width 1568 height 680
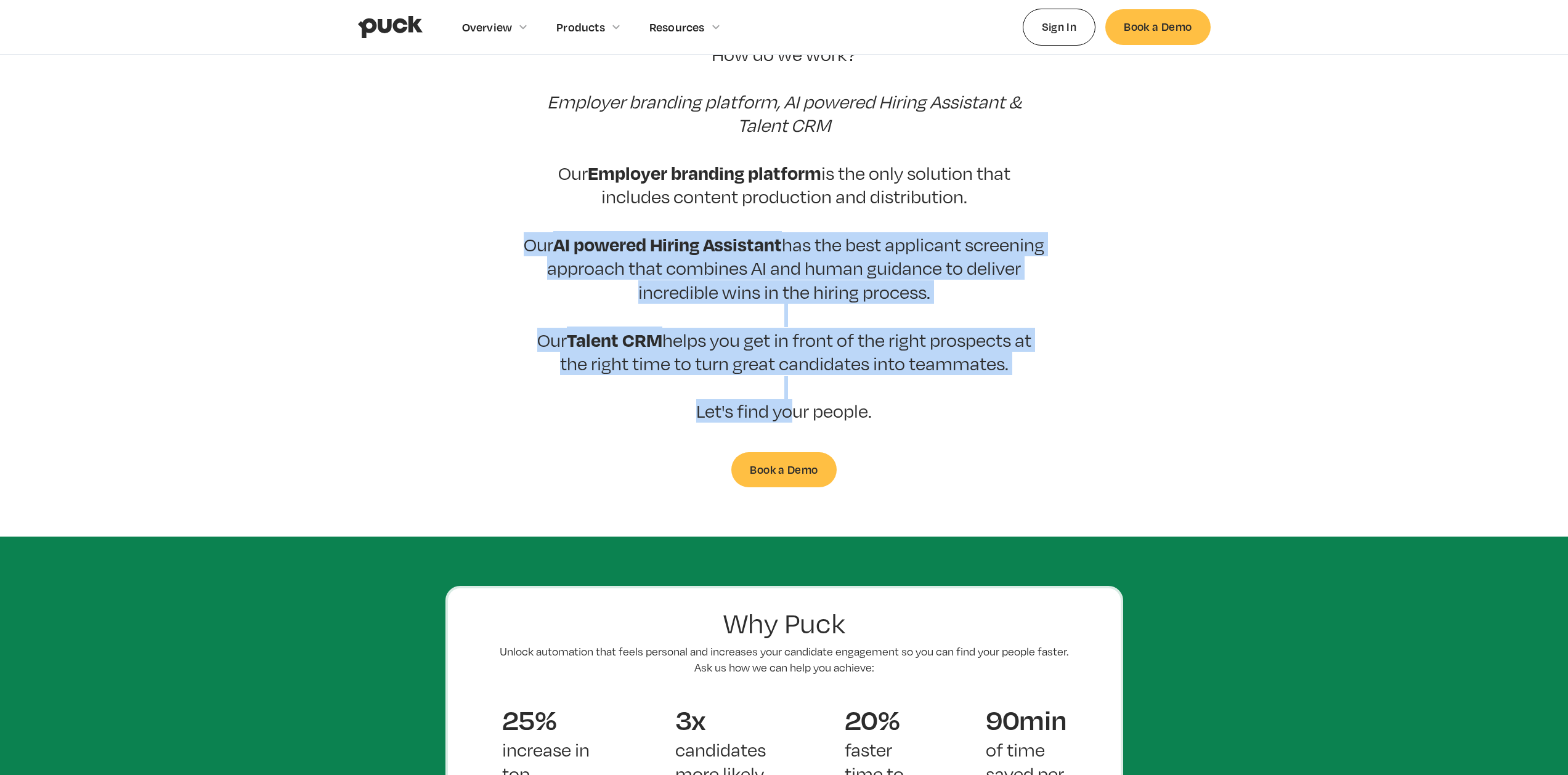
drag, startPoint x: 406, startPoint y: 213, endPoint x: 847, endPoint y: 398, distance: 478.2
click at [814, 385] on section "Puck drives candidate quality At Puck, we believe that the hiring process shoul…" at bounding box center [784, 146] width 1568 height 680
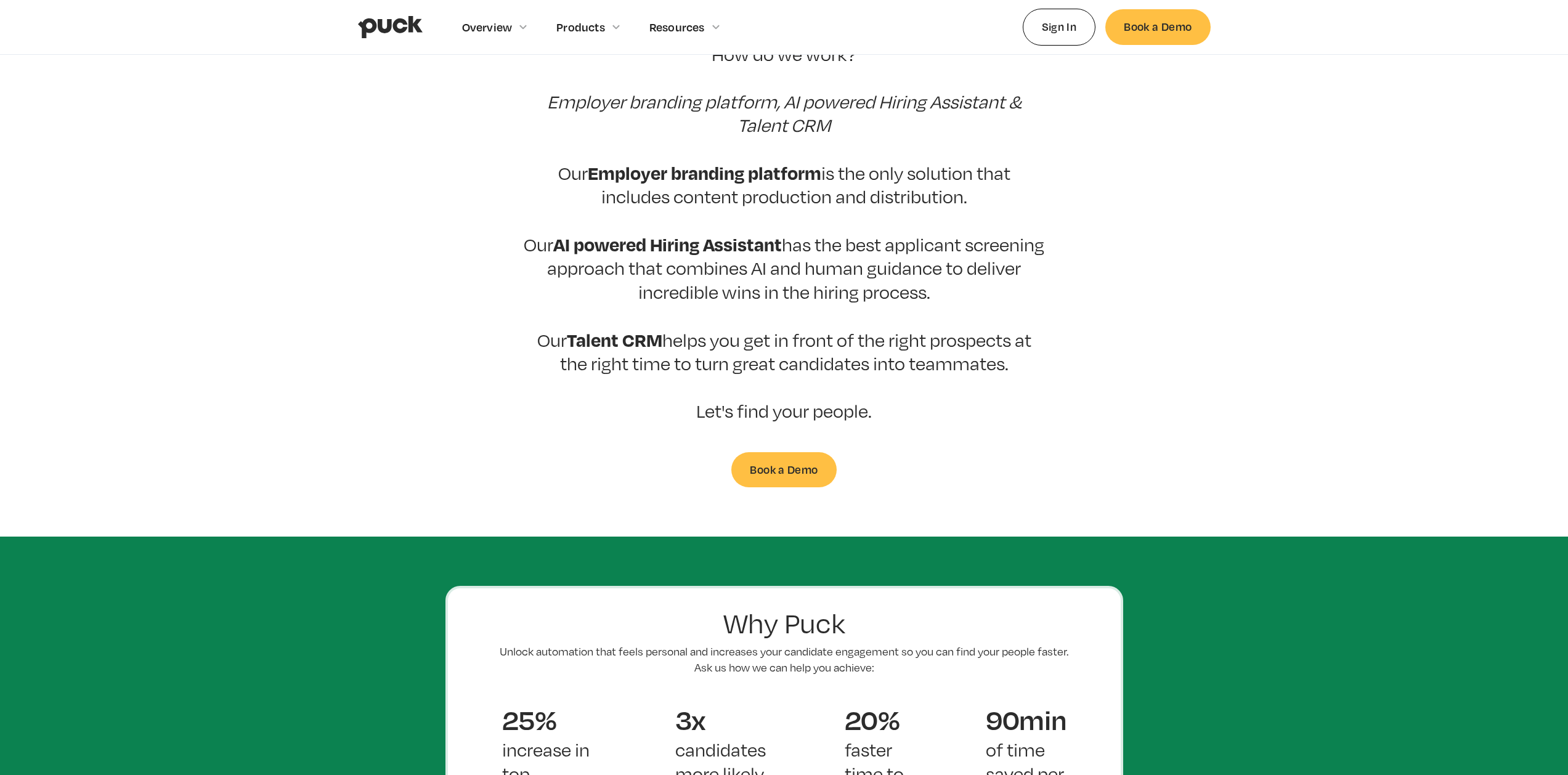
click at [911, 406] on div "Puck drives candidate quality At Puck, we believe that the hiring process shoul…" at bounding box center [784, 146] width 524 height 680
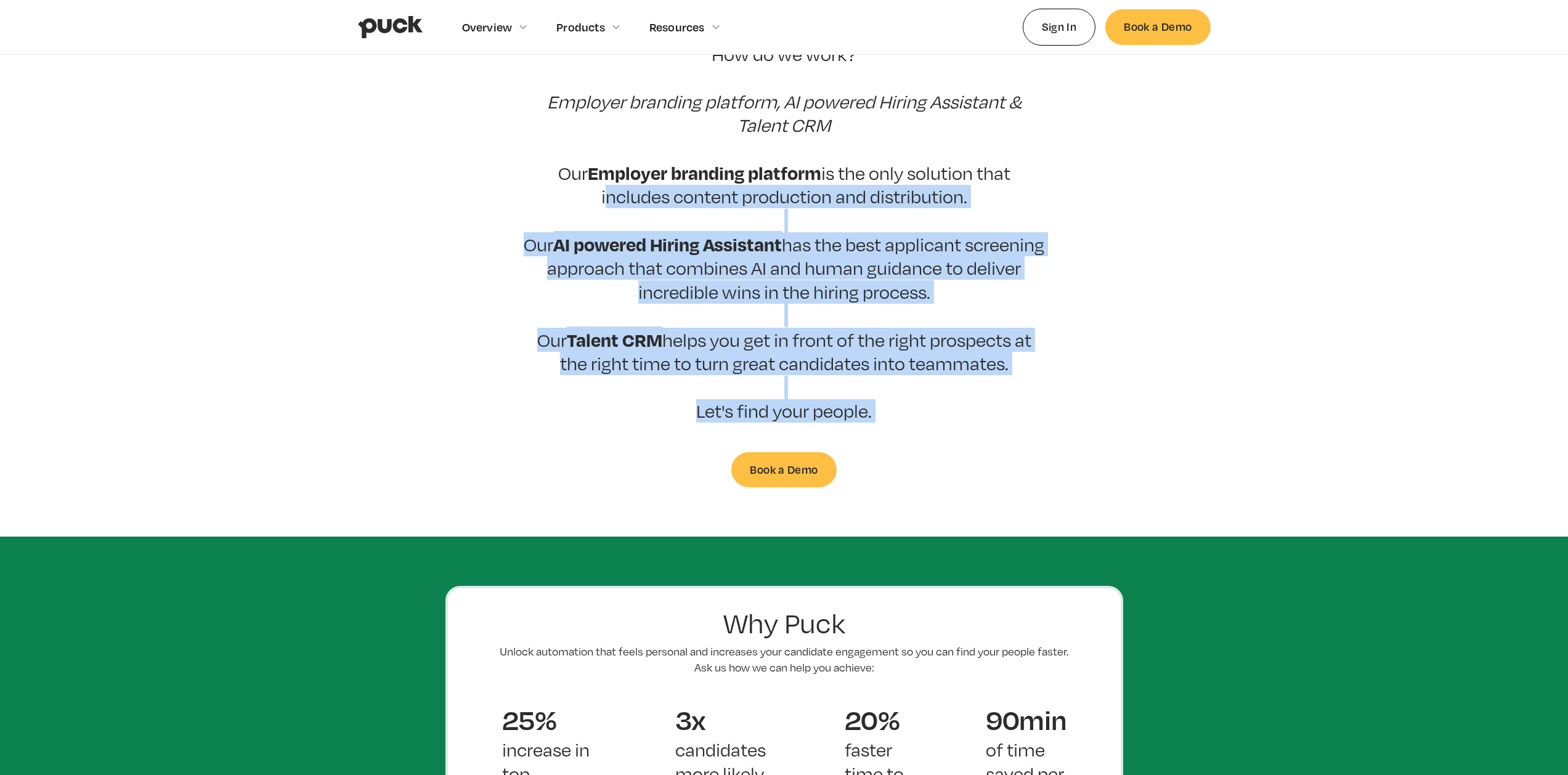
drag, startPoint x: 911, startPoint y: 406, endPoint x: 385, endPoint y: 162, distance: 579.8
click at [387, 164] on section "Puck drives candidate quality At Puck, we believe that the hiring process shoul…" at bounding box center [784, 146] width 1568 height 680
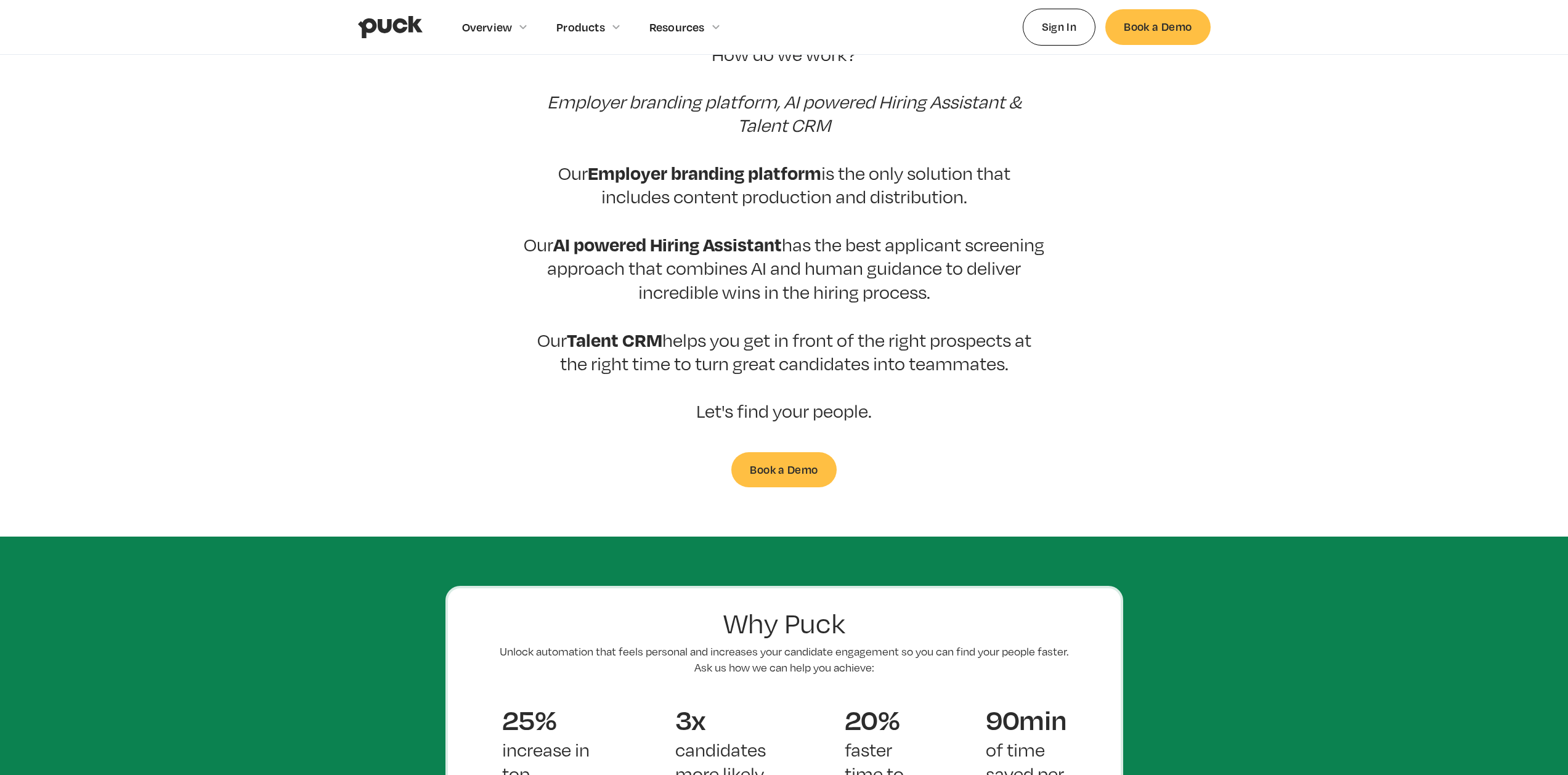
drag, startPoint x: 383, startPoint y: 156, endPoint x: 377, endPoint y: 145, distance: 12.5
click at [383, 156] on section "Puck drives candidate quality At Puck, we believe that the hiring process shoul…" at bounding box center [784, 146] width 1568 height 680
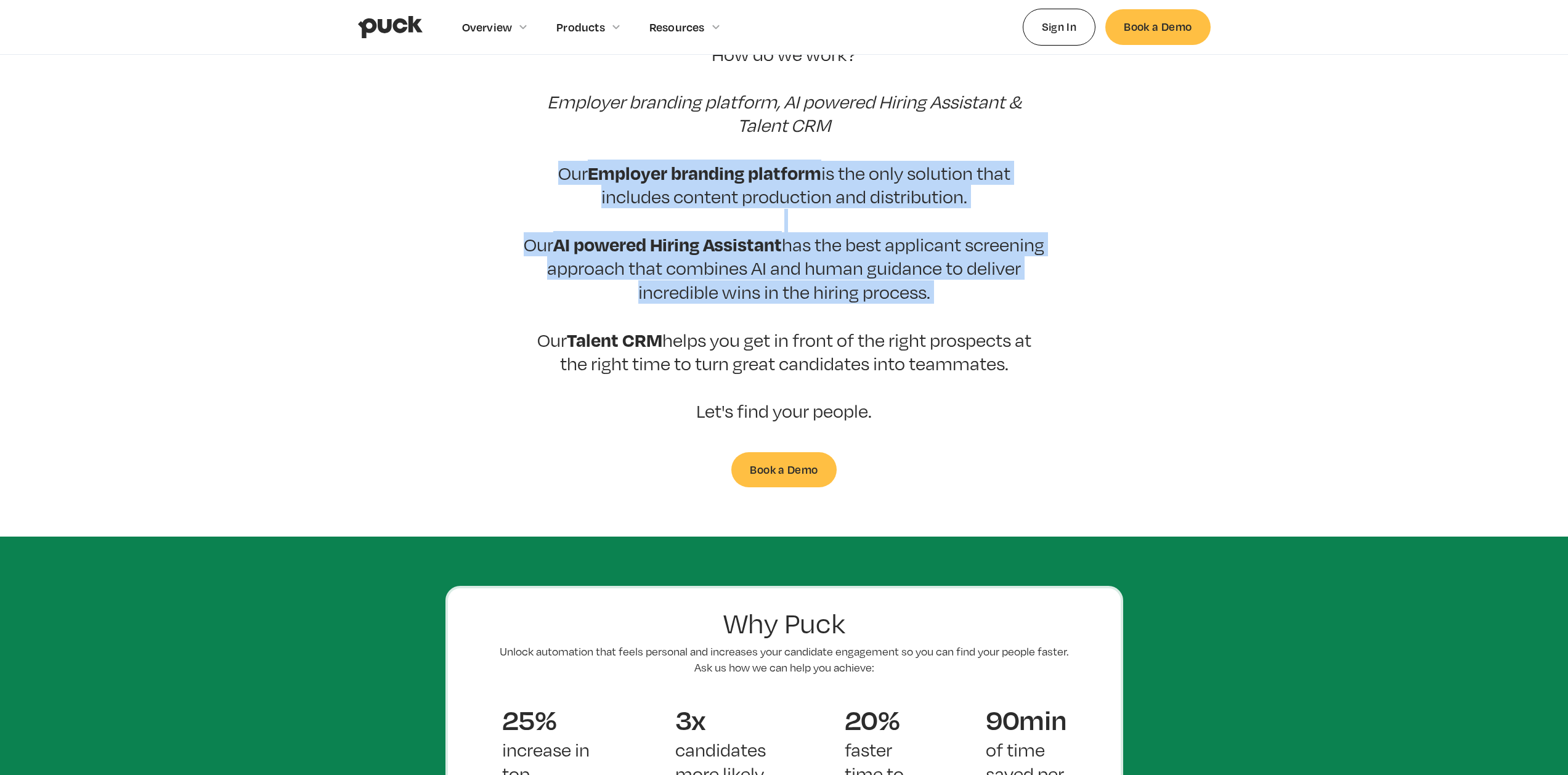
drag, startPoint x: 377, startPoint y: 145, endPoint x: 870, endPoint y: 329, distance: 526.2
click at [863, 325] on section "Puck drives candidate quality At Puck, we believe that the hiring process shoul…" at bounding box center [784, 146] width 1568 height 680
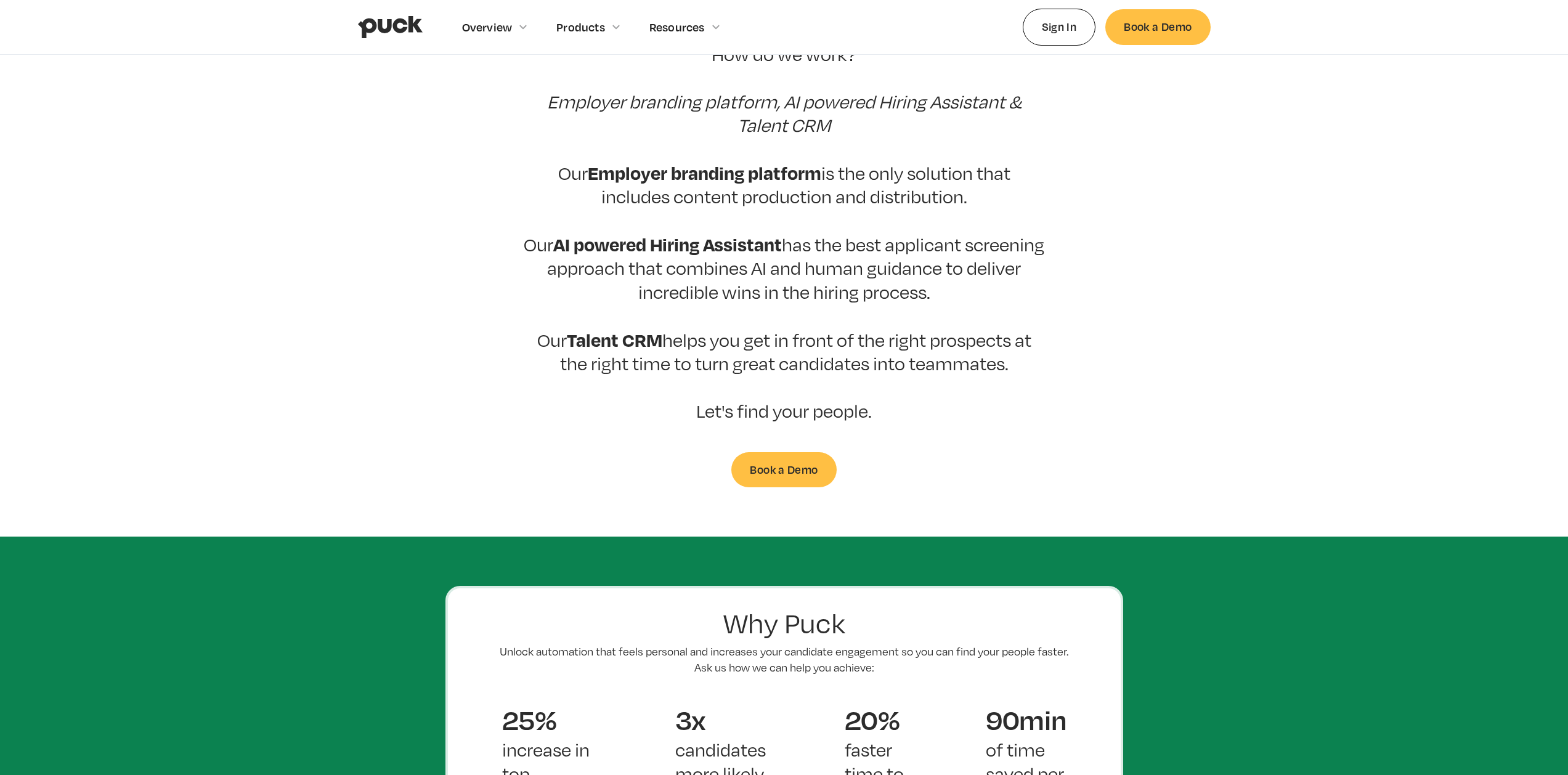
drag, startPoint x: 889, startPoint y: 336, endPoint x: 892, endPoint y: 343, distance: 7.6
click at [890, 337] on p "At Puck, we believe that the hiring process should be about people. After all, …" at bounding box center [784, 150] width 524 height 546
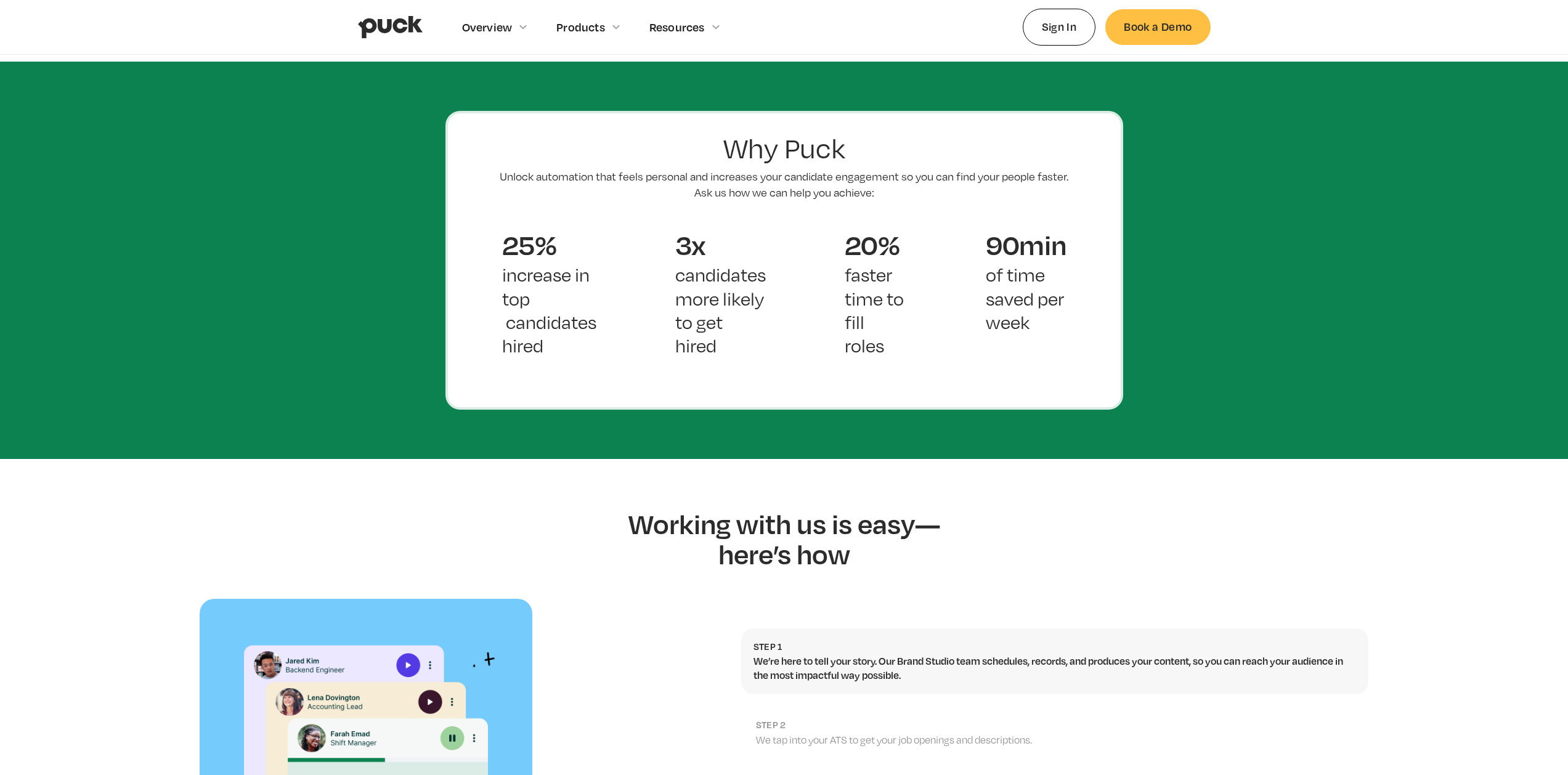
scroll to position [823, 0]
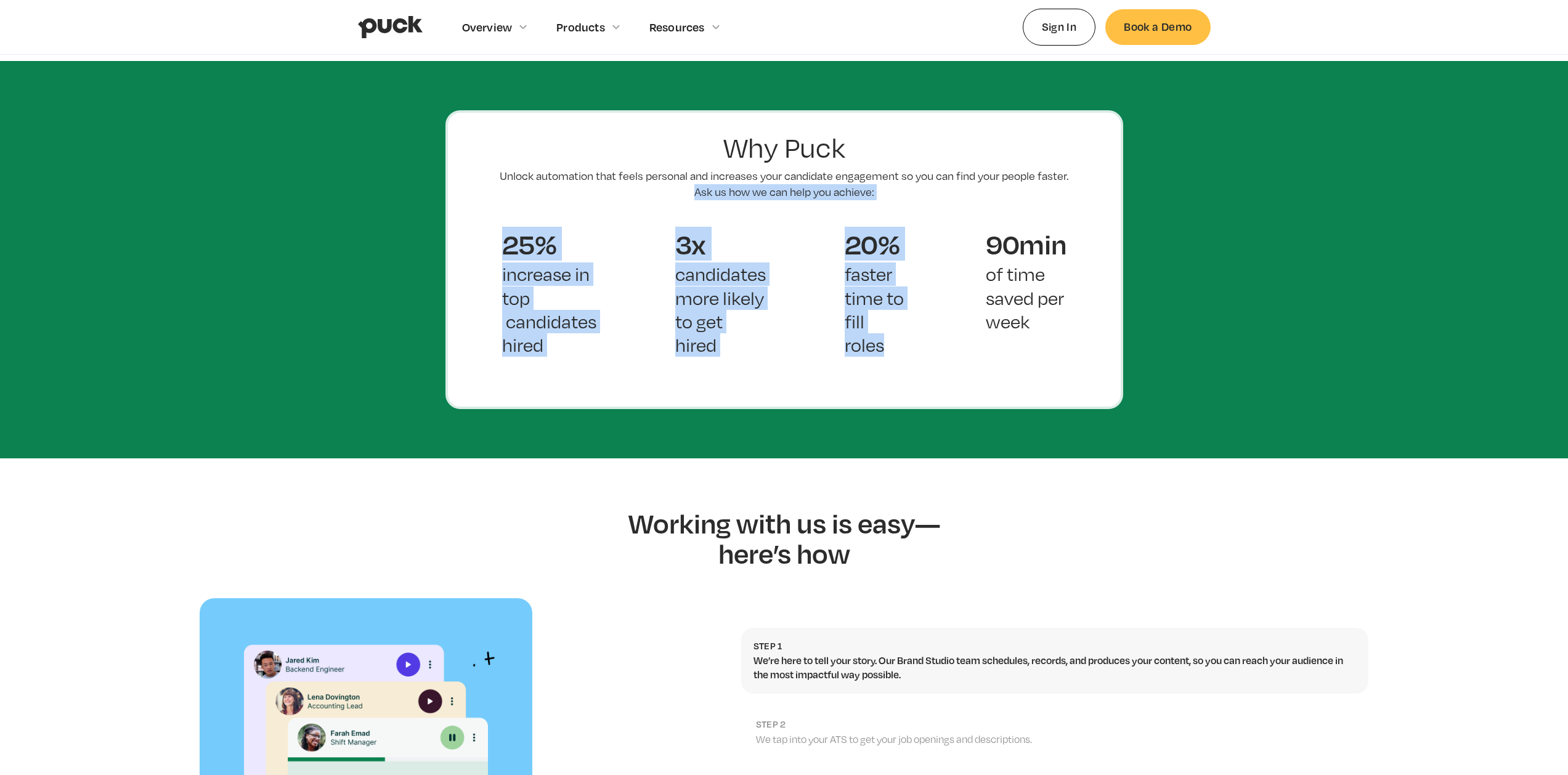
drag, startPoint x: 511, startPoint y: 204, endPoint x: 1048, endPoint y: 375, distance: 563.6
click at [1016, 369] on section "Why Puck Unlock automation that feels personal and increases your candidate eng…" at bounding box center [784, 259] width 1568 height 397
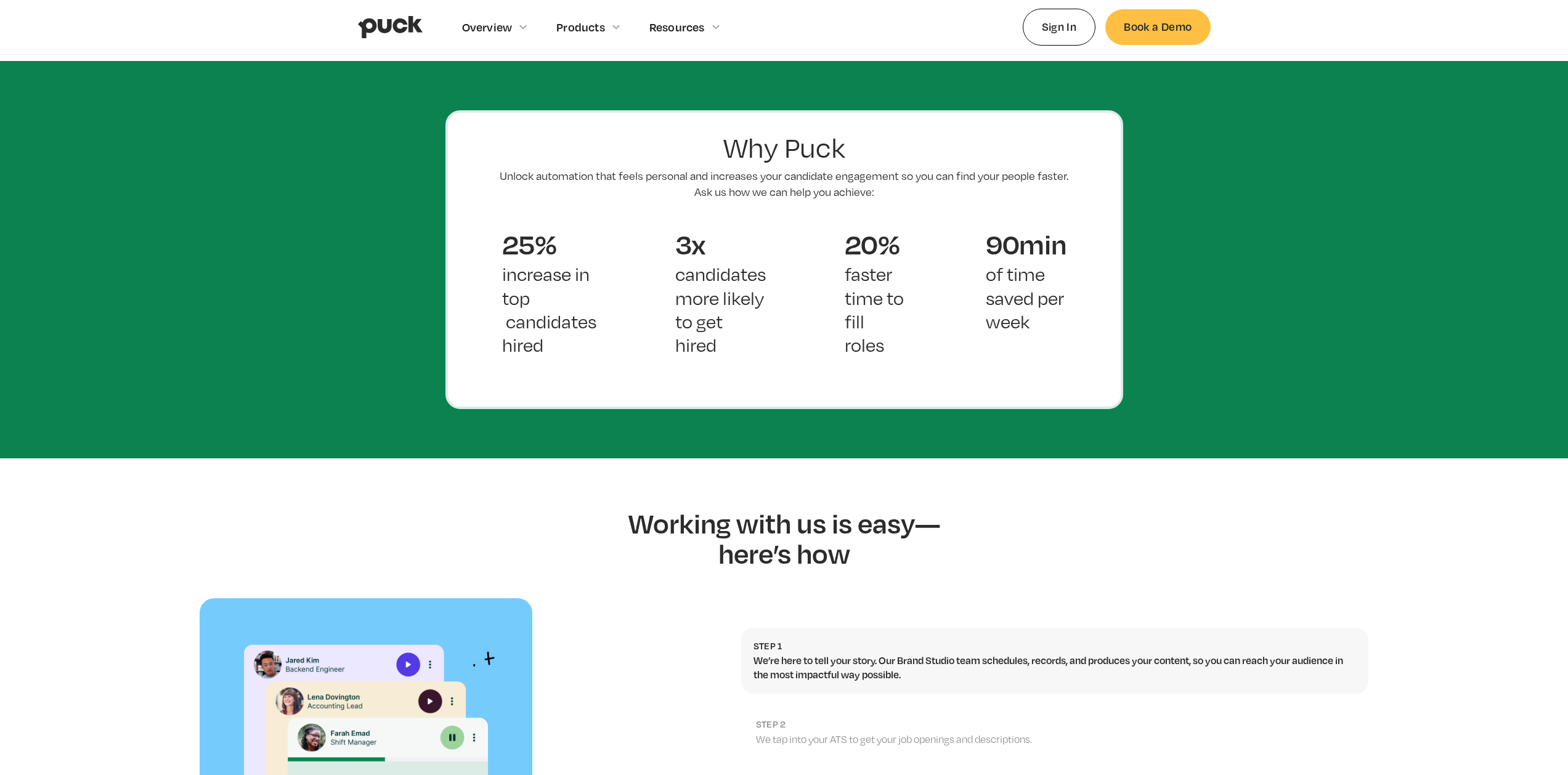
click at [1108, 377] on div "Why Puck Unlock automation that feels personal and increases your candidate eng…" at bounding box center [784, 259] width 678 height 298
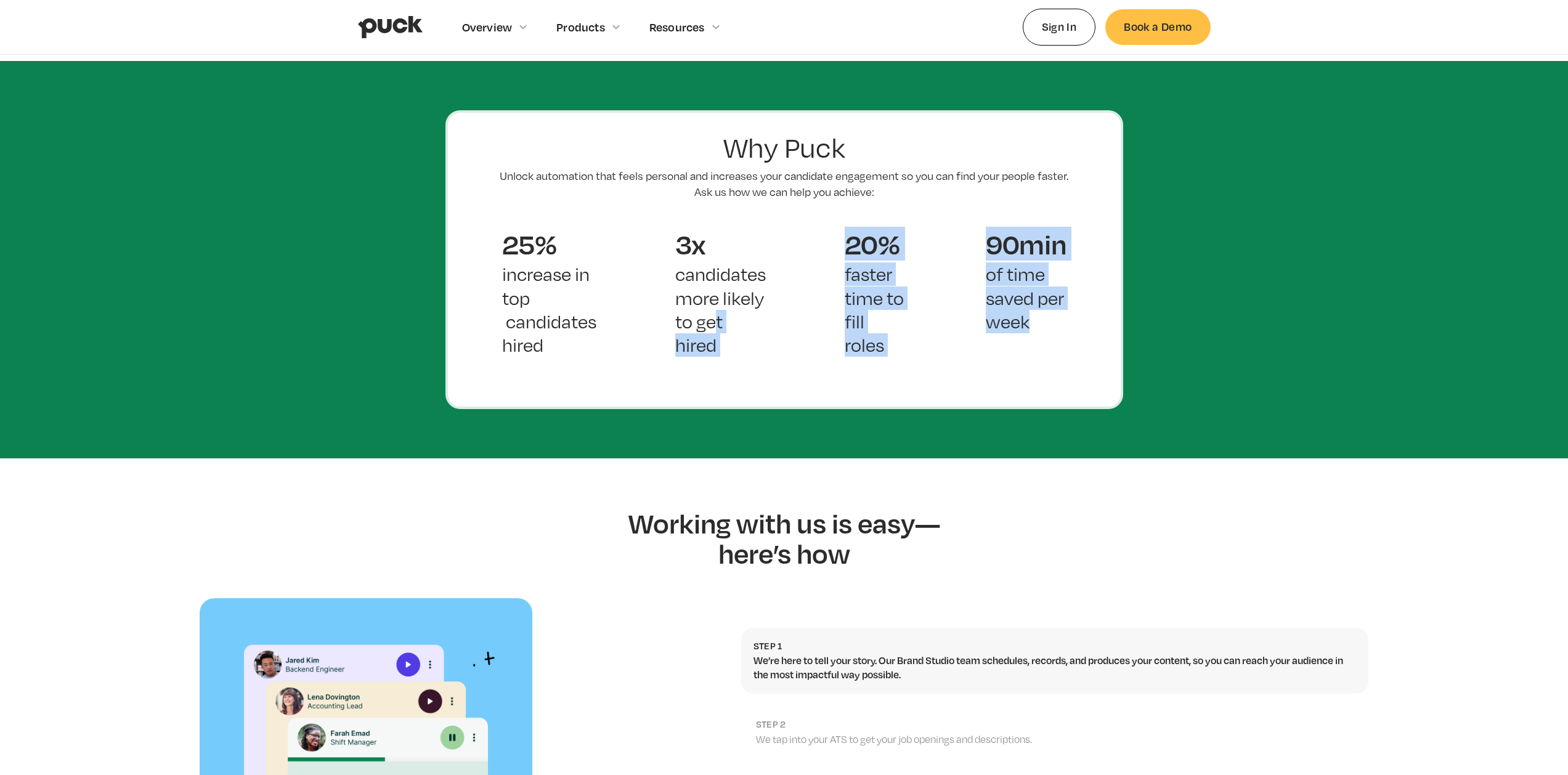
drag, startPoint x: 1107, startPoint y: 380, endPoint x: 429, endPoint y: 262, distance: 688.2
click at [711, 286] on div "Why Puck Unlock automation that feels personal and increases your candidate eng…" at bounding box center [784, 259] width 678 height 298
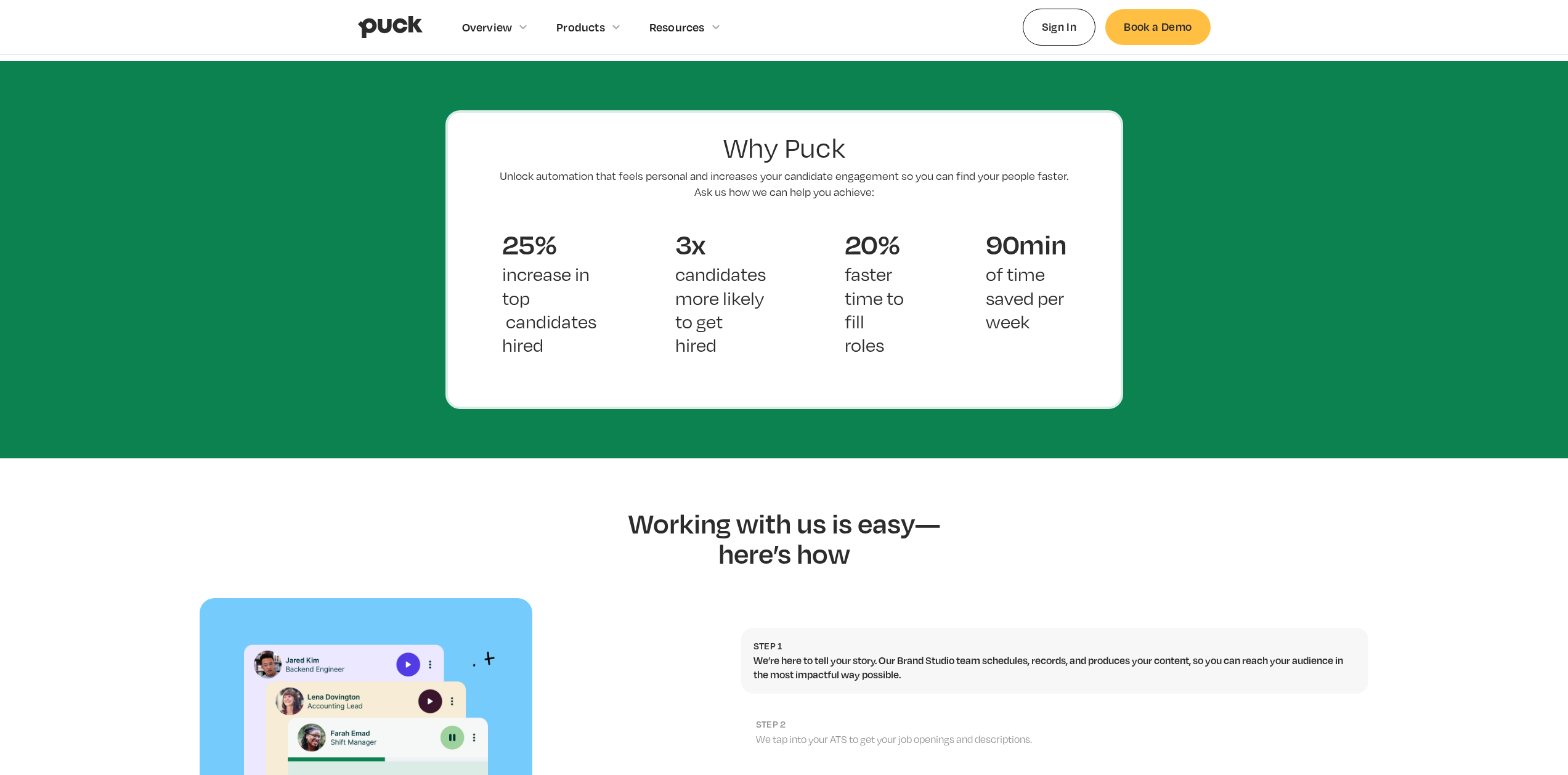
click at [405, 260] on section "Why Puck Unlock automation that feels personal and increases your candidate eng…" at bounding box center [784, 259] width 1568 height 397
drag, startPoint x: 255, startPoint y: 199, endPoint x: 183, endPoint y: 44, distance: 170.9
click at [249, 194] on section "Why Puck Unlock automation that feels personal and increases your candidate eng…" at bounding box center [784, 259] width 1568 height 397
